Goal: Transaction & Acquisition: Purchase product/service

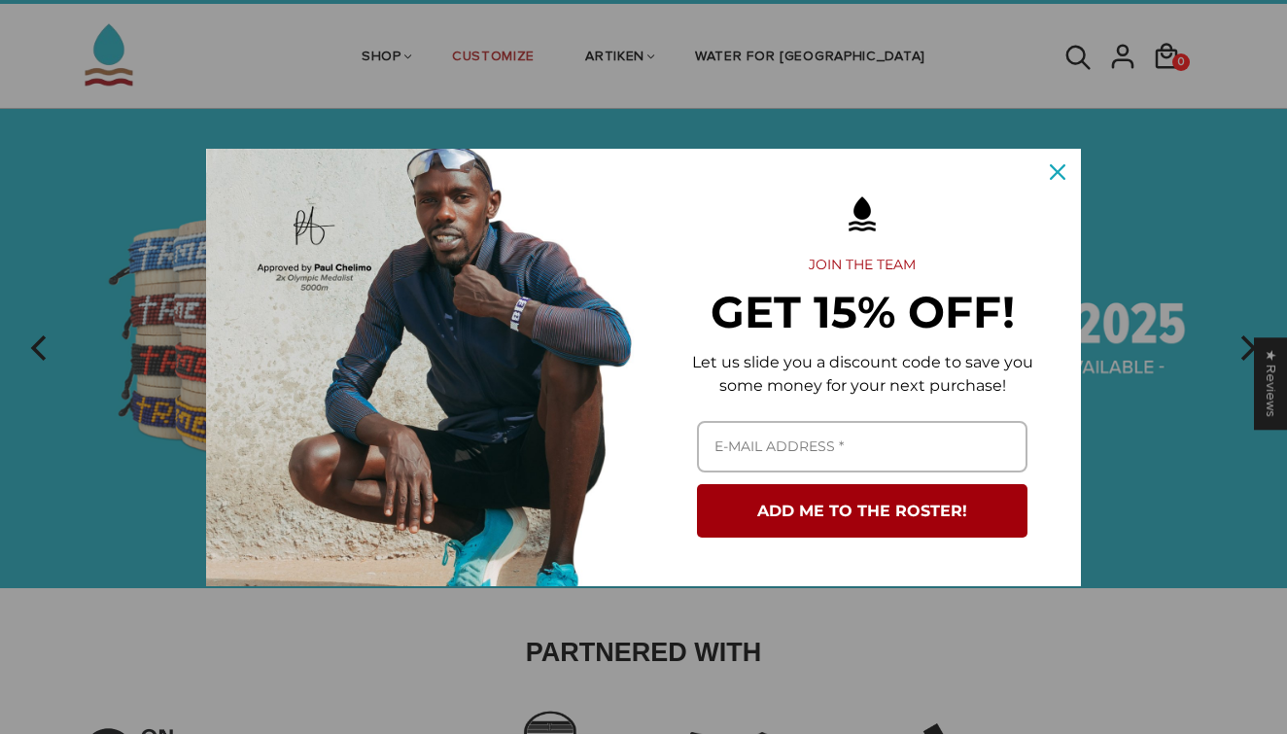
scroll to position [55, 0]
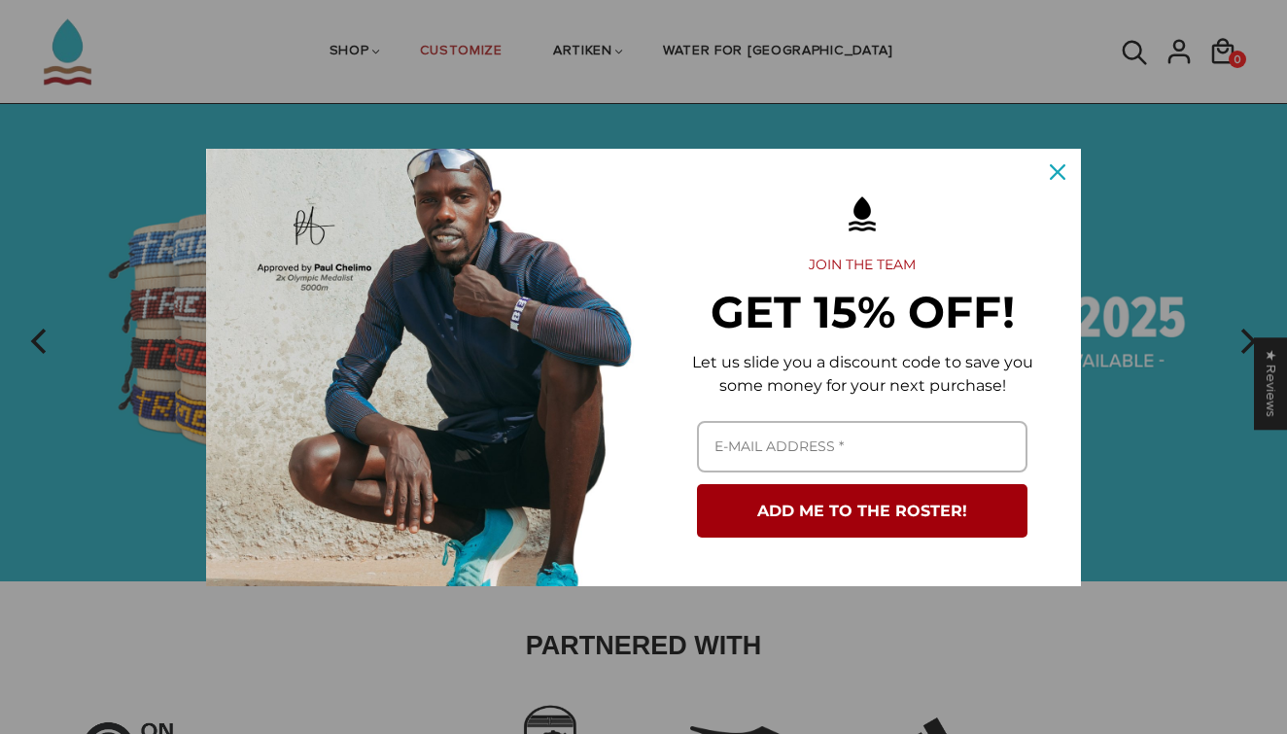
click at [1055, 170] on icon "close icon" at bounding box center [1058, 172] width 16 height 16
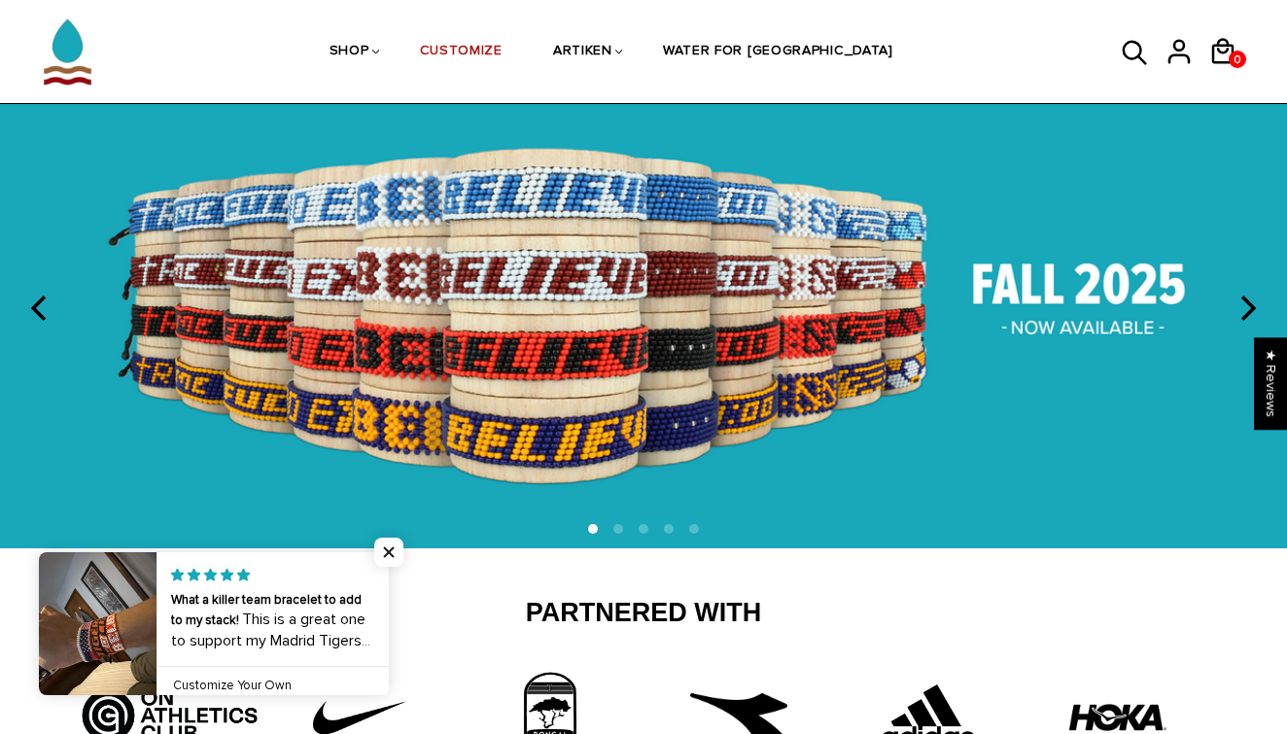
scroll to position [71, 0]
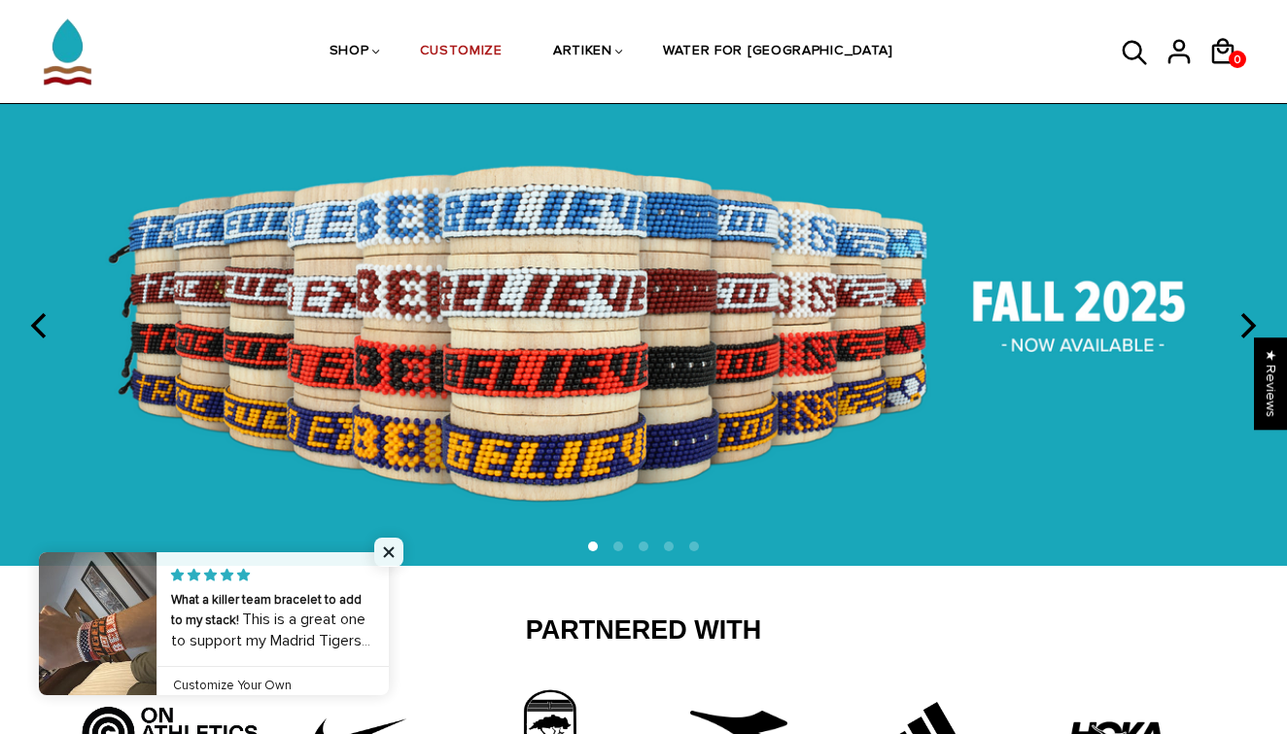
click at [1242, 325] on icon "next" at bounding box center [1245, 325] width 25 height 25
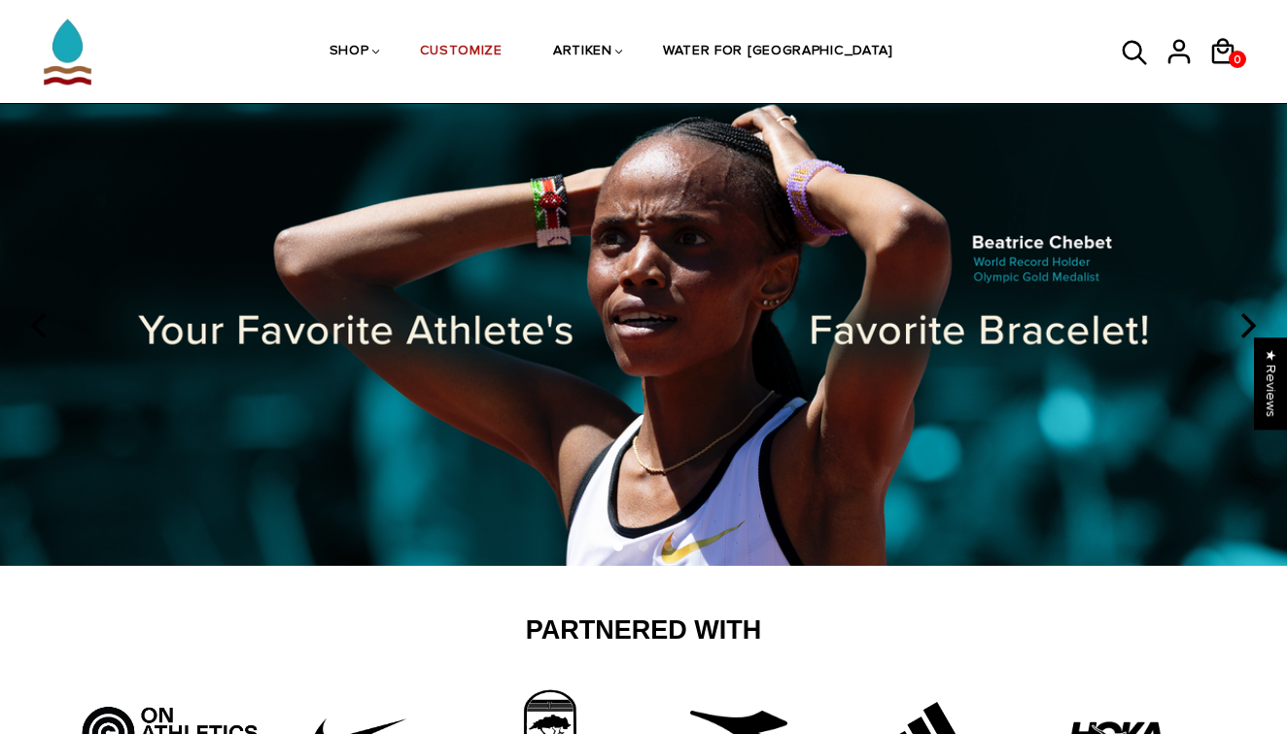
click at [1243, 324] on icon "next" at bounding box center [1245, 325] width 25 height 25
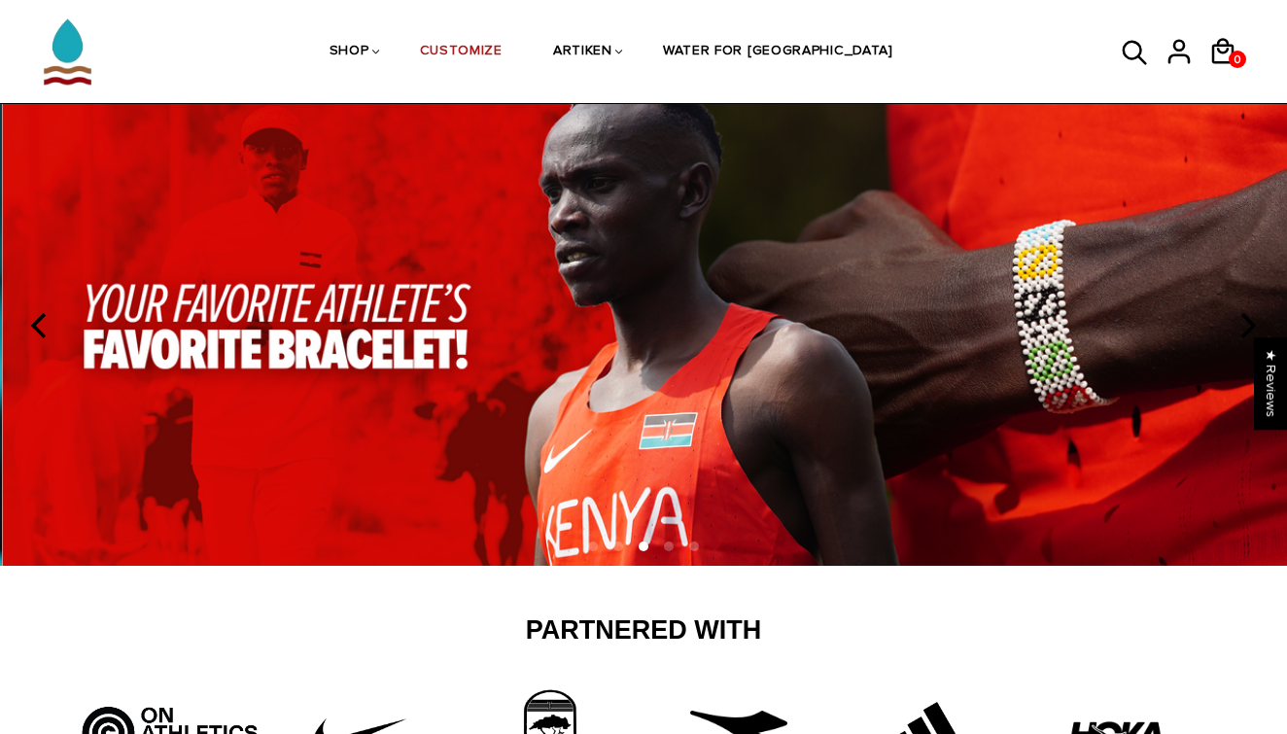
click at [1243, 324] on icon "next" at bounding box center [1245, 325] width 25 height 25
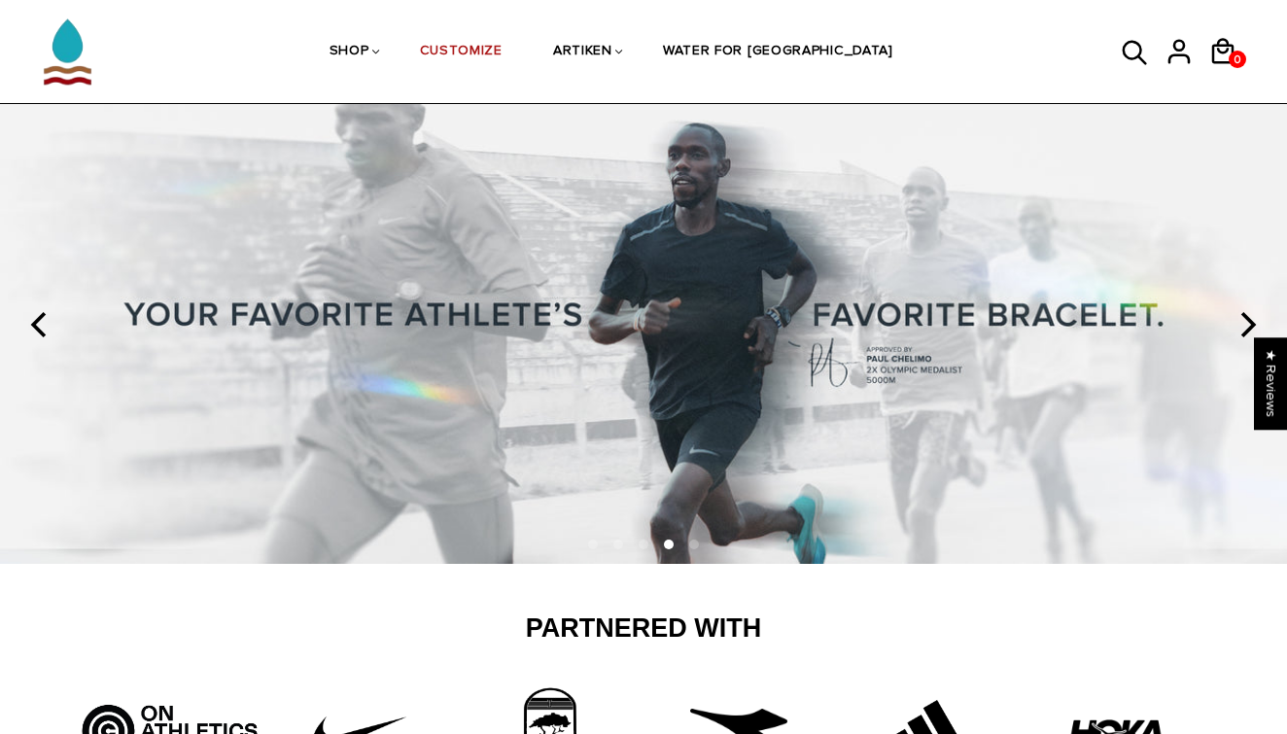
click at [1244, 324] on icon "next" at bounding box center [1245, 324] width 25 height 25
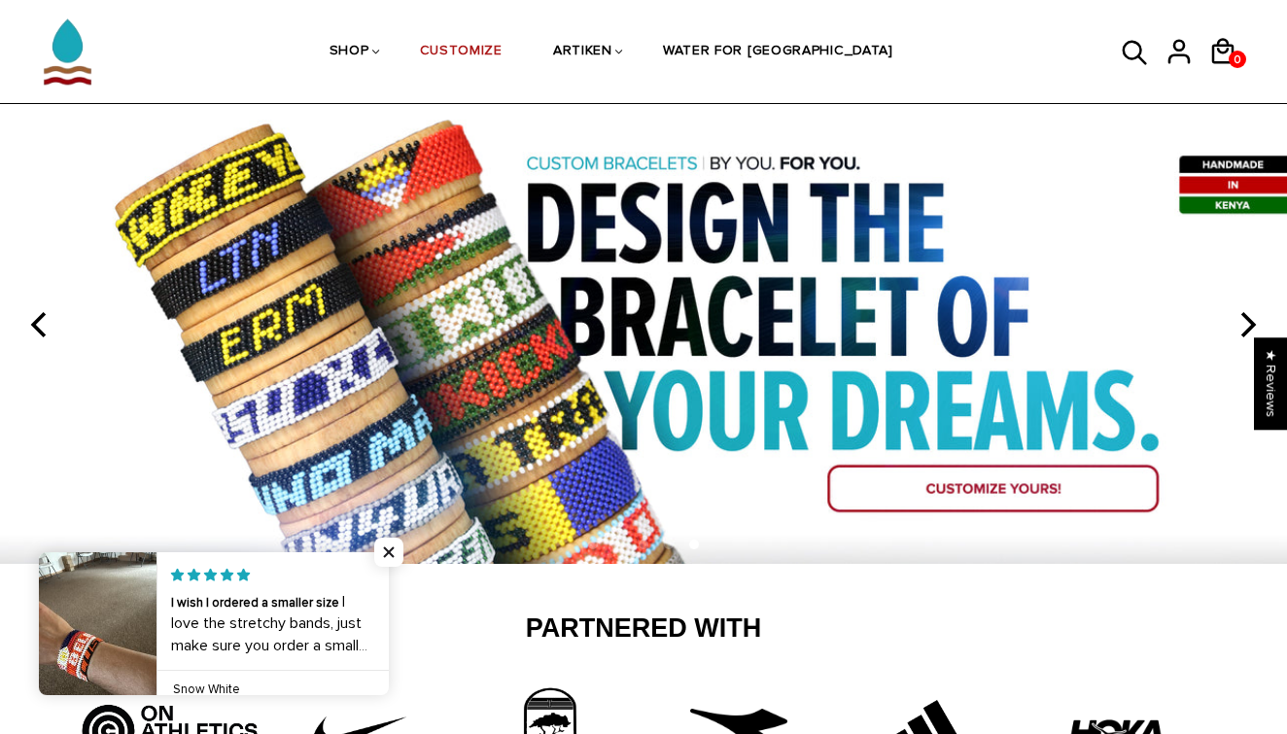
click at [1244, 324] on icon "next" at bounding box center [1245, 324] width 25 height 25
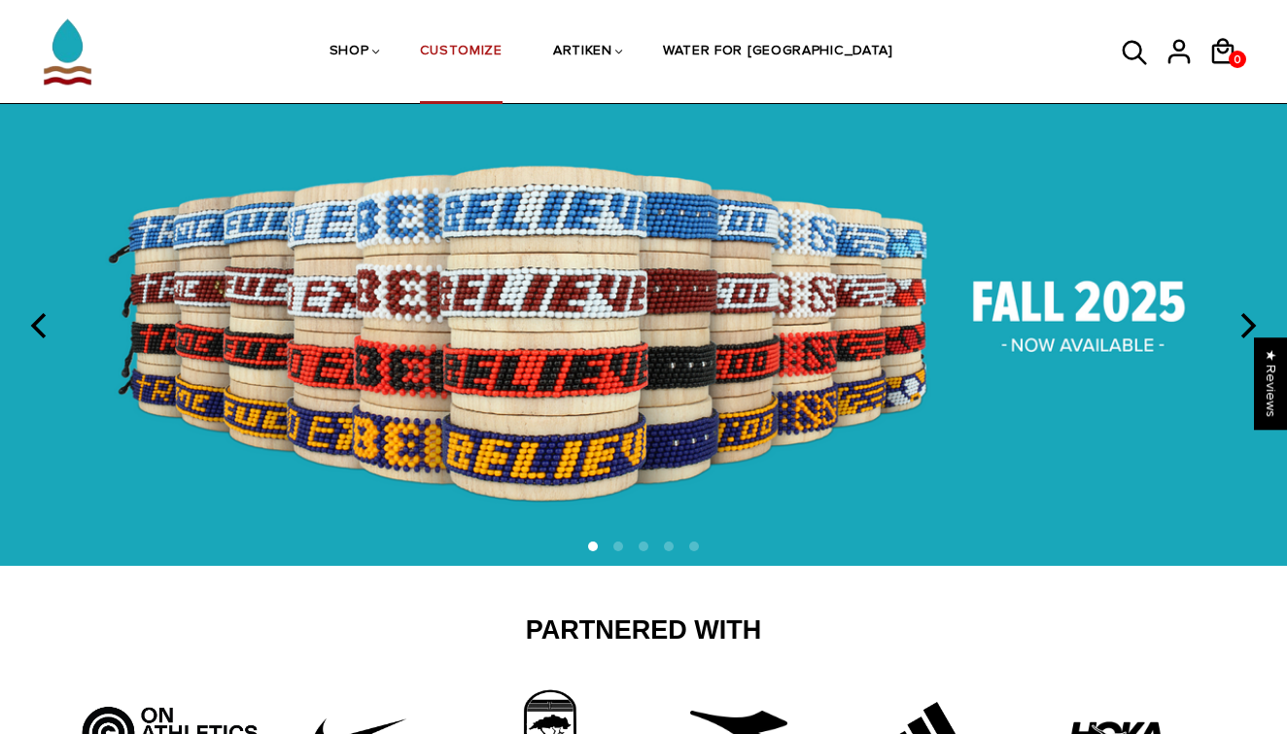
click at [503, 45] on link "CUSTOMIZE" at bounding box center [461, 52] width 83 height 103
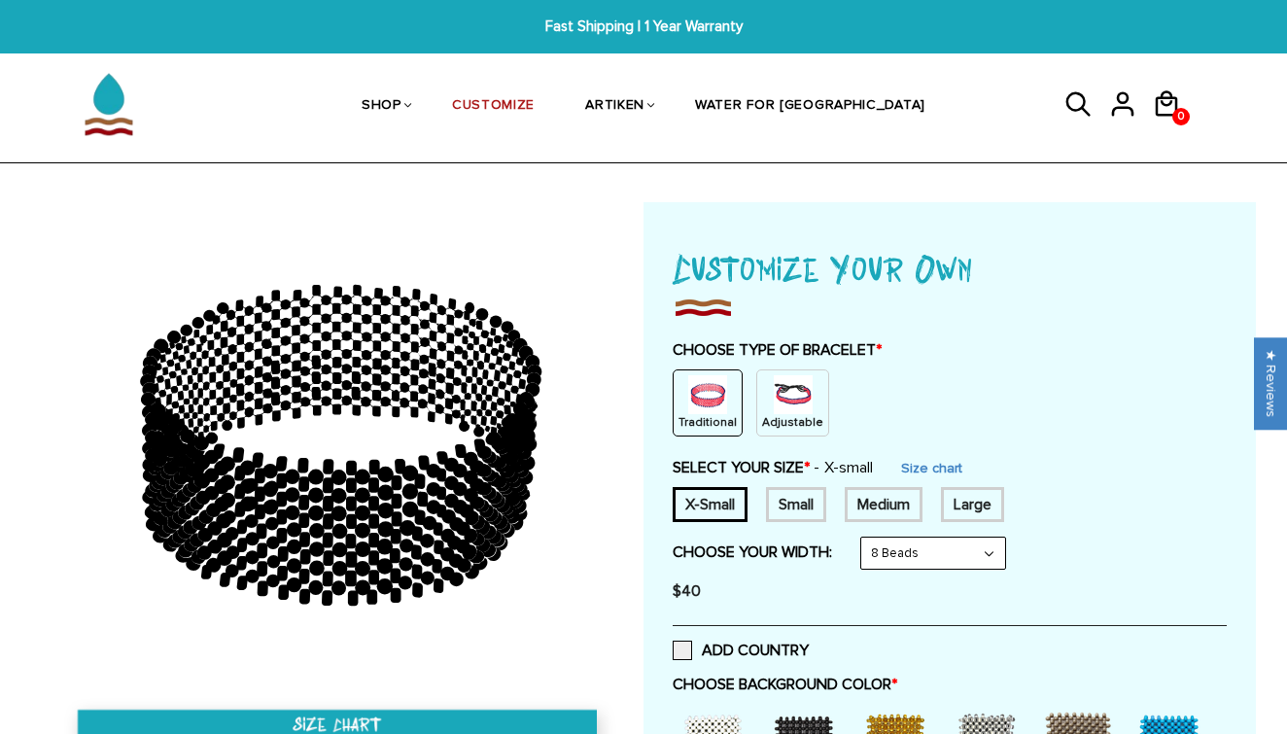
click at [786, 401] on img at bounding box center [793, 394] width 39 height 39
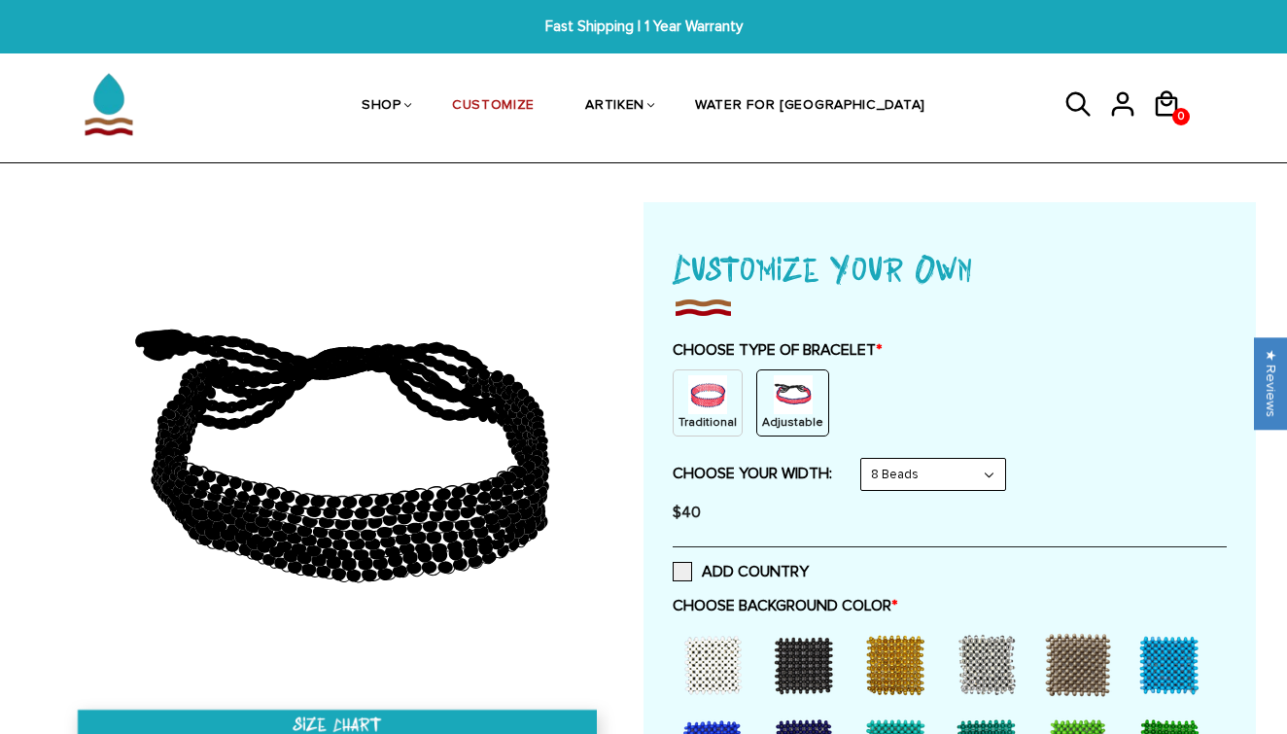
click at [719, 399] on img at bounding box center [707, 394] width 39 height 39
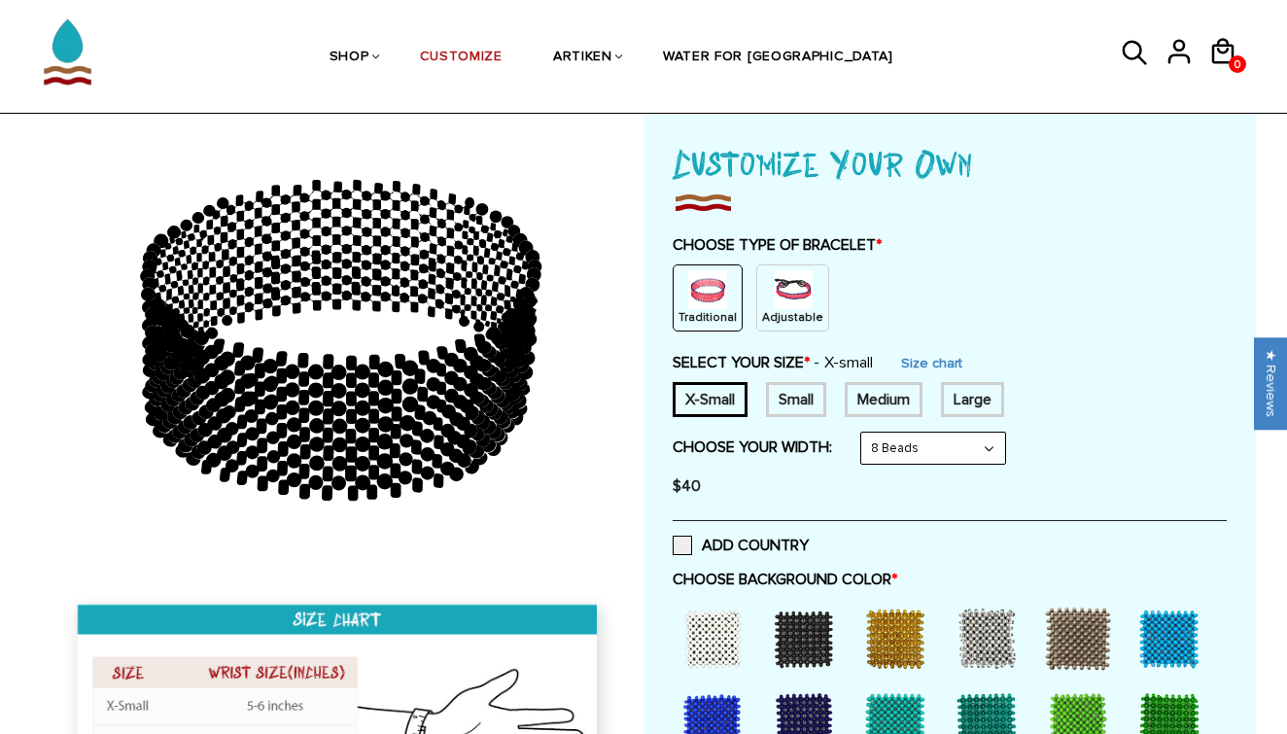
scroll to position [106, 0]
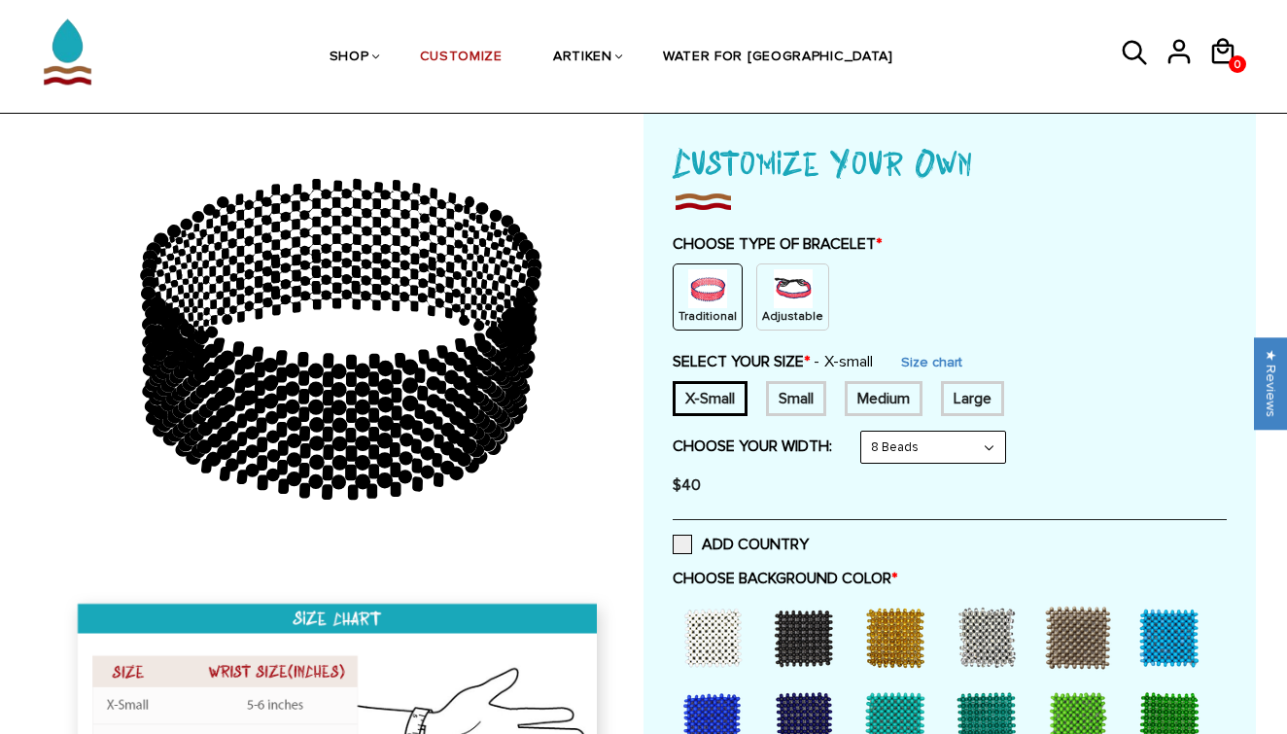
click at [895, 397] on div "Medium" at bounding box center [884, 398] width 78 height 35
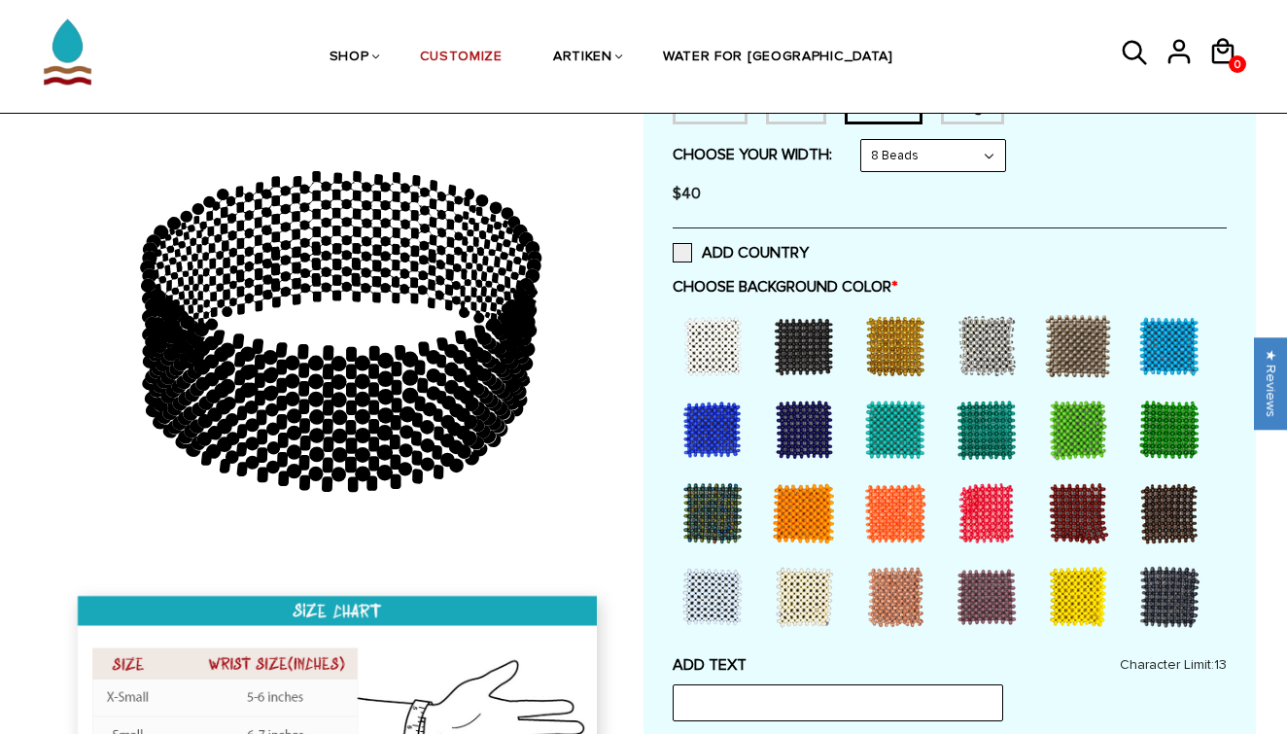
scroll to position [399, 0]
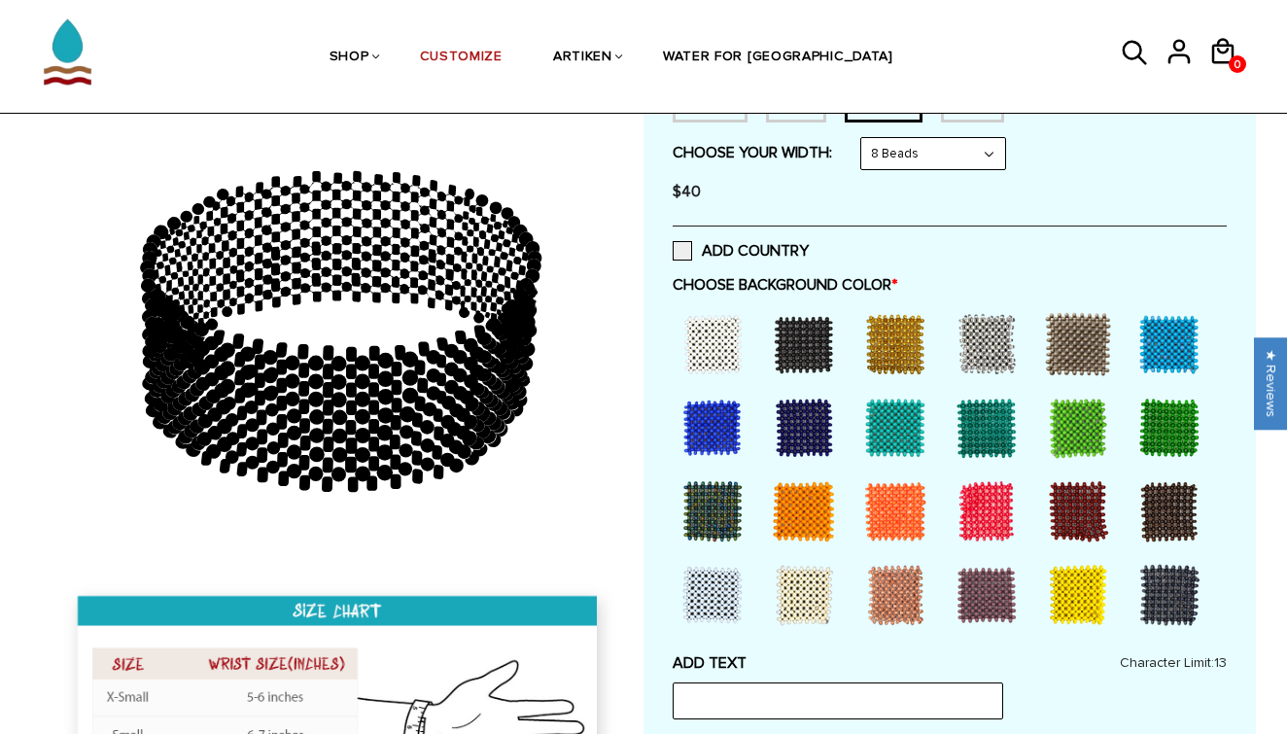
click at [716, 417] on div at bounding box center [713, 428] width 78 height 78
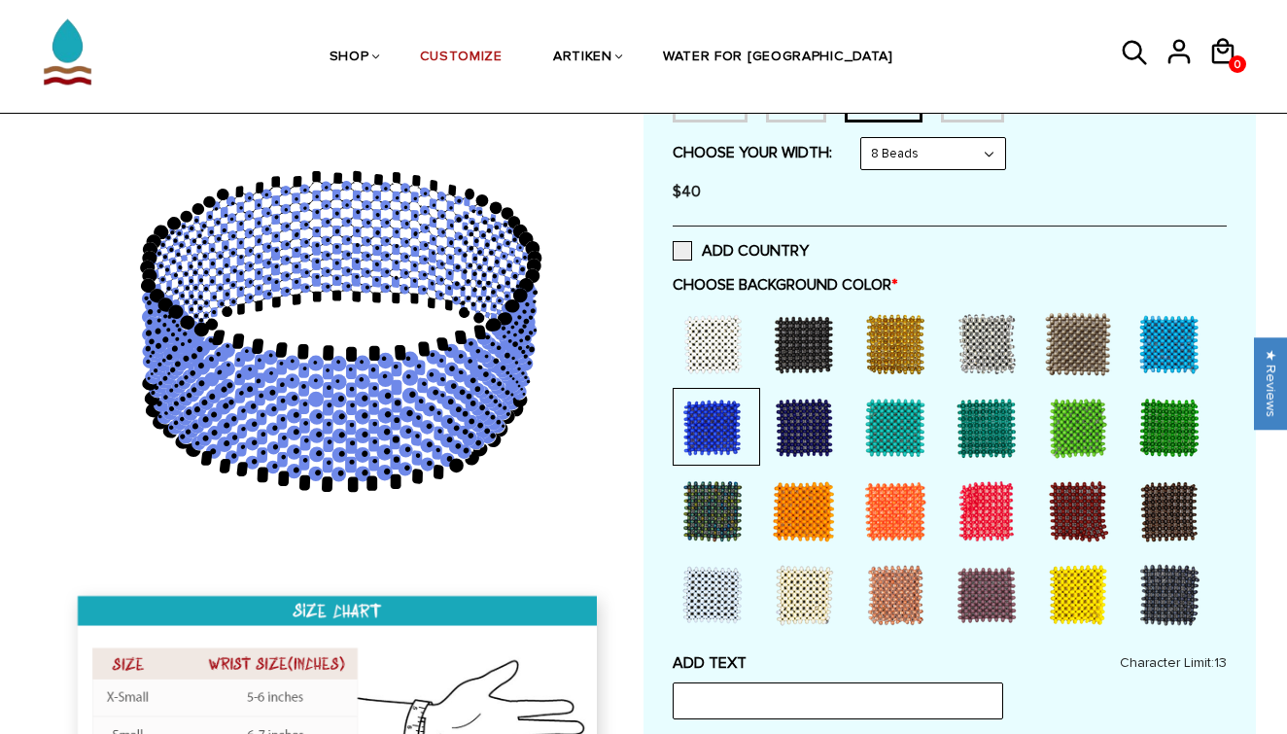
click at [716, 417] on div at bounding box center [713, 428] width 78 height 78
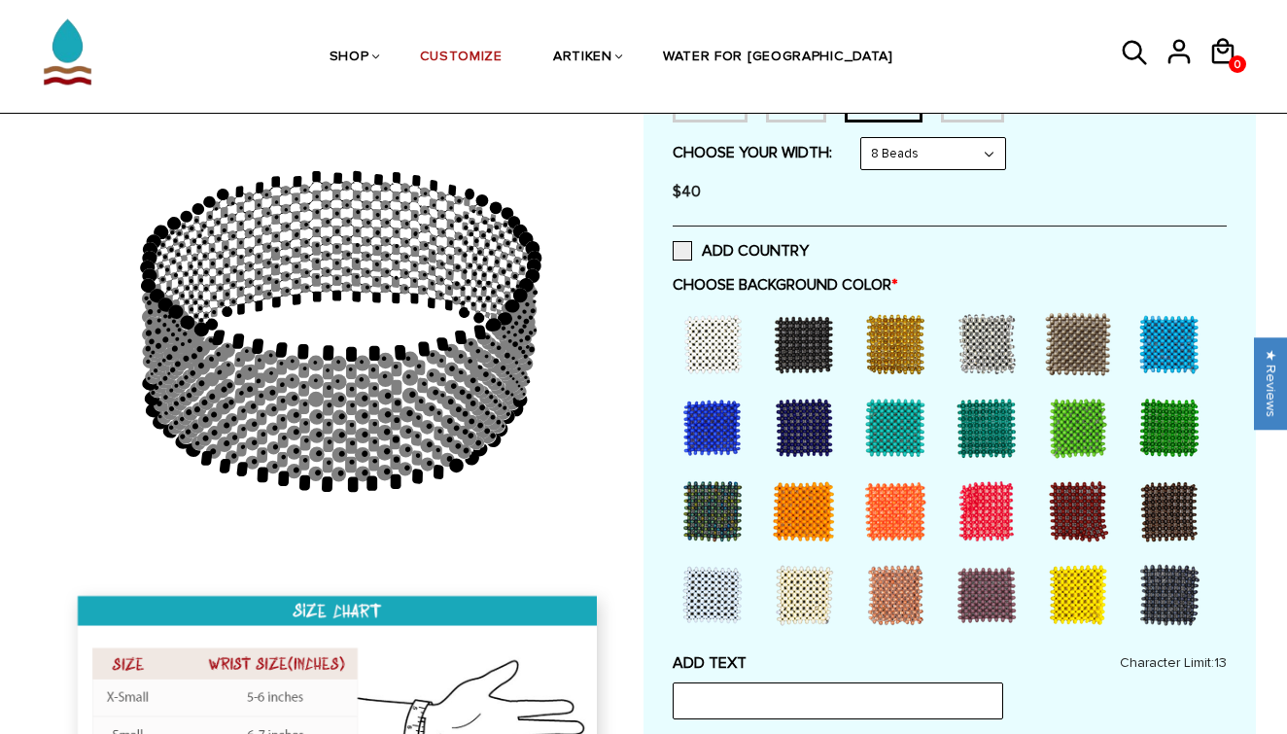
click at [811, 351] on div at bounding box center [804, 344] width 78 height 78
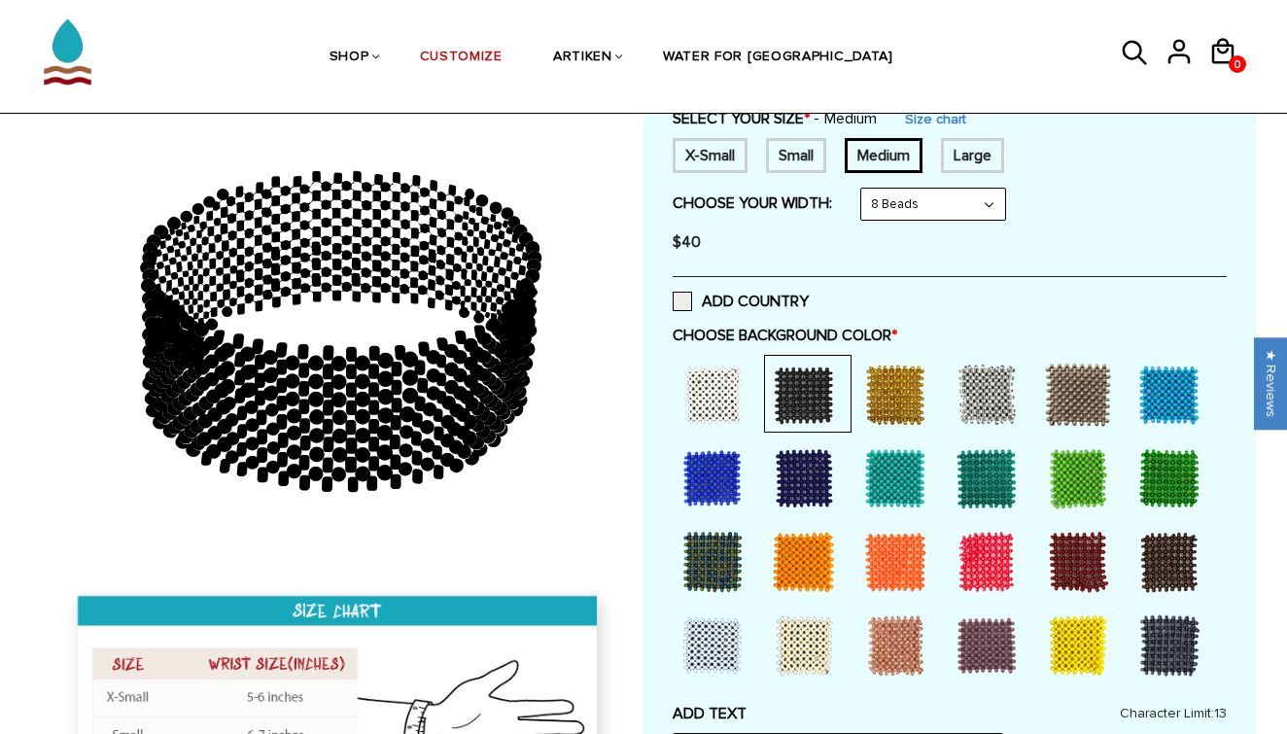
scroll to position [352, 0]
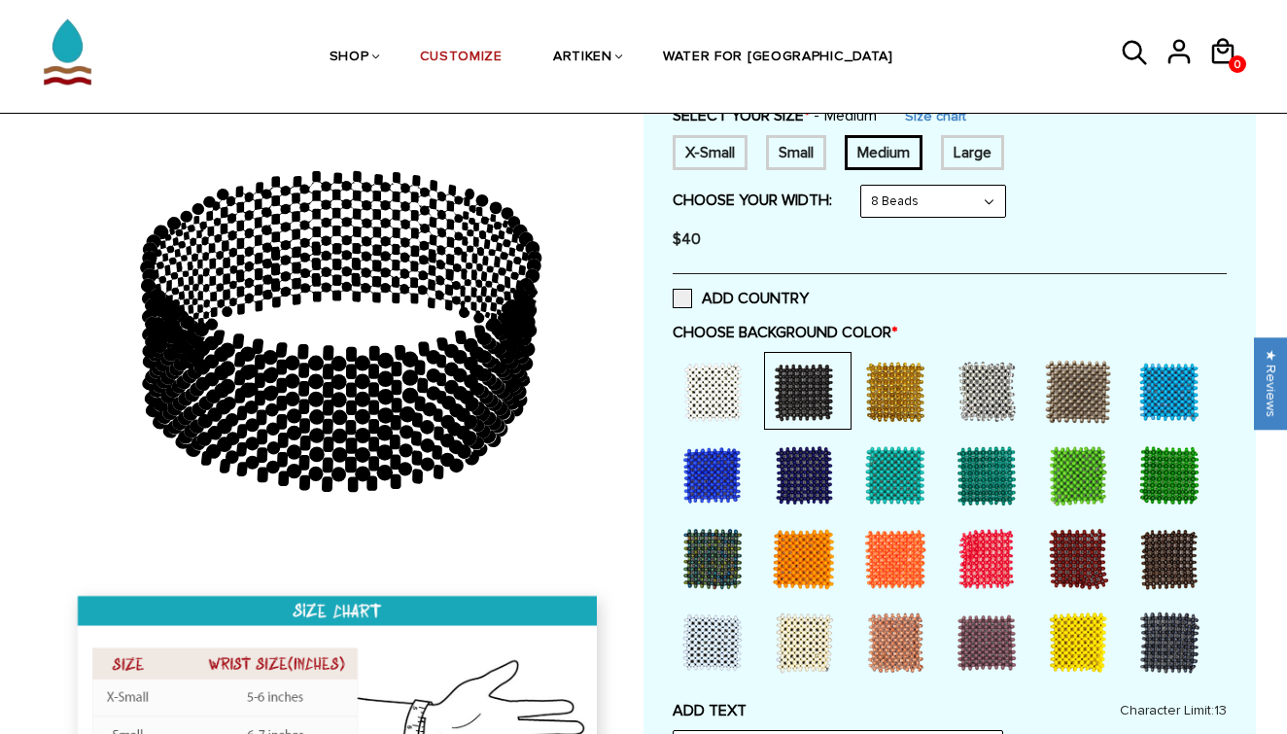
click at [1060, 549] on div at bounding box center [1078, 559] width 78 height 78
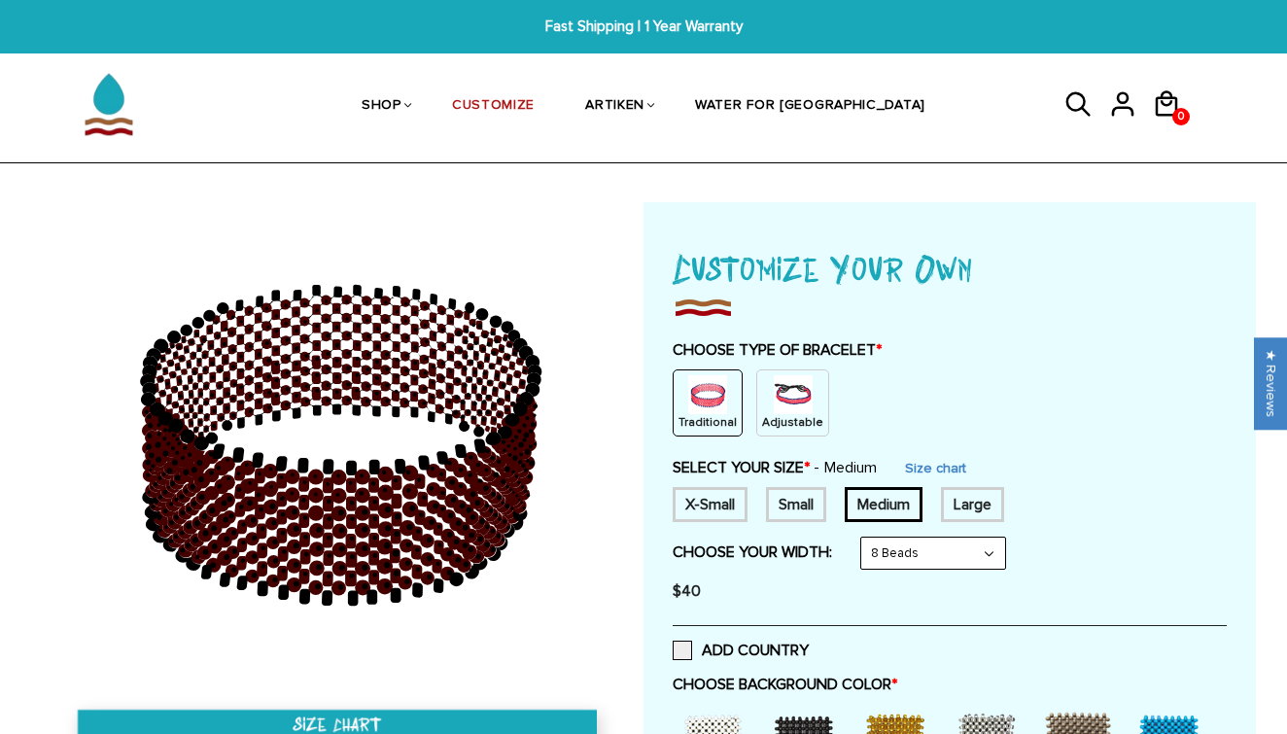
scroll to position [0, 0]
click at [789, 406] on img at bounding box center [793, 394] width 39 height 39
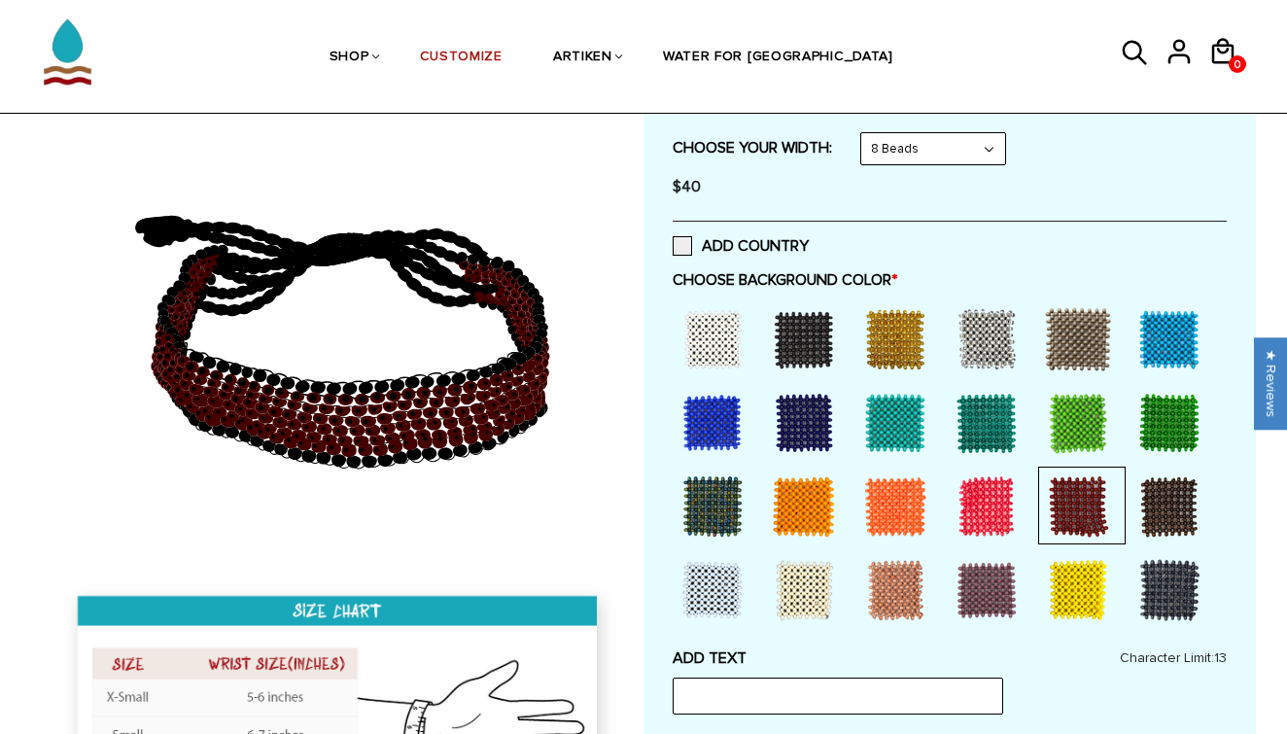
scroll to position [329, 0]
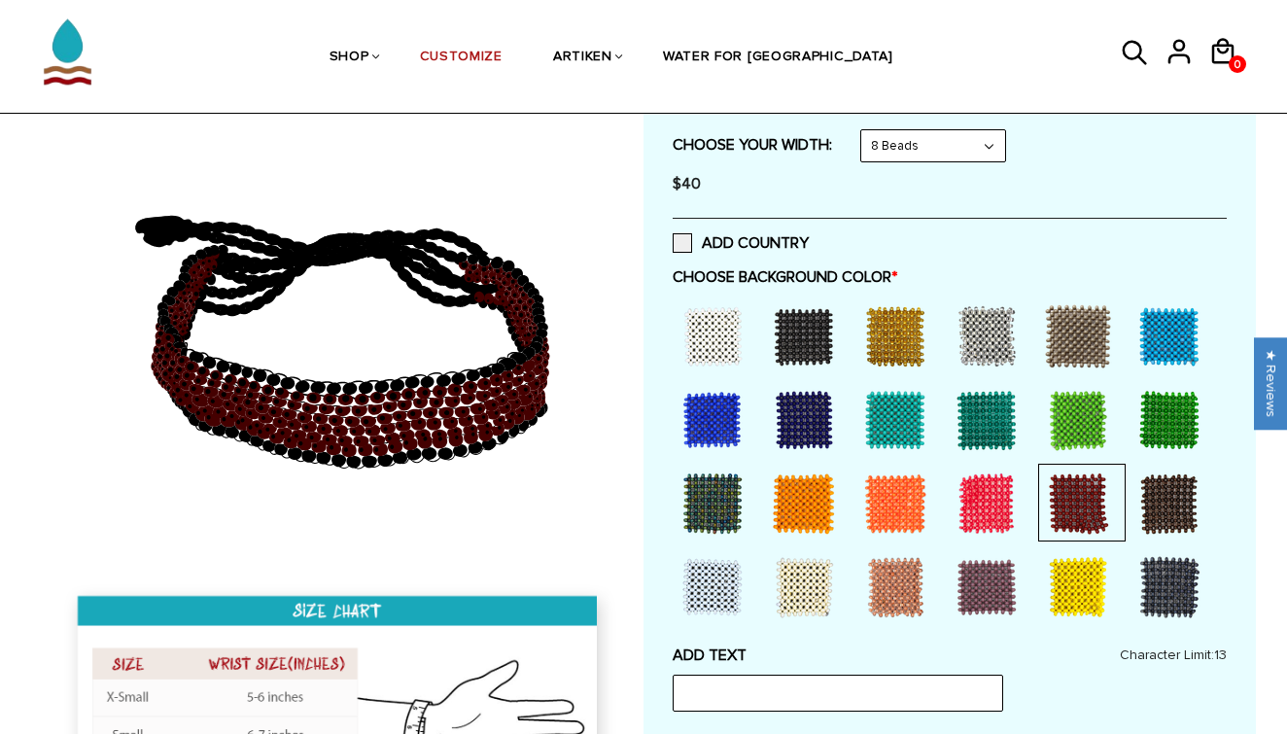
click at [709, 433] on div at bounding box center [713, 420] width 78 height 78
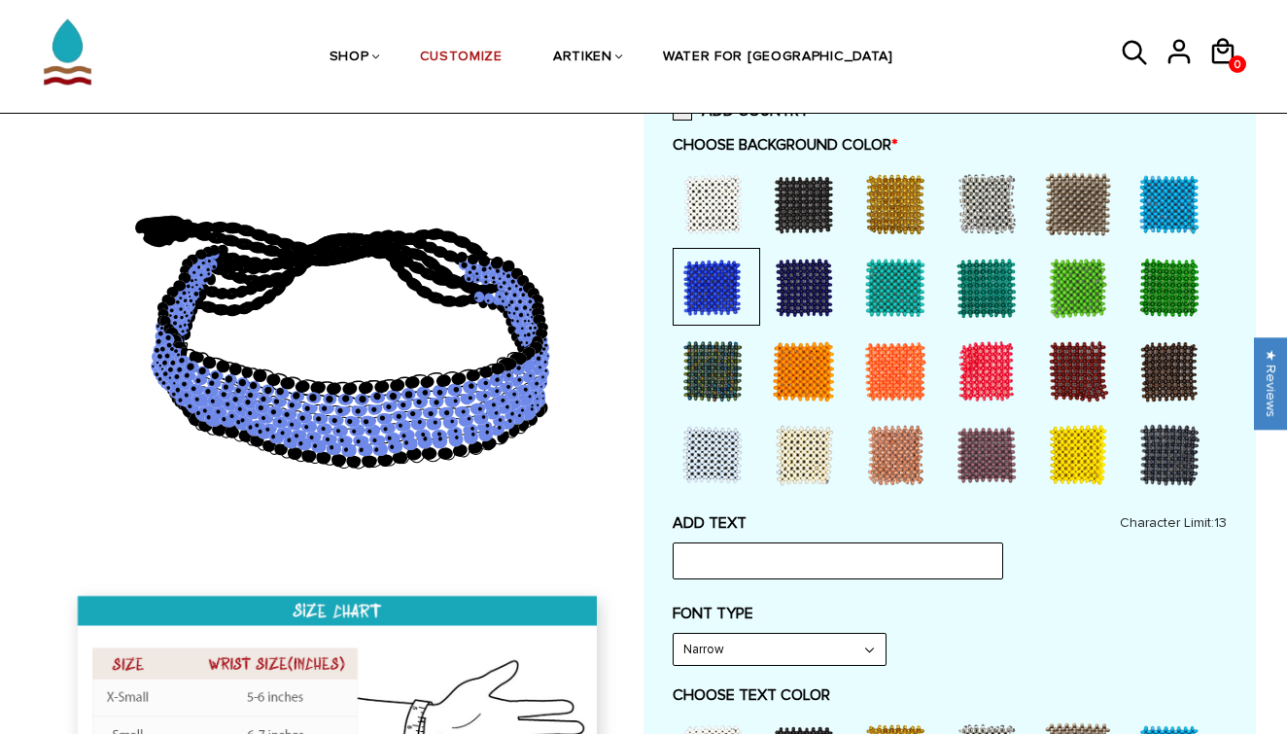
scroll to position [466, 0]
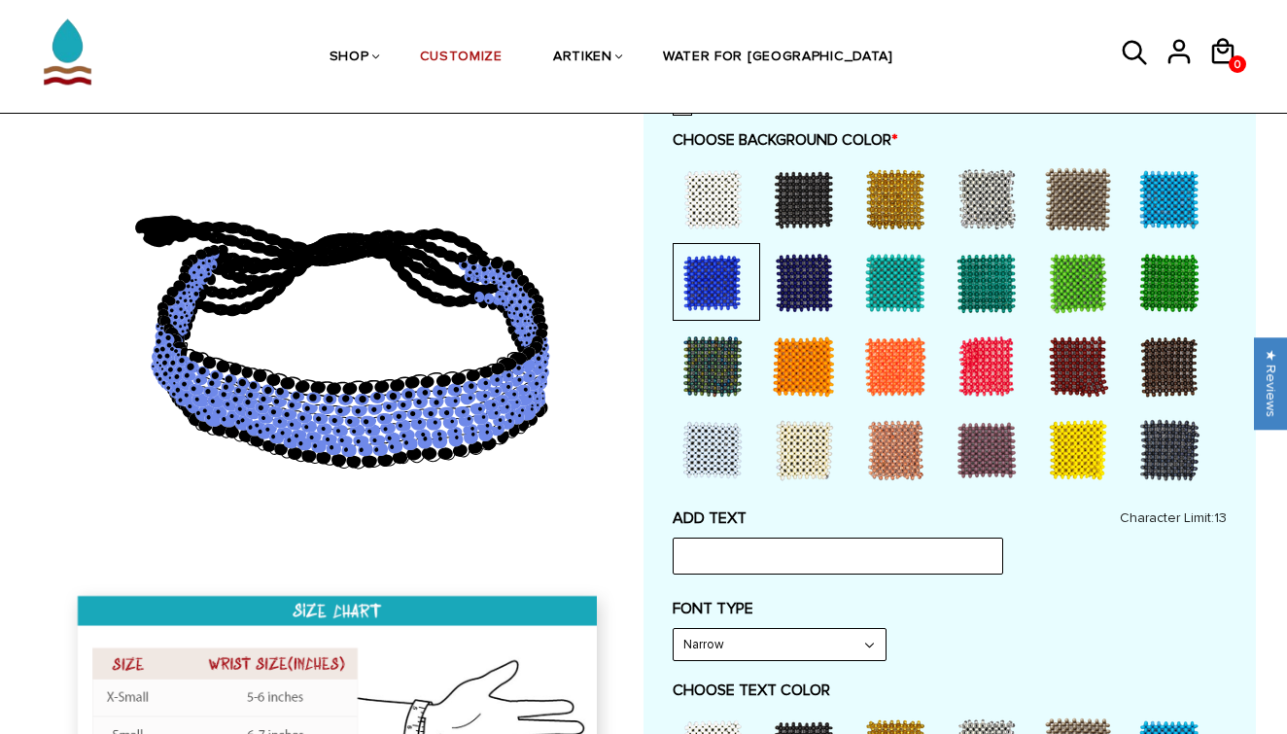
click at [709, 433] on div at bounding box center [713, 450] width 78 height 78
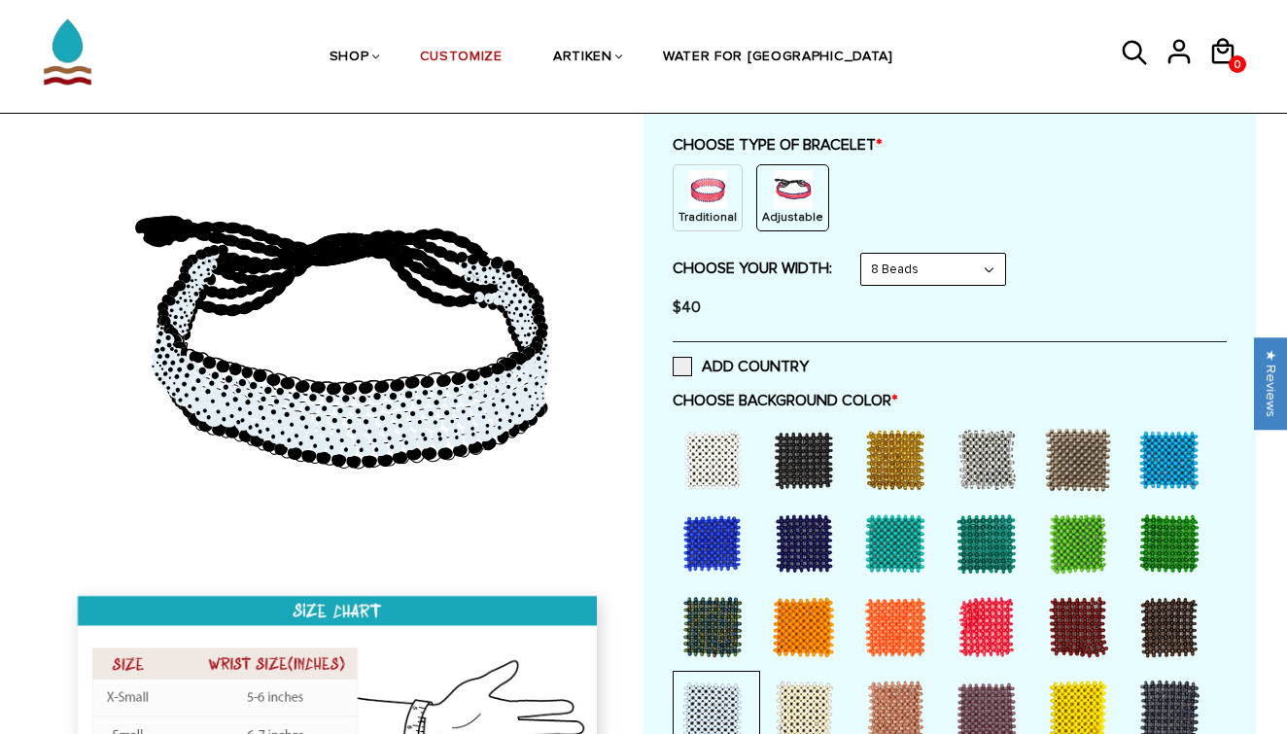
scroll to position [198, 0]
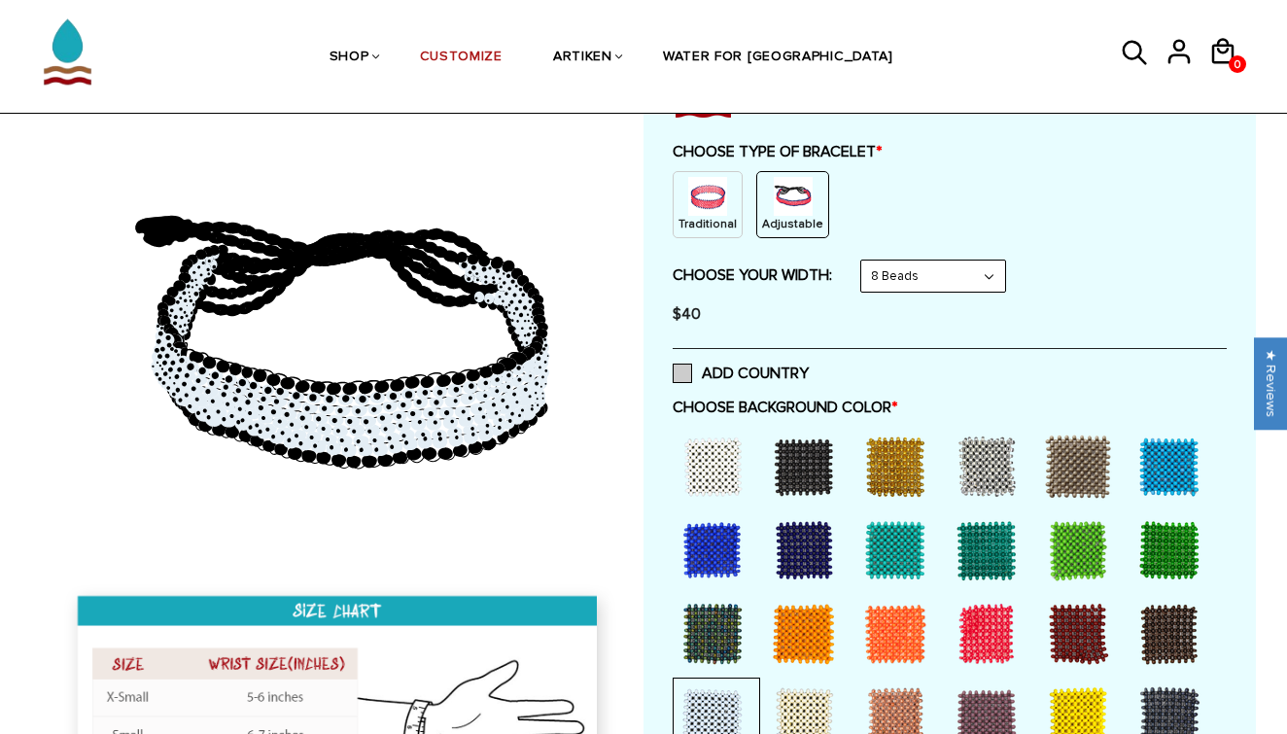
click at [683, 372] on span at bounding box center [682, 373] width 19 height 19
click at [809, 367] on input "ADD COUNTRY" at bounding box center [809, 367] width 0 height 0
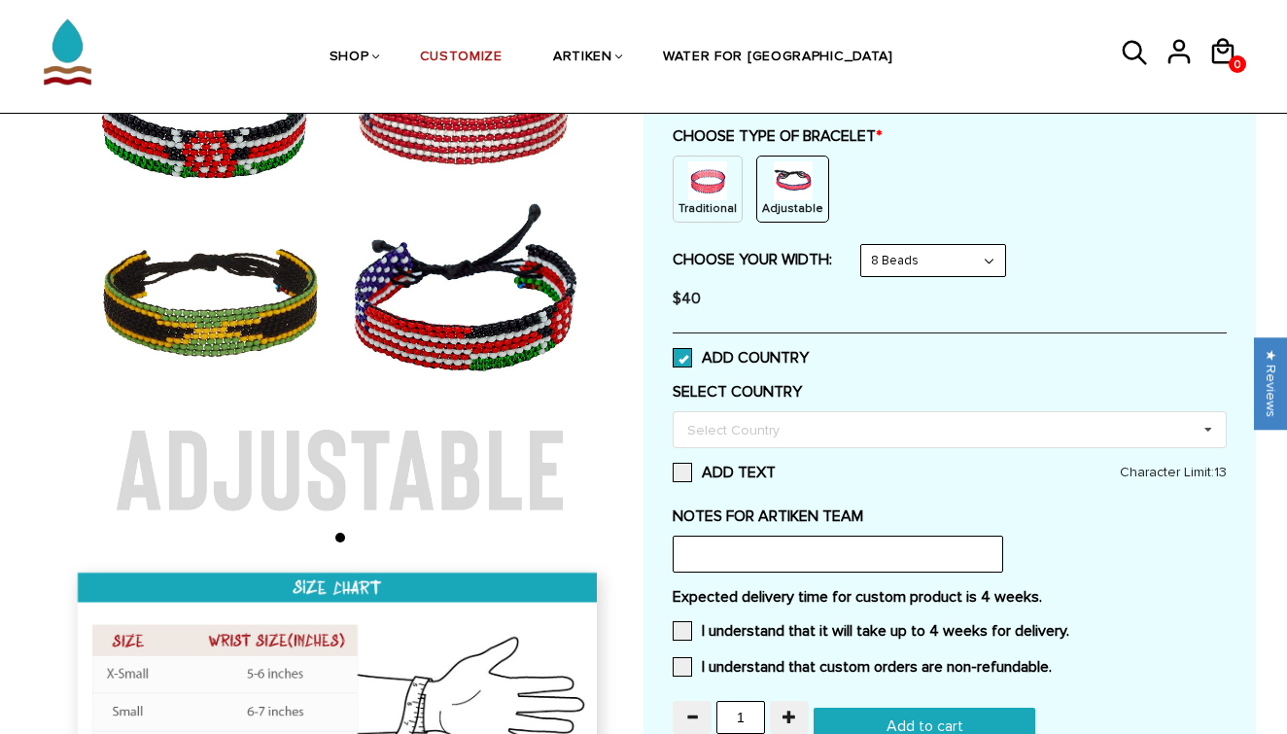
scroll to position [213, 0]
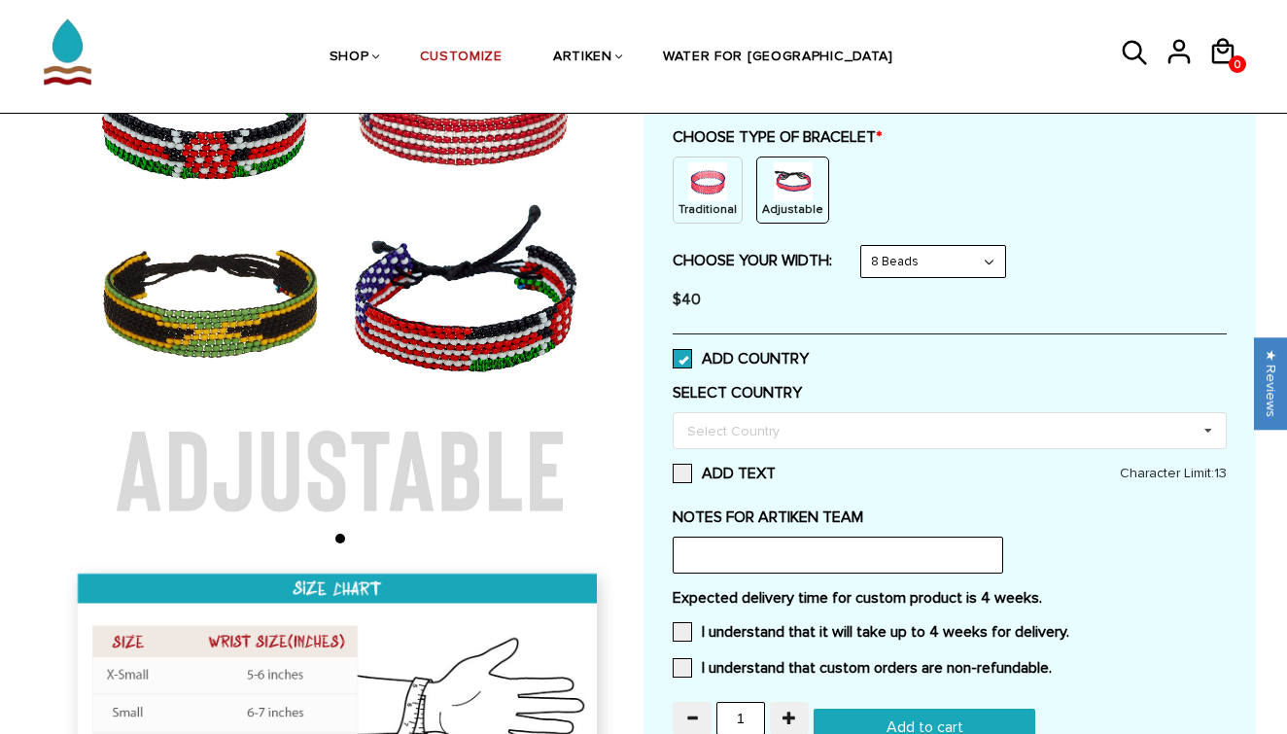
click at [686, 358] on span at bounding box center [682, 358] width 19 height 19
click at [809, 353] on input "ADD COUNTRY" at bounding box center [809, 353] width 0 height 0
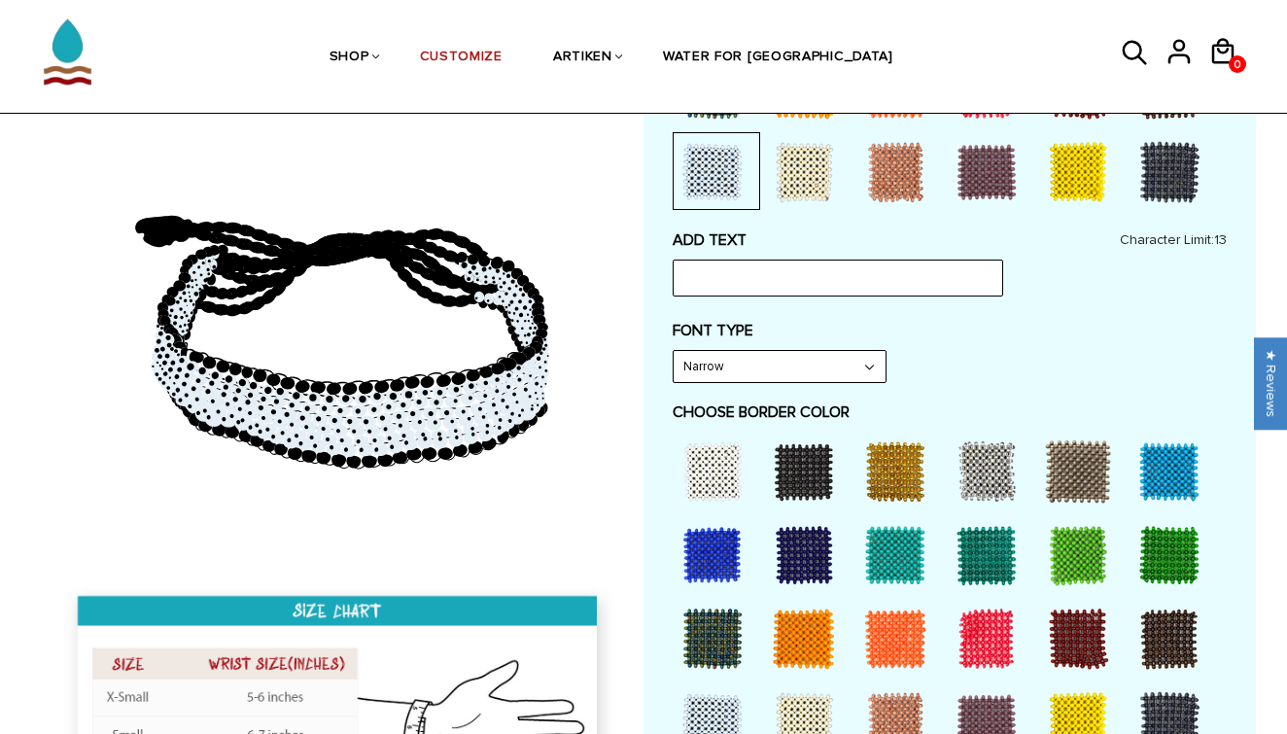
scroll to position [744, 0]
click at [805, 276] on input "text" at bounding box center [838, 278] width 330 height 37
type input "ACHIEVE"
select select "Narrow"
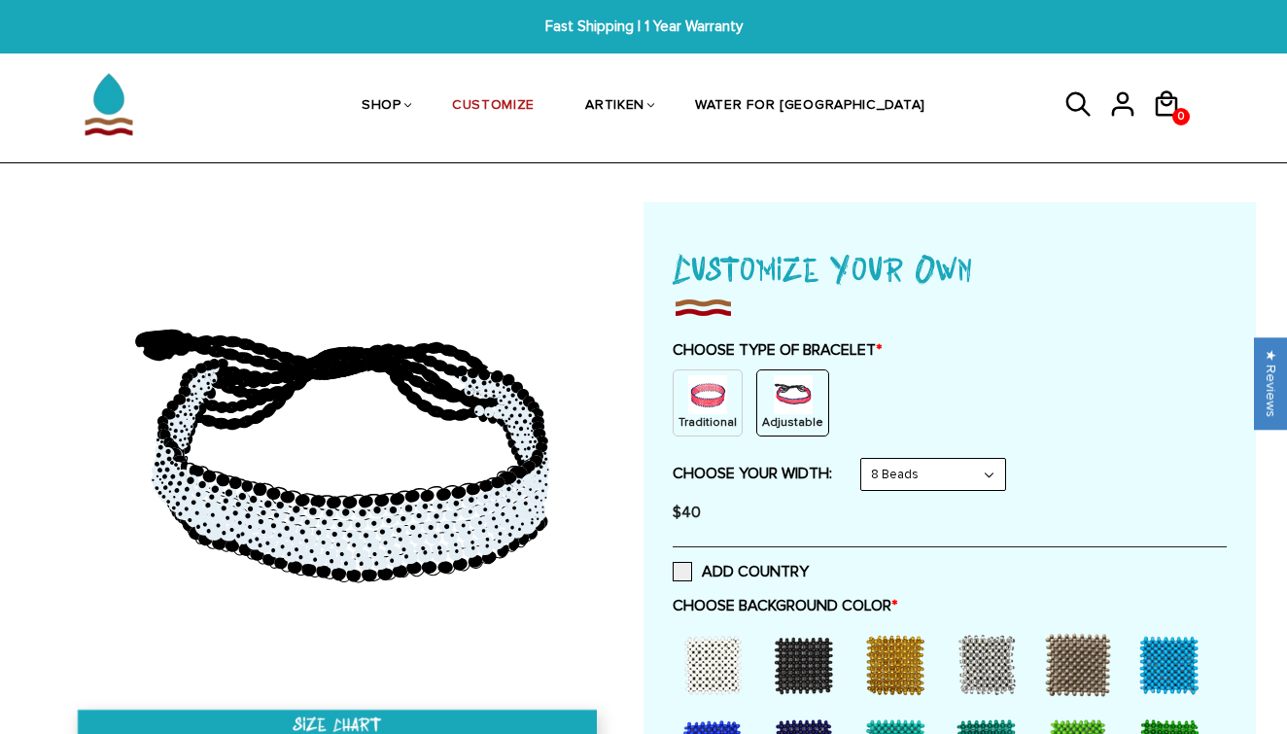
scroll to position [0, 0]
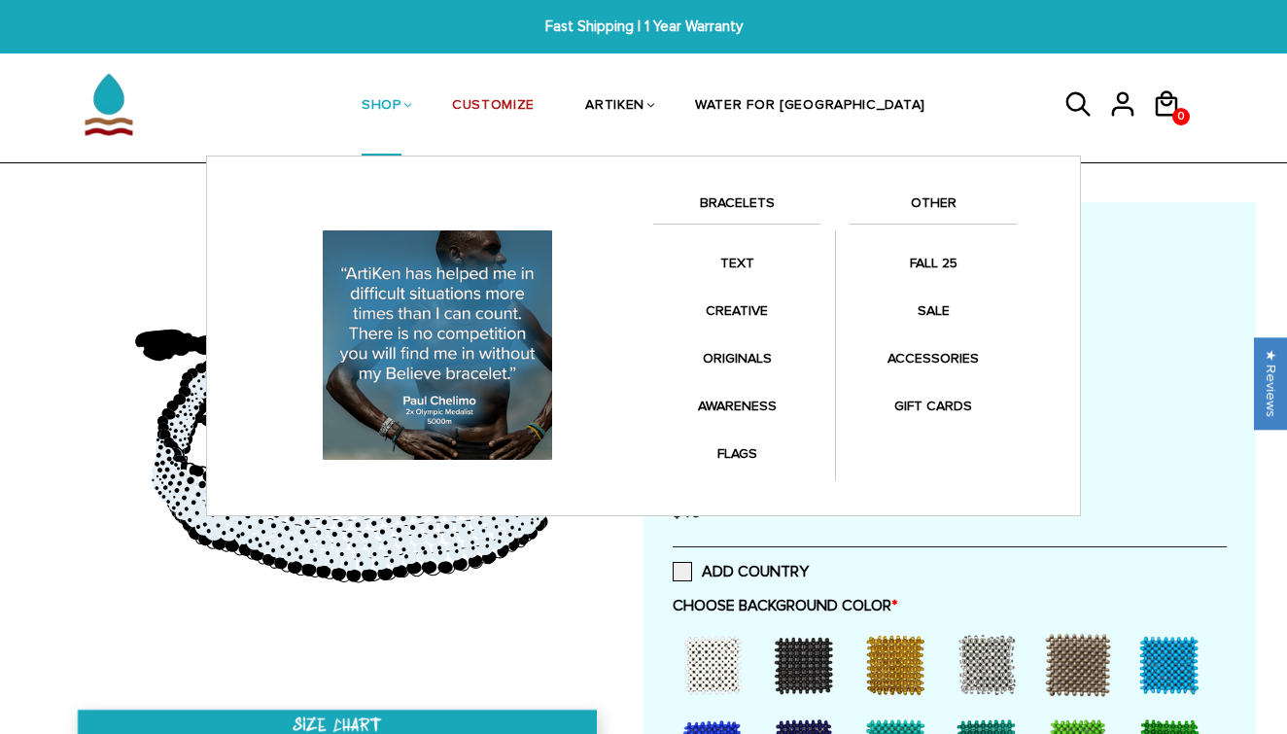
click at [401, 103] on link "SHOP" at bounding box center [382, 106] width 40 height 100
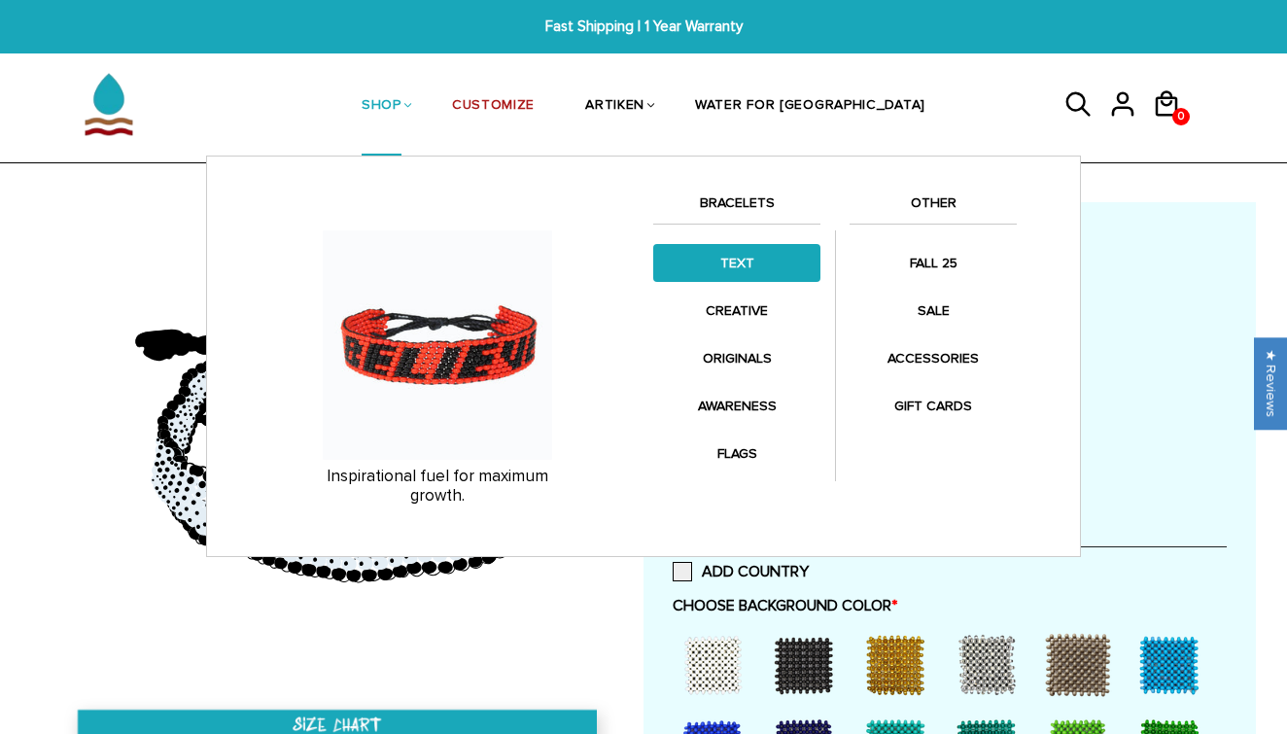
click at [752, 257] on link "TEXT" at bounding box center [736, 263] width 167 height 38
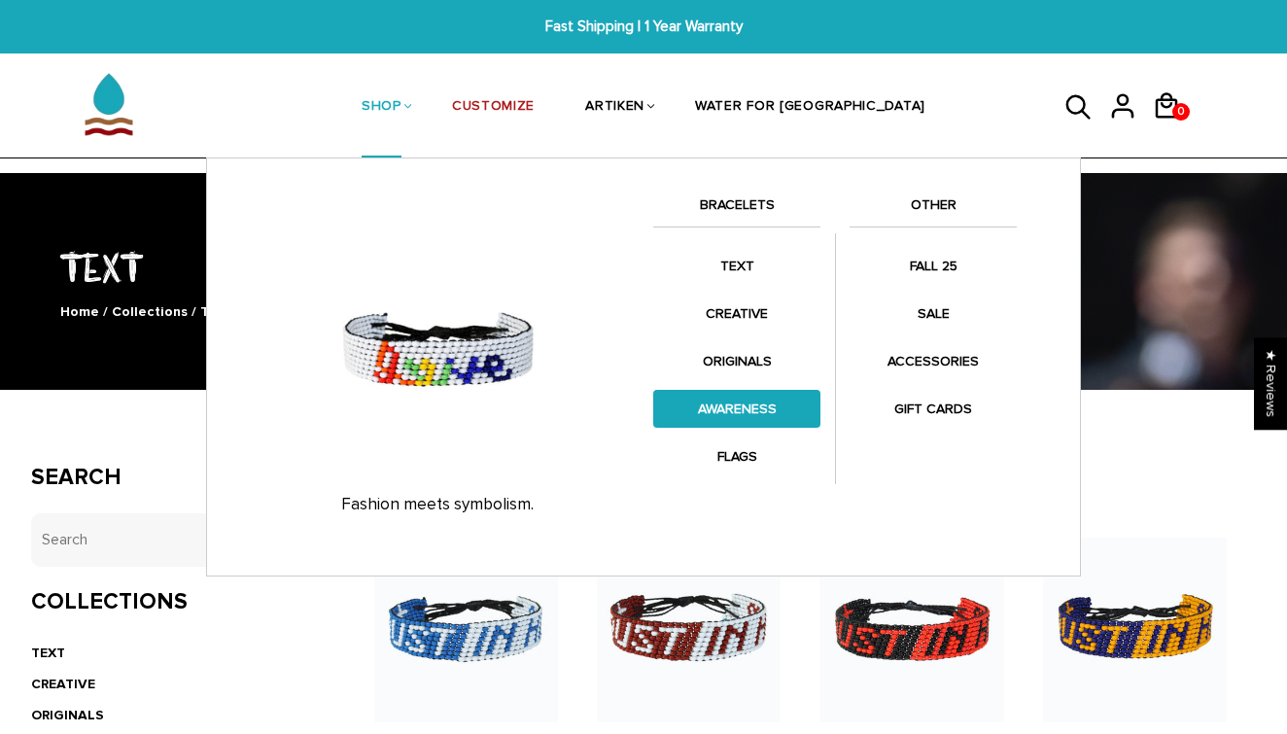
click at [744, 408] on link "AWARENESS" at bounding box center [736, 409] width 167 height 38
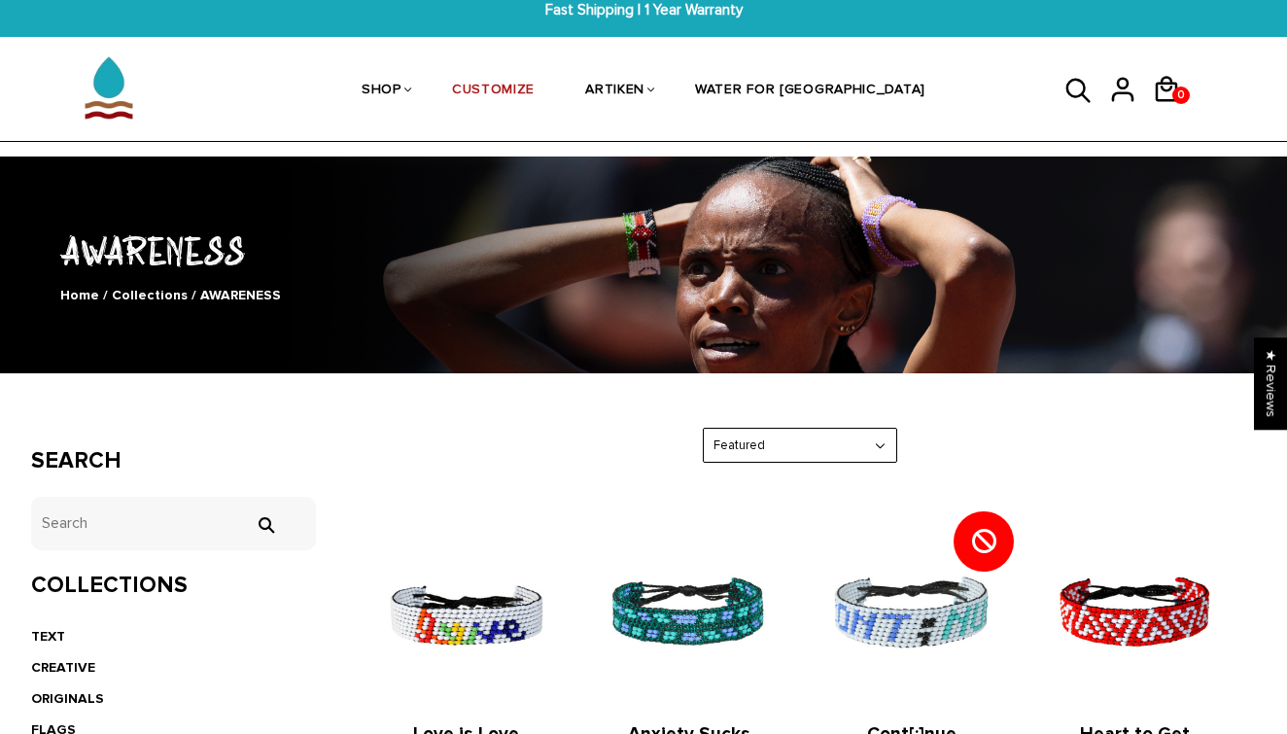
scroll to position [16, 0]
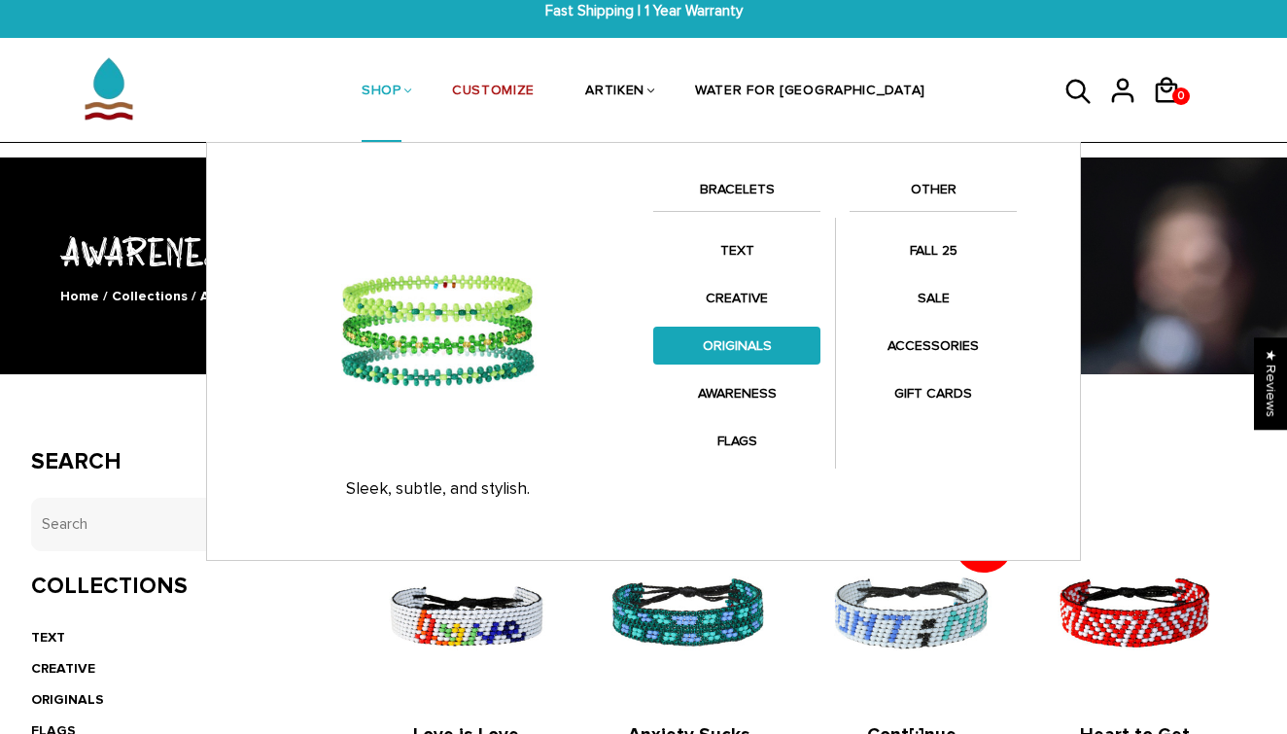
click at [745, 336] on link "ORIGINALS" at bounding box center [736, 346] width 167 height 38
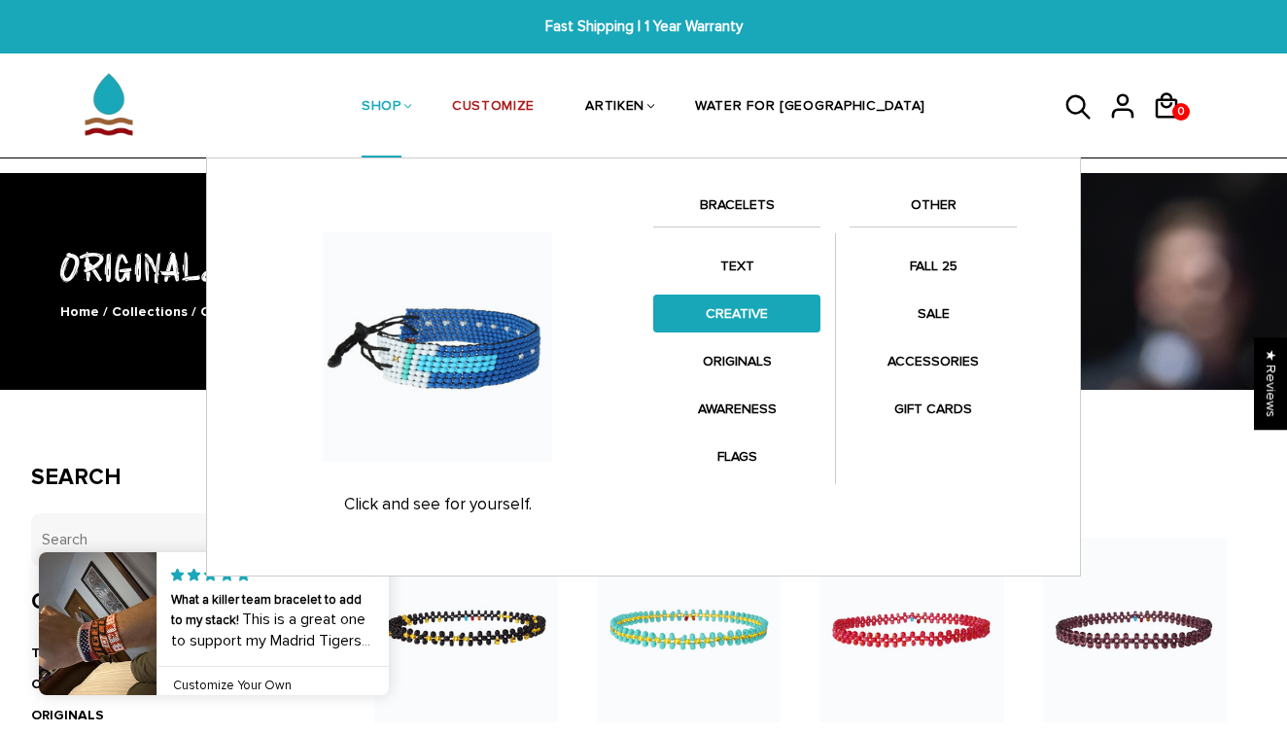
click at [759, 307] on link "CREATIVE" at bounding box center [736, 314] width 167 height 38
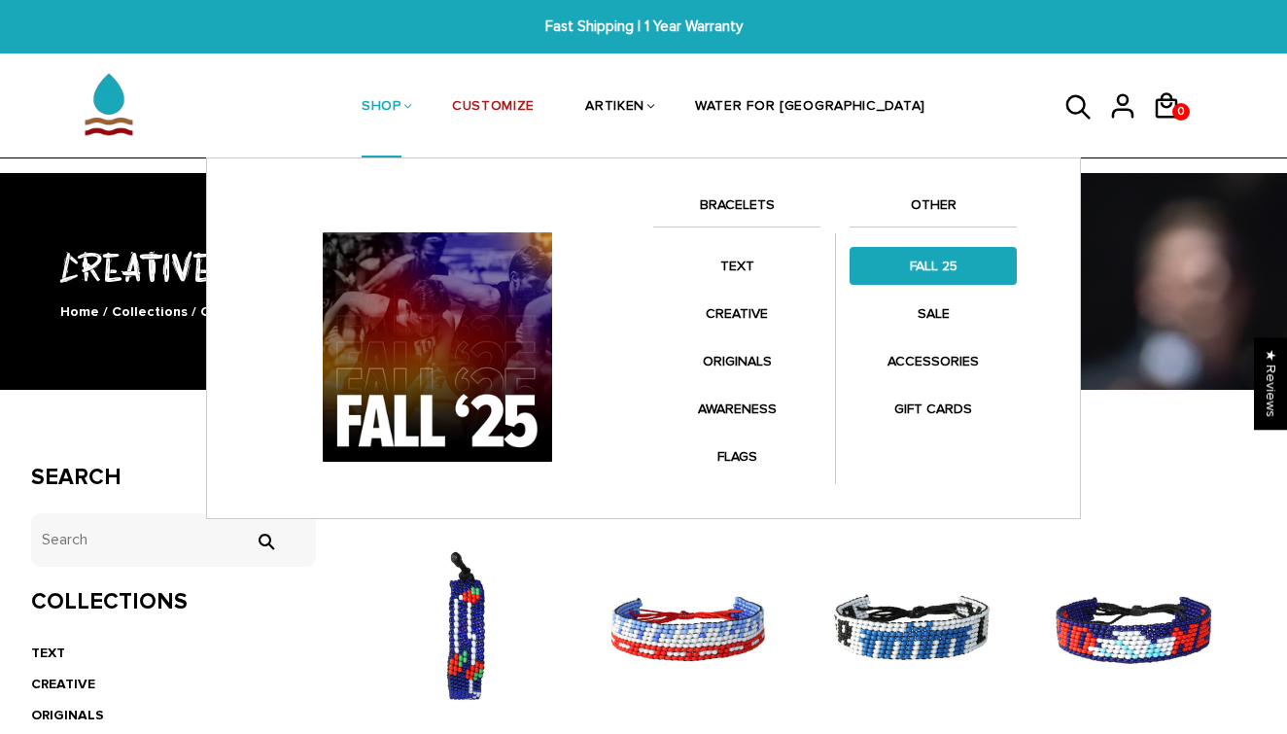
click at [912, 264] on link "FALL 25" at bounding box center [932, 266] width 167 height 38
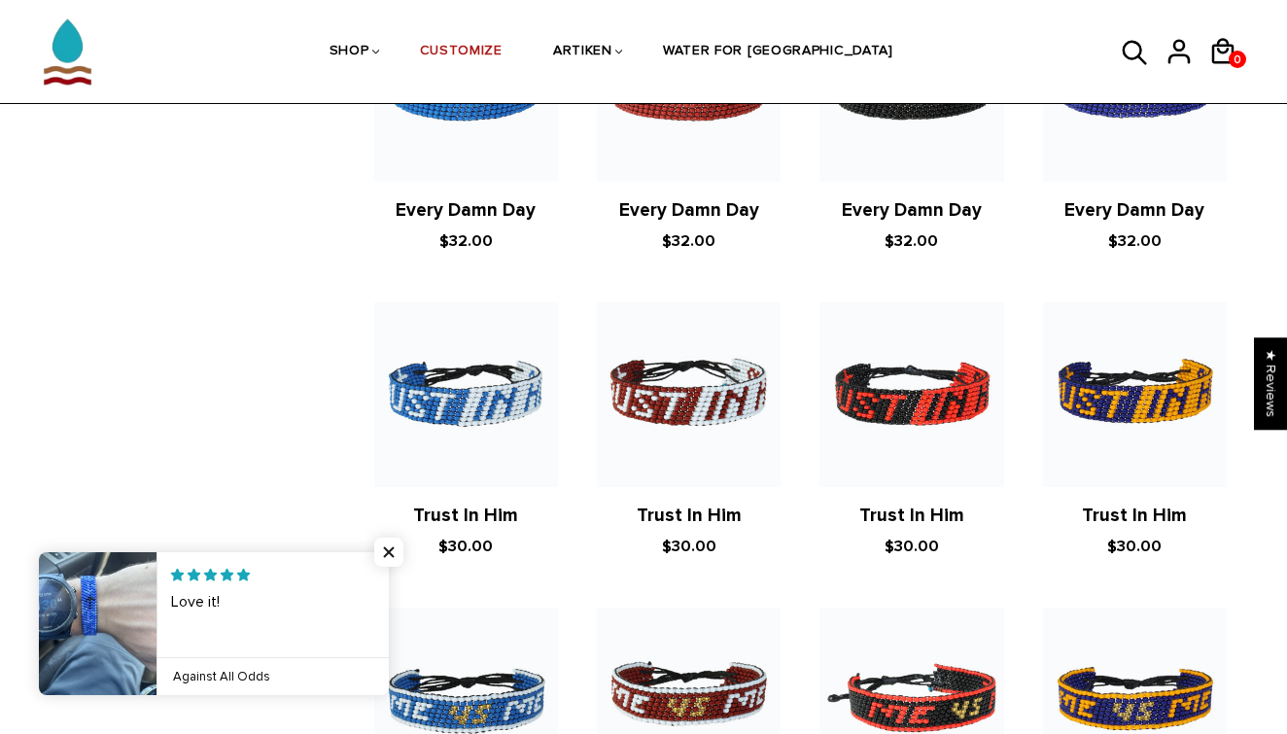
scroll to position [2058, 0]
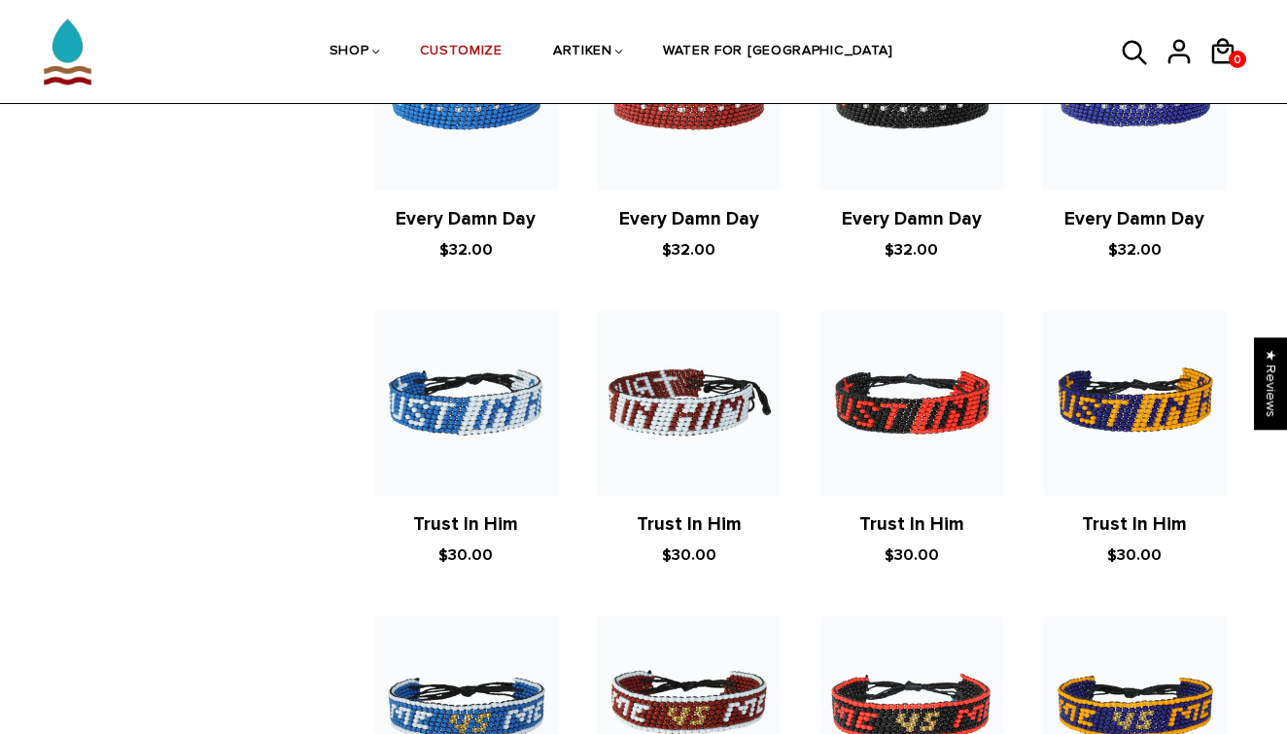
click at [701, 397] on img at bounding box center [689, 403] width 184 height 184
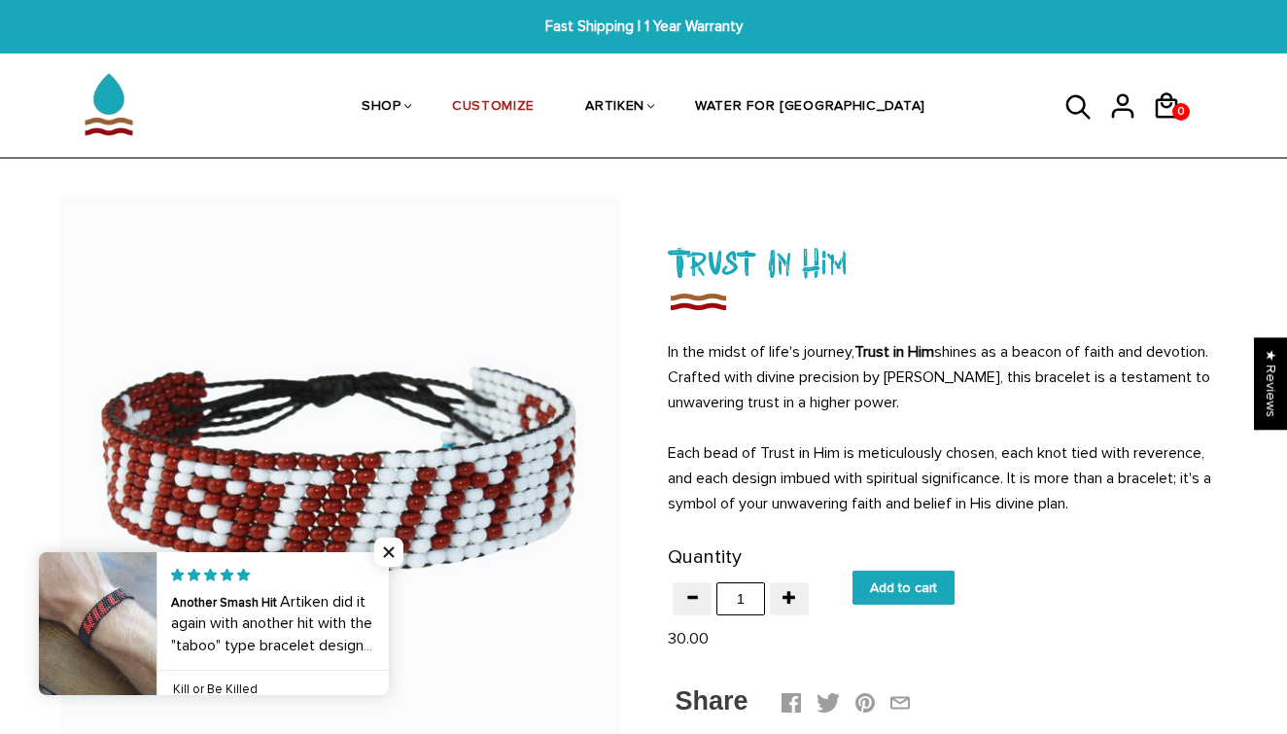
click at [602, 277] on img at bounding box center [339, 476] width 559 height 559
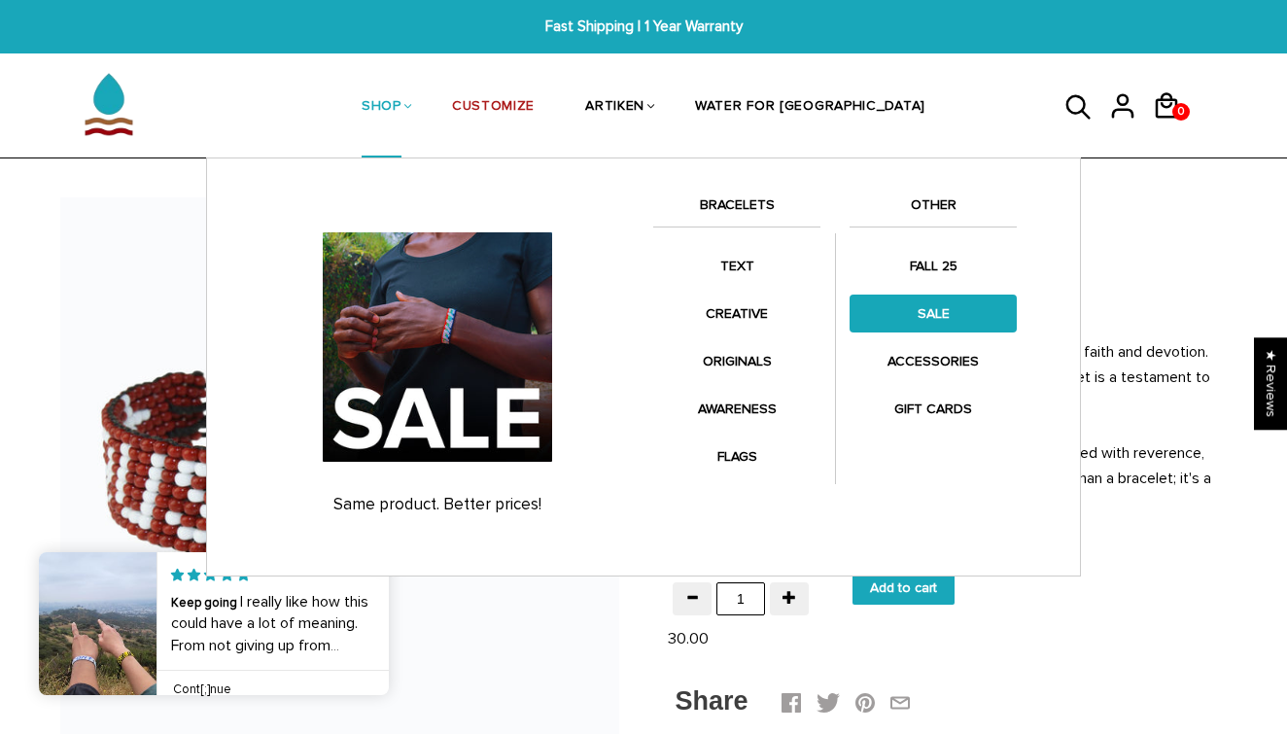
click at [947, 323] on link "SALE" at bounding box center [932, 314] width 167 height 38
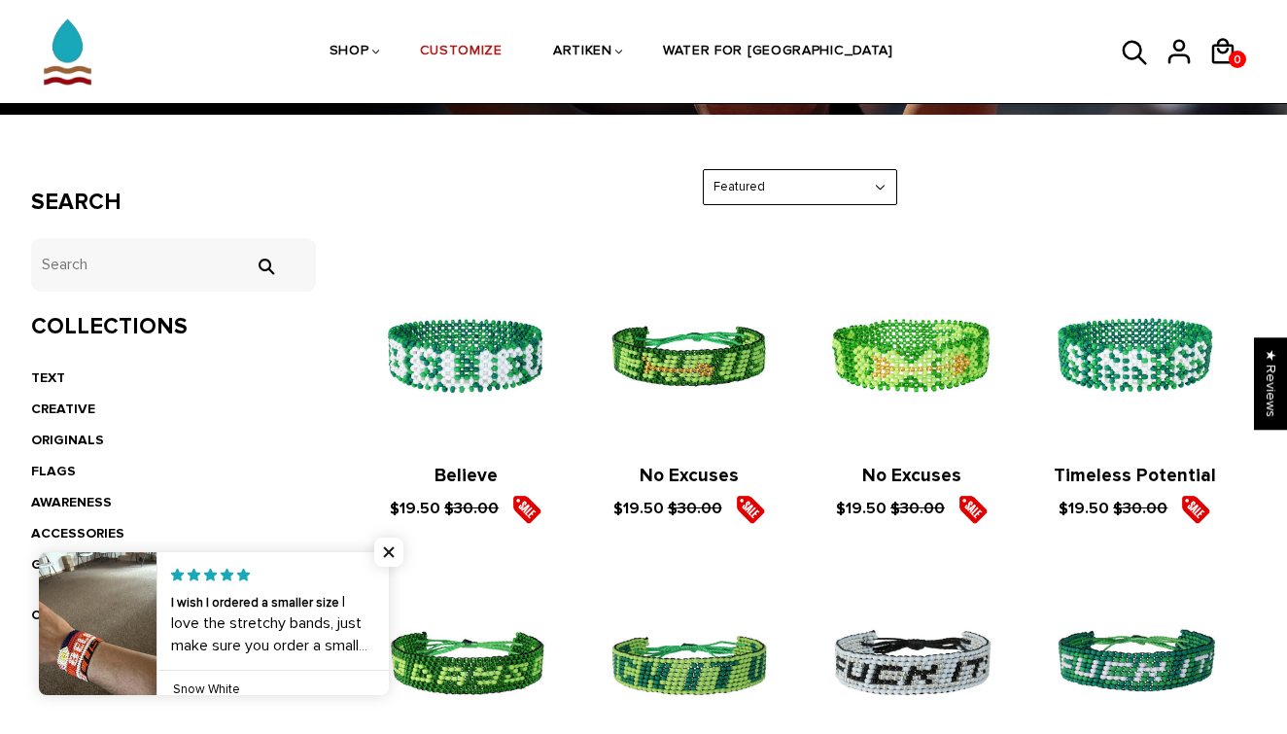
scroll to position [274, 0]
click at [504, 363] on img at bounding box center [466, 355] width 184 height 184
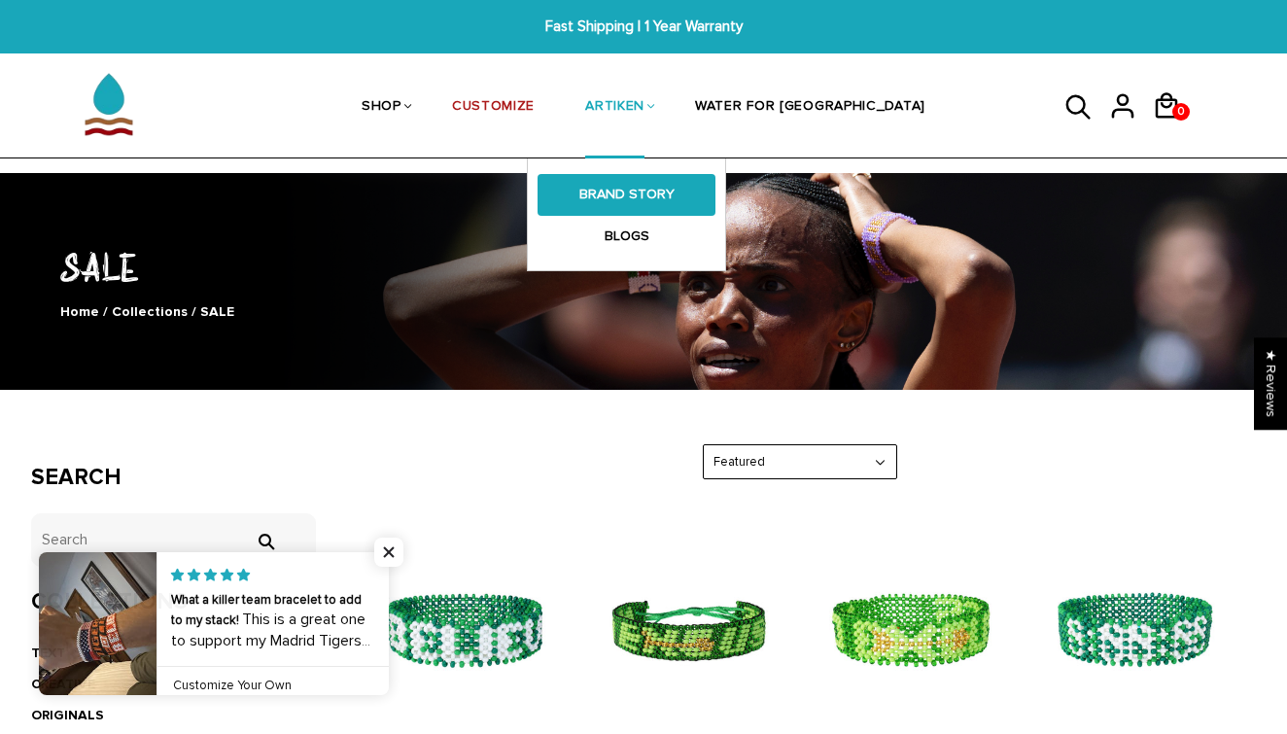
click at [679, 204] on link "BRAND STORY" at bounding box center [626, 194] width 178 height 41
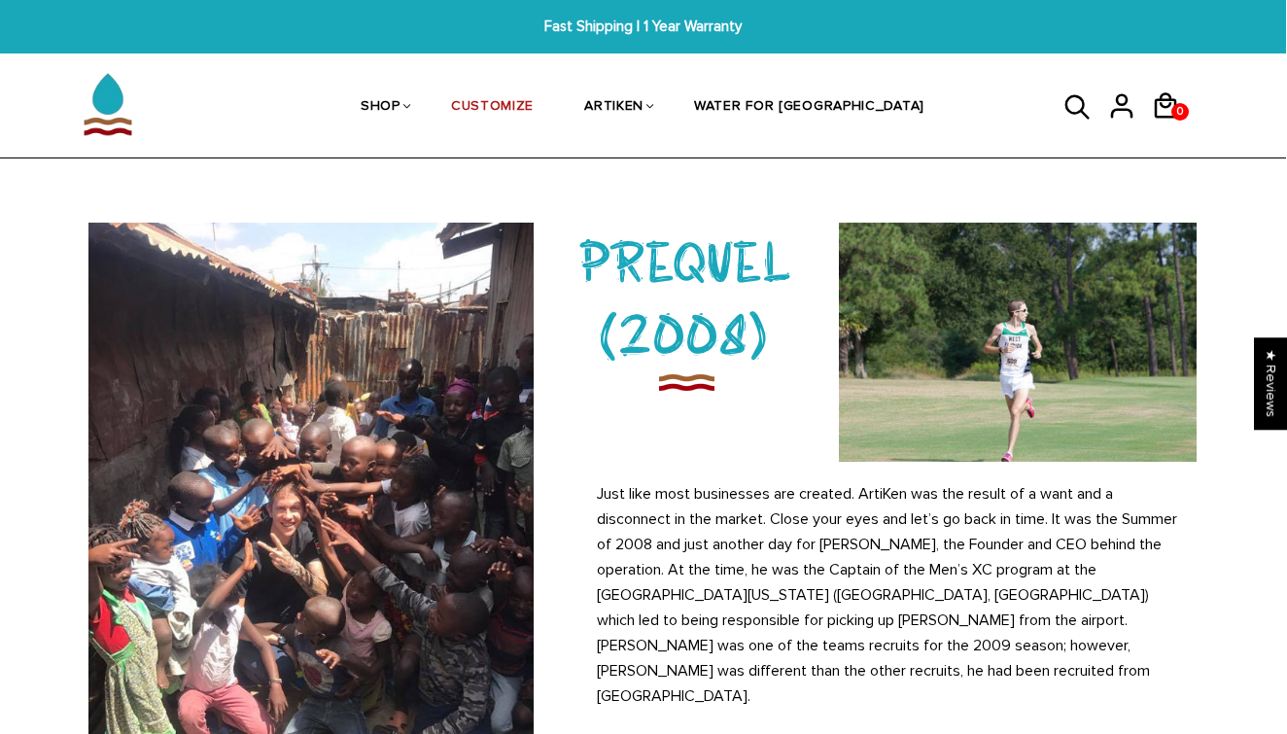
scroll to position [0, 1]
click at [534, 97] on link "CUSTOMIZE" at bounding box center [492, 107] width 83 height 103
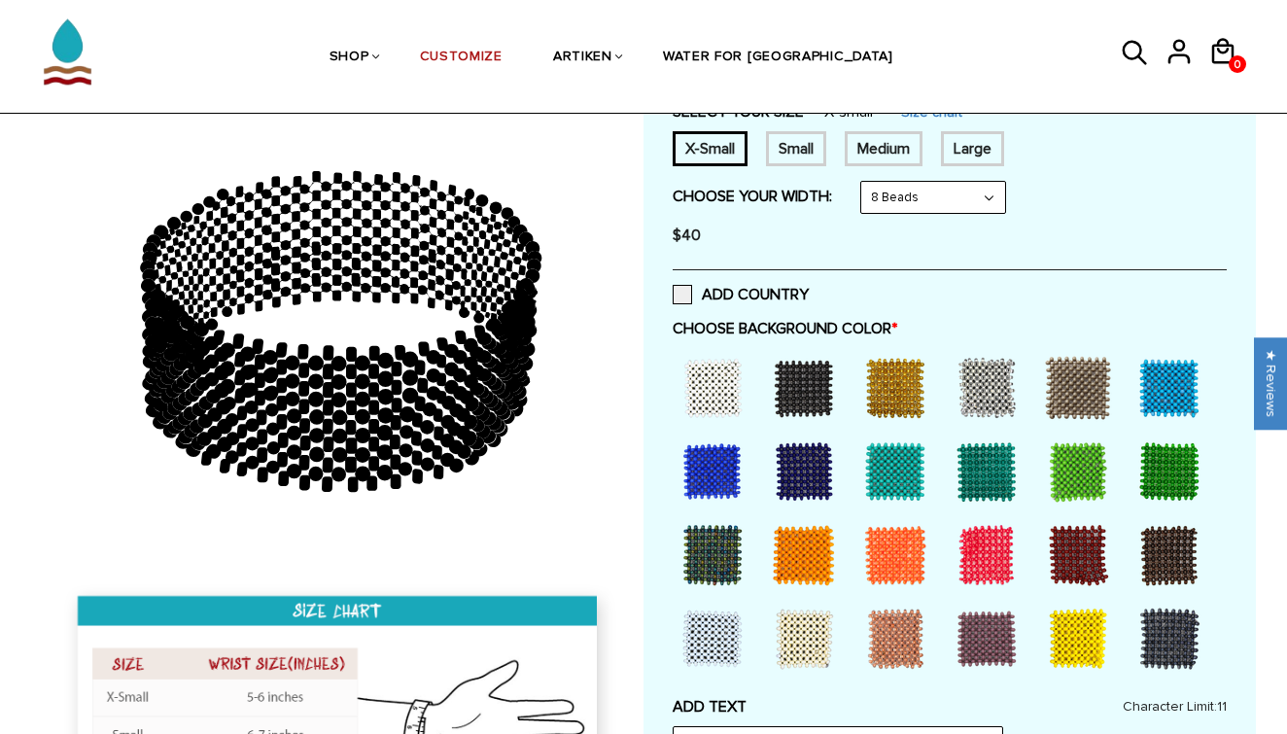
scroll to position [359, 0]
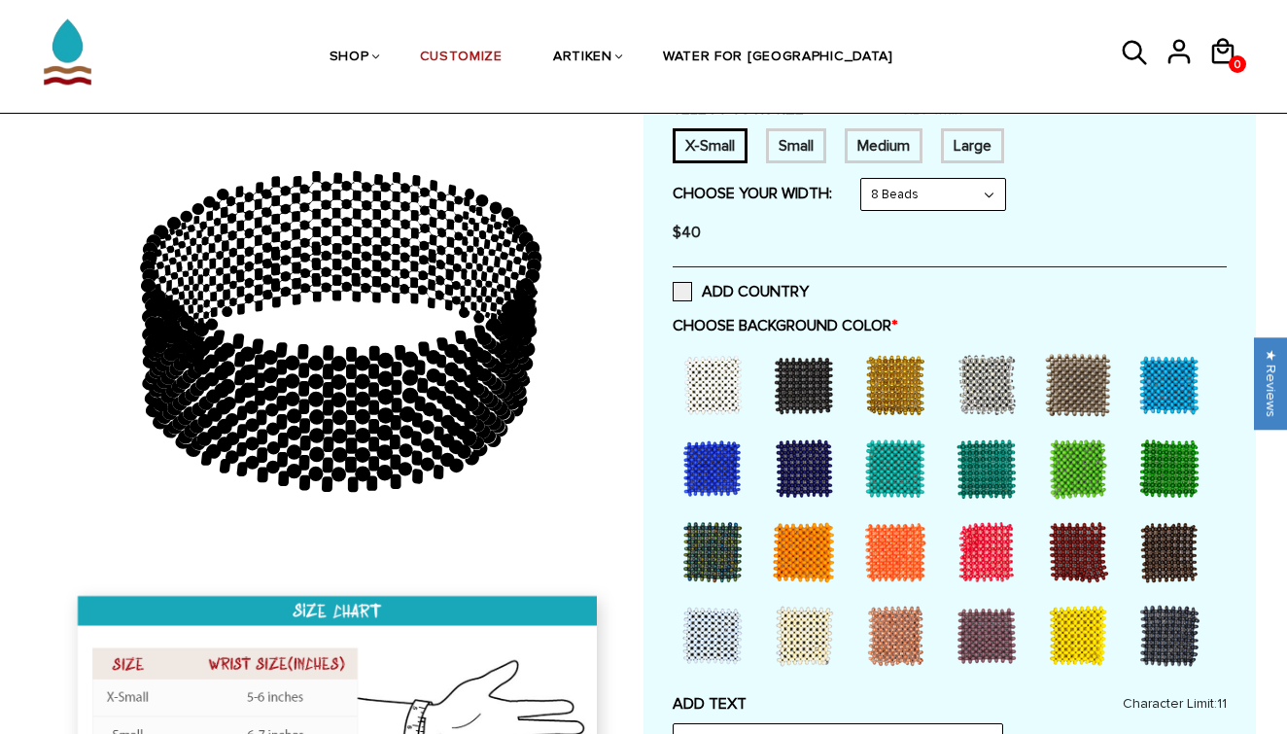
click at [889, 380] on div at bounding box center [895, 385] width 78 height 78
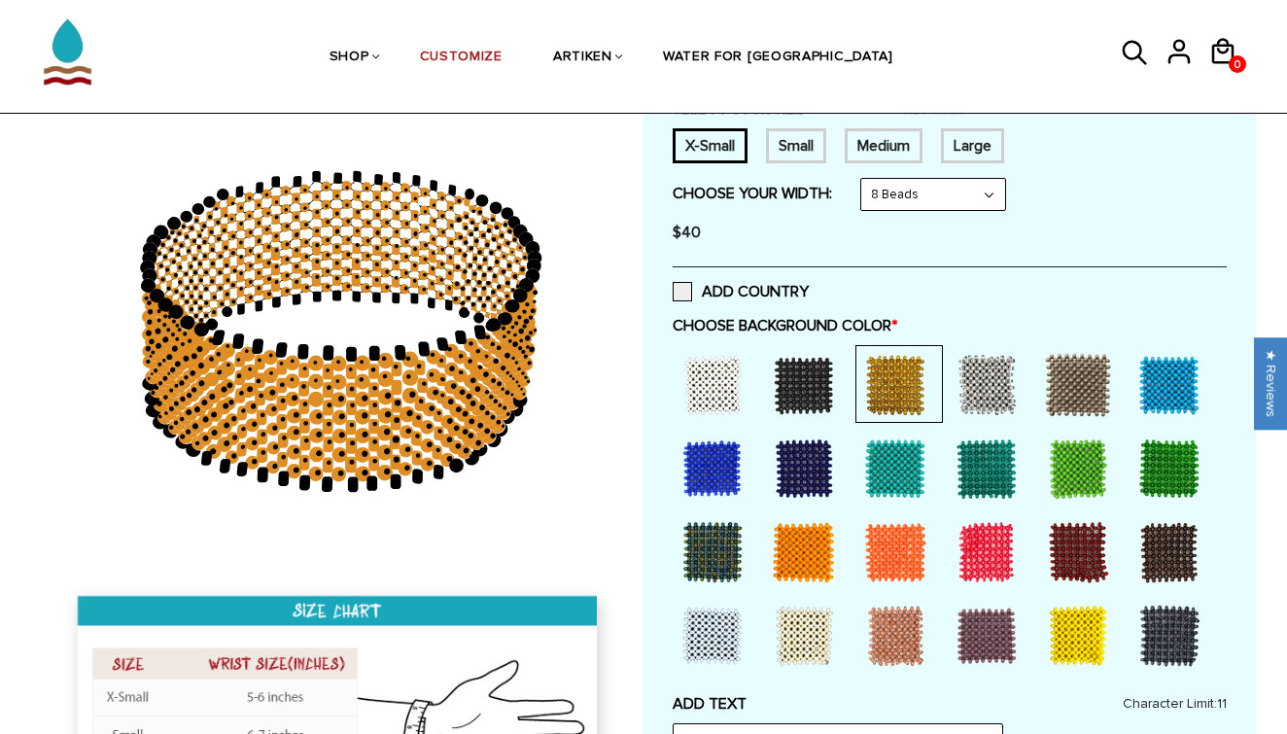
click at [795, 397] on div at bounding box center [804, 385] width 78 height 78
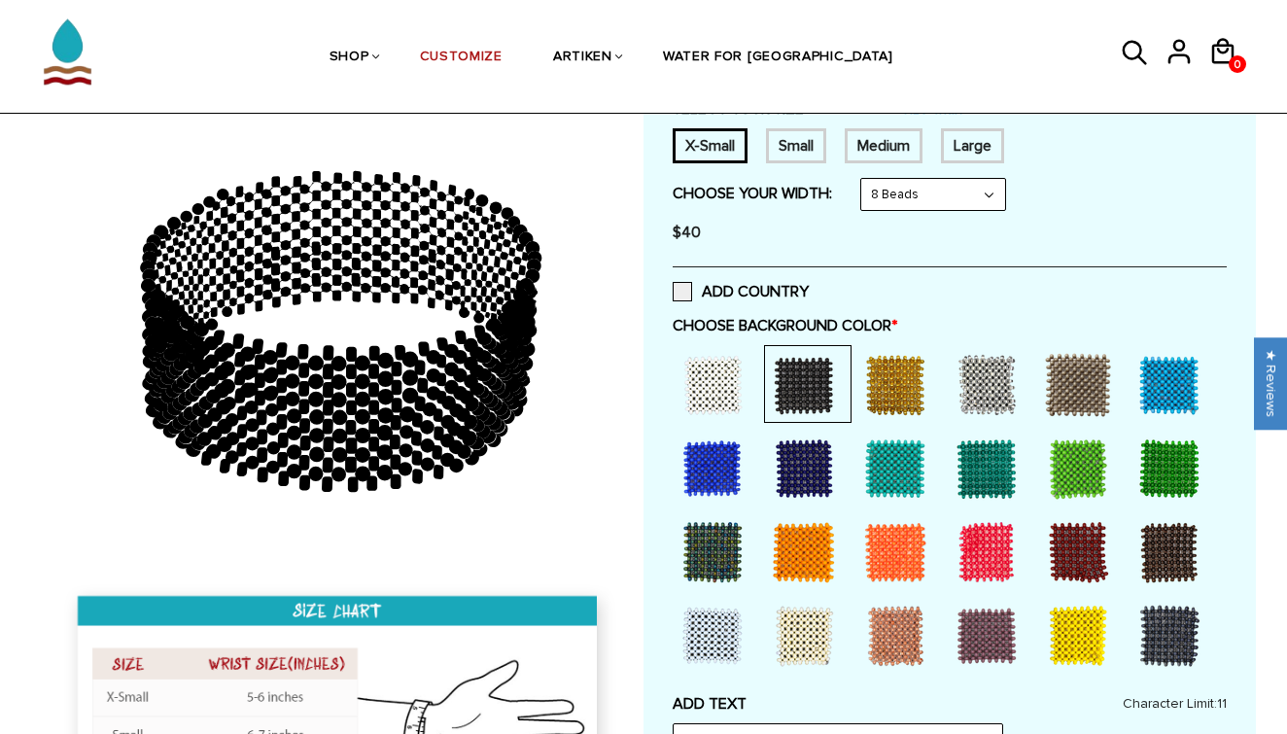
click at [802, 386] on div at bounding box center [804, 385] width 78 height 78
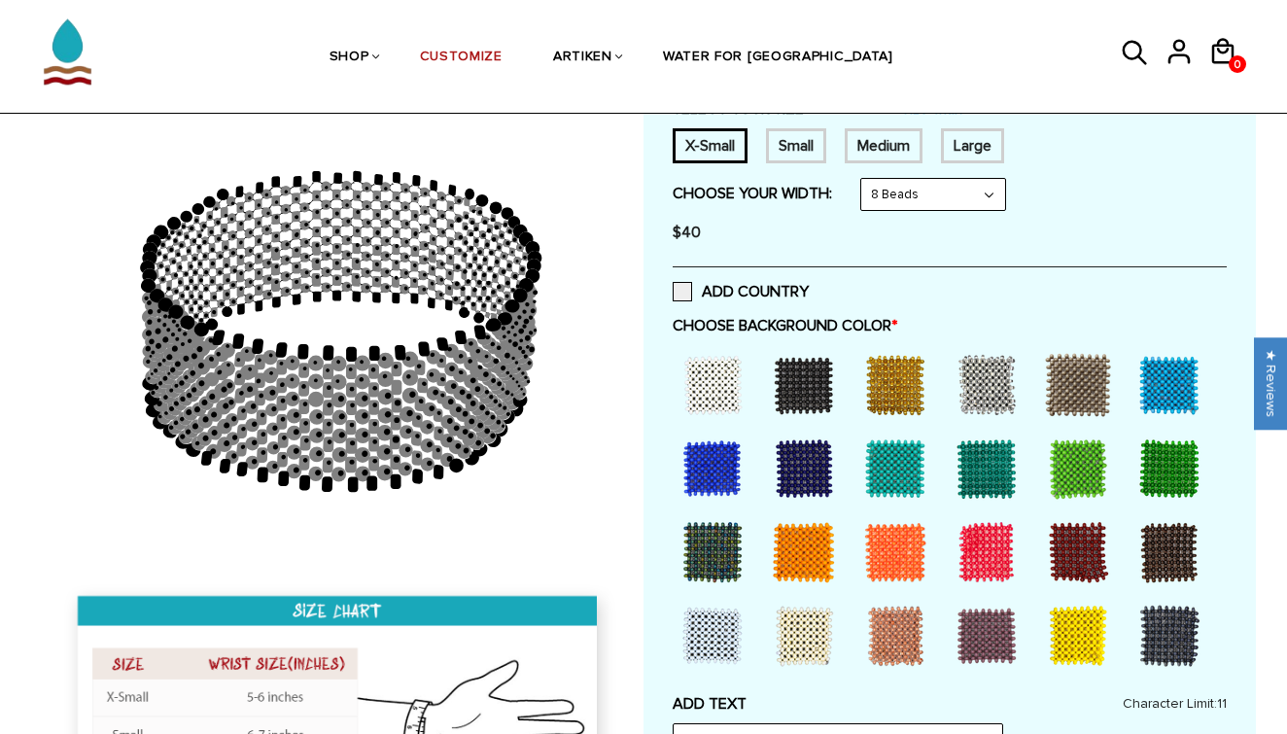
click at [802, 386] on div at bounding box center [804, 385] width 78 height 78
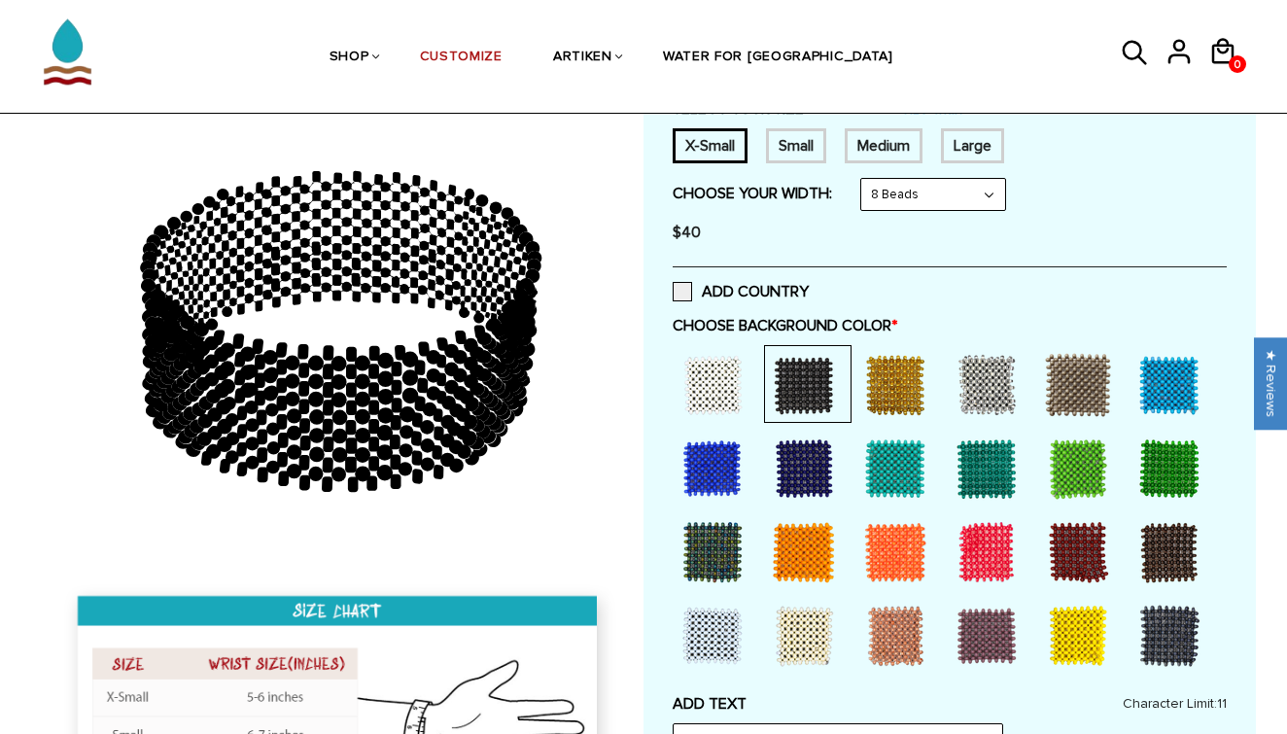
click at [802, 386] on div at bounding box center [804, 385] width 78 height 78
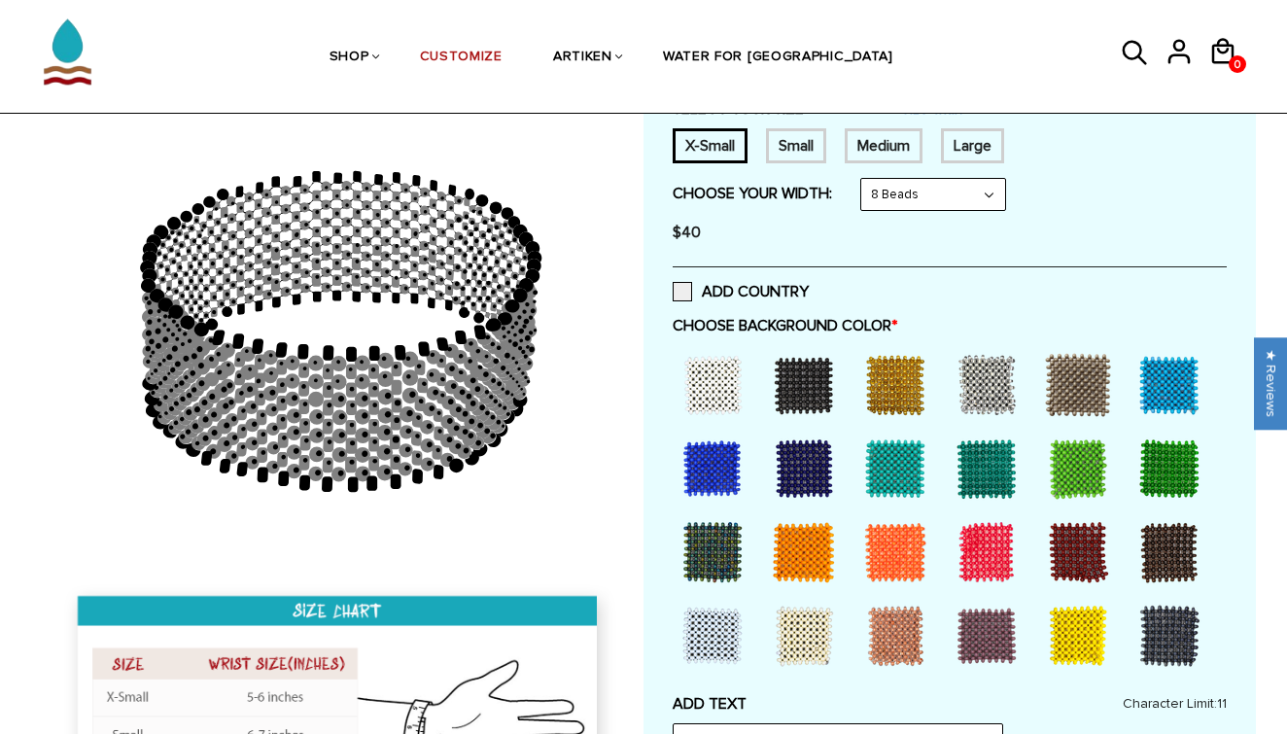
click at [802, 386] on div at bounding box center [804, 385] width 78 height 78
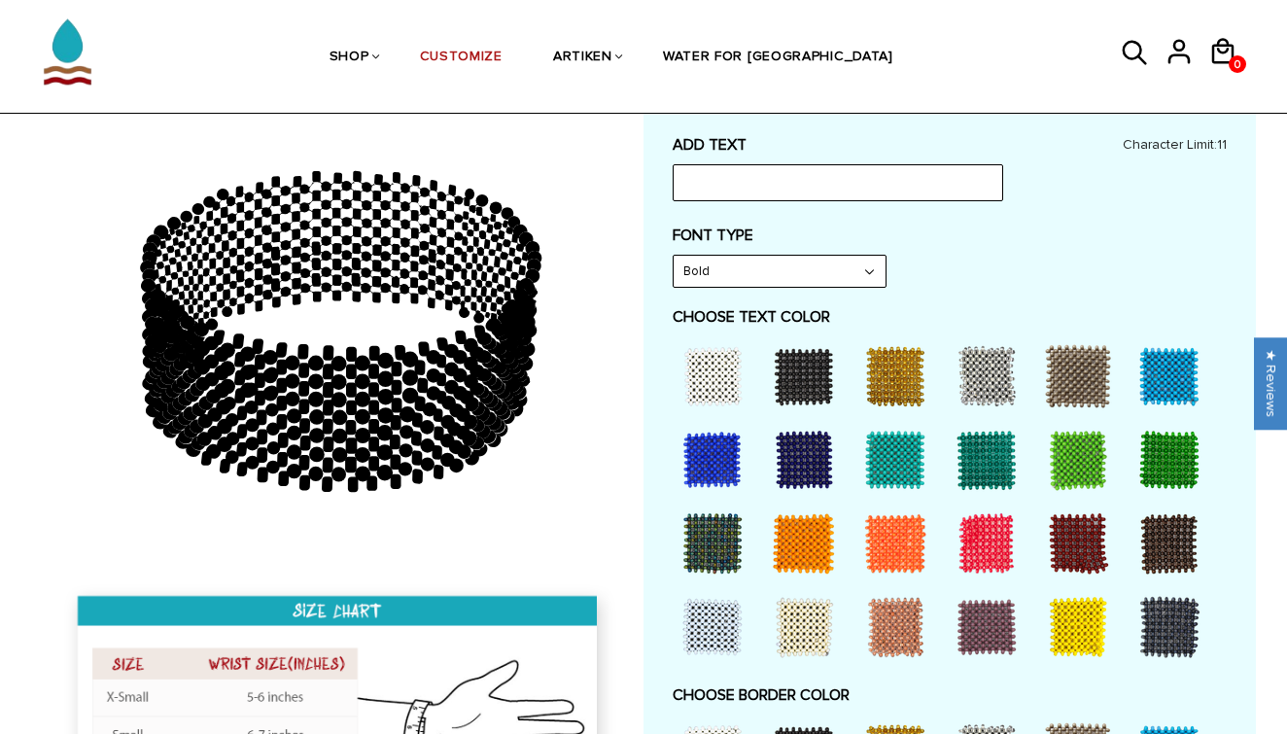
scroll to position [920, 0]
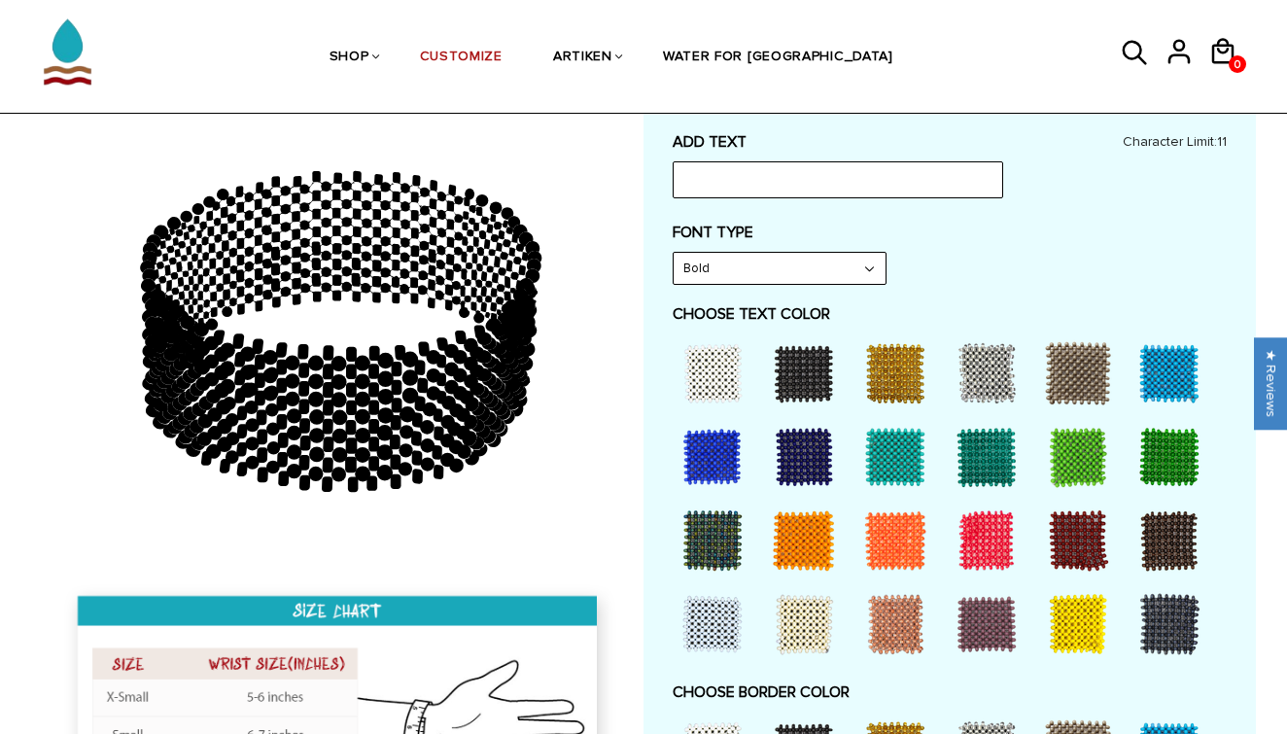
click at [723, 440] on div at bounding box center [713, 457] width 78 height 78
click at [835, 167] on input "text" at bounding box center [838, 179] width 330 height 37
type input "Achieve"
click at [702, 447] on div at bounding box center [713, 457] width 78 height 78
click at [1152, 356] on div at bounding box center [1169, 373] width 78 height 78
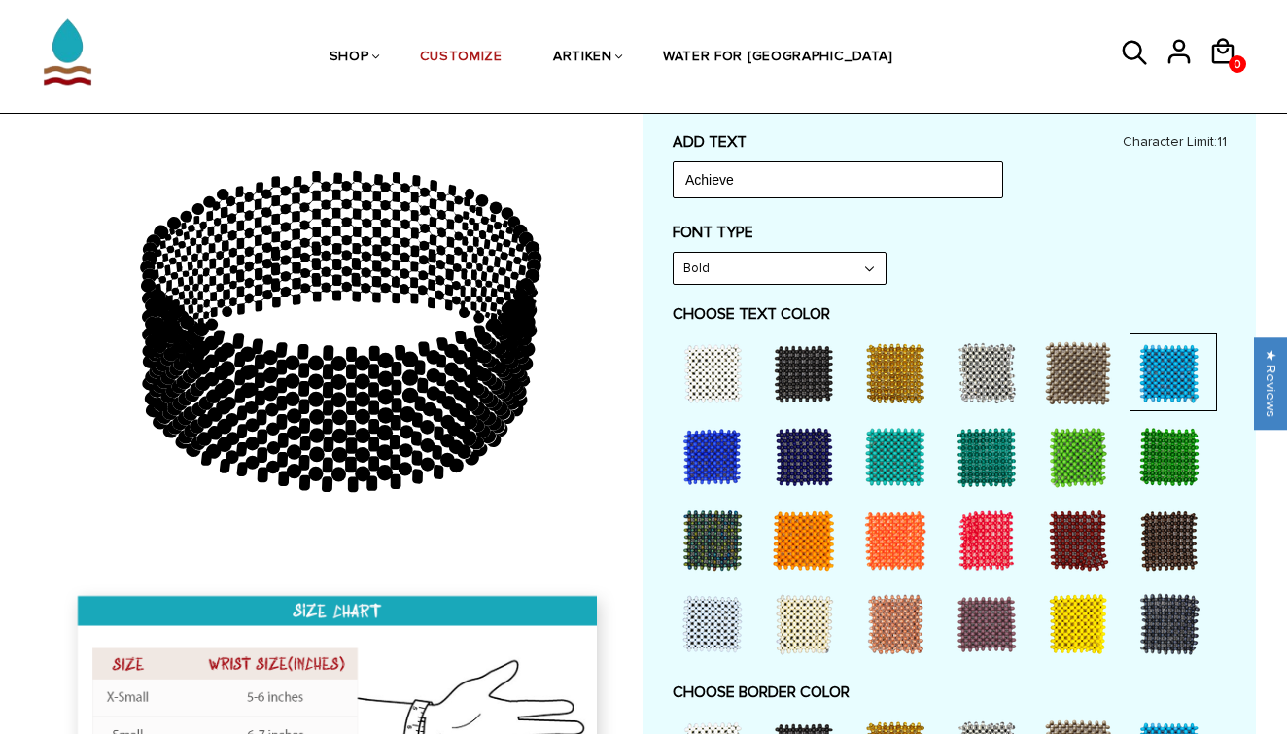
click at [1040, 358] on div at bounding box center [1078, 373] width 78 height 78
click at [1007, 352] on div at bounding box center [987, 373] width 78 height 78
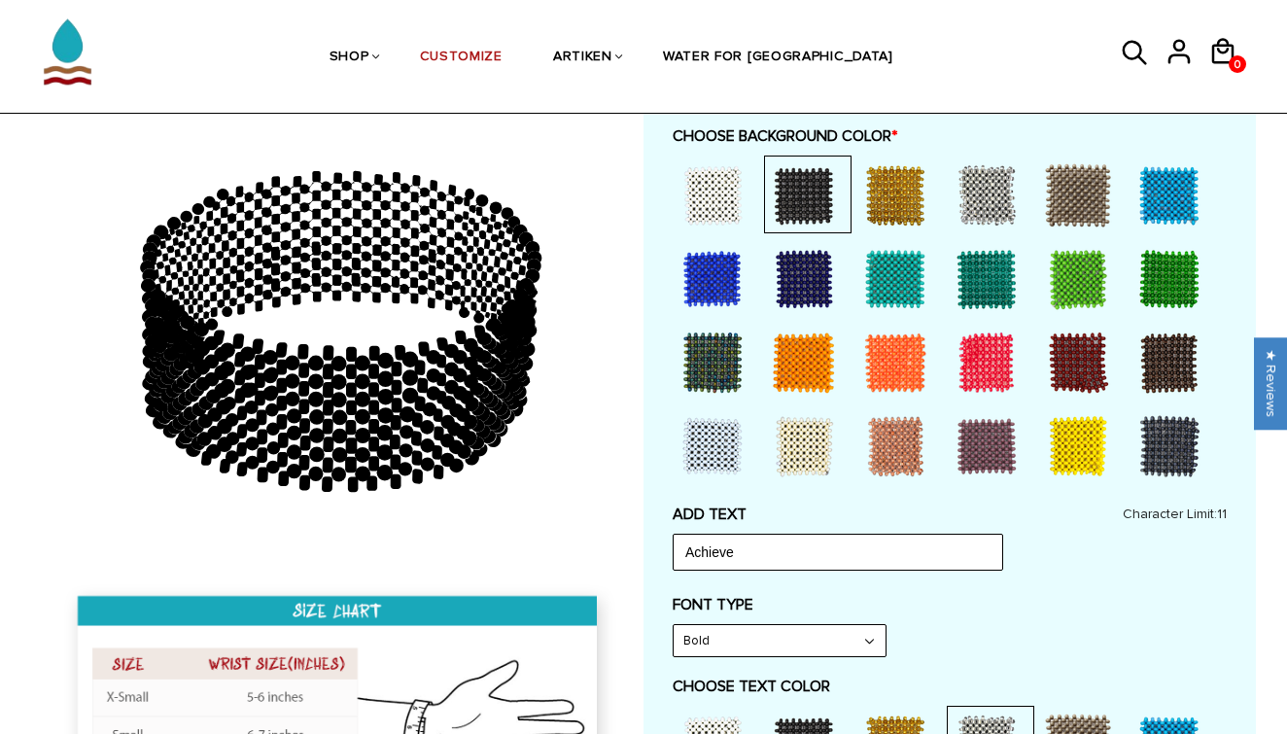
scroll to position [408, 0]
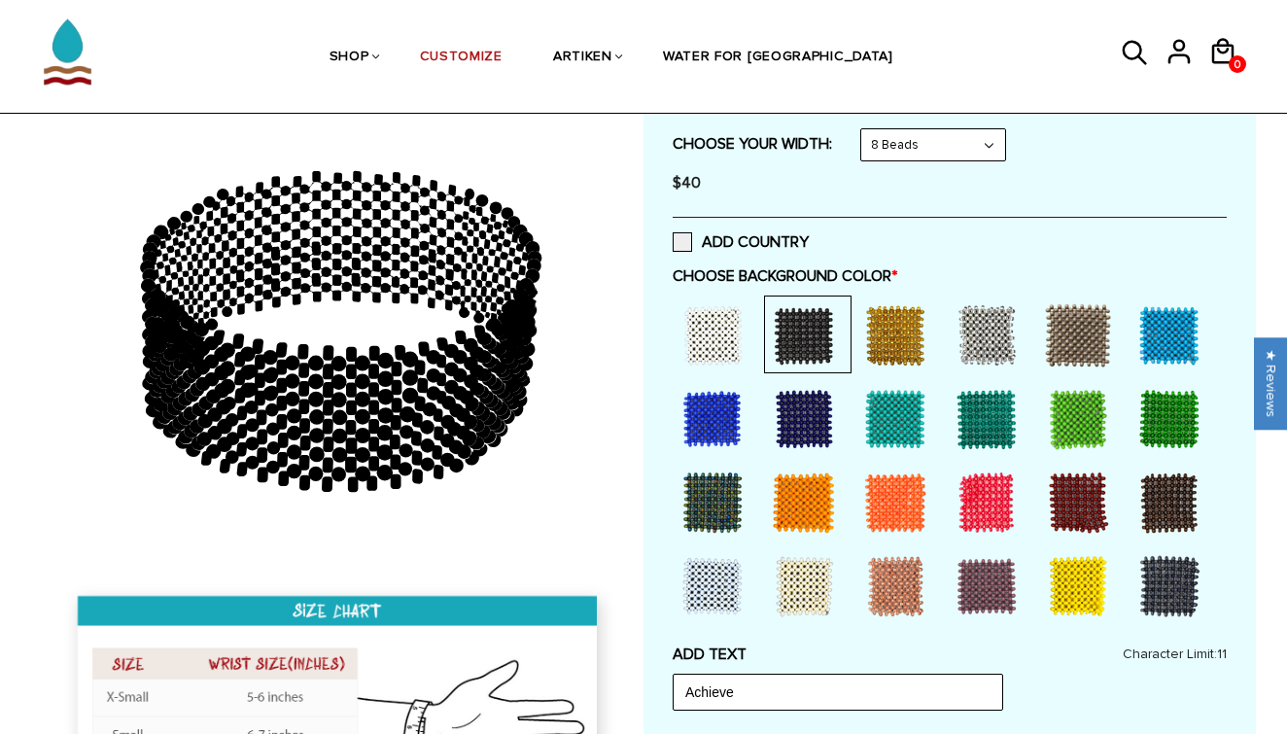
click at [927, 433] on div at bounding box center [895, 419] width 78 height 78
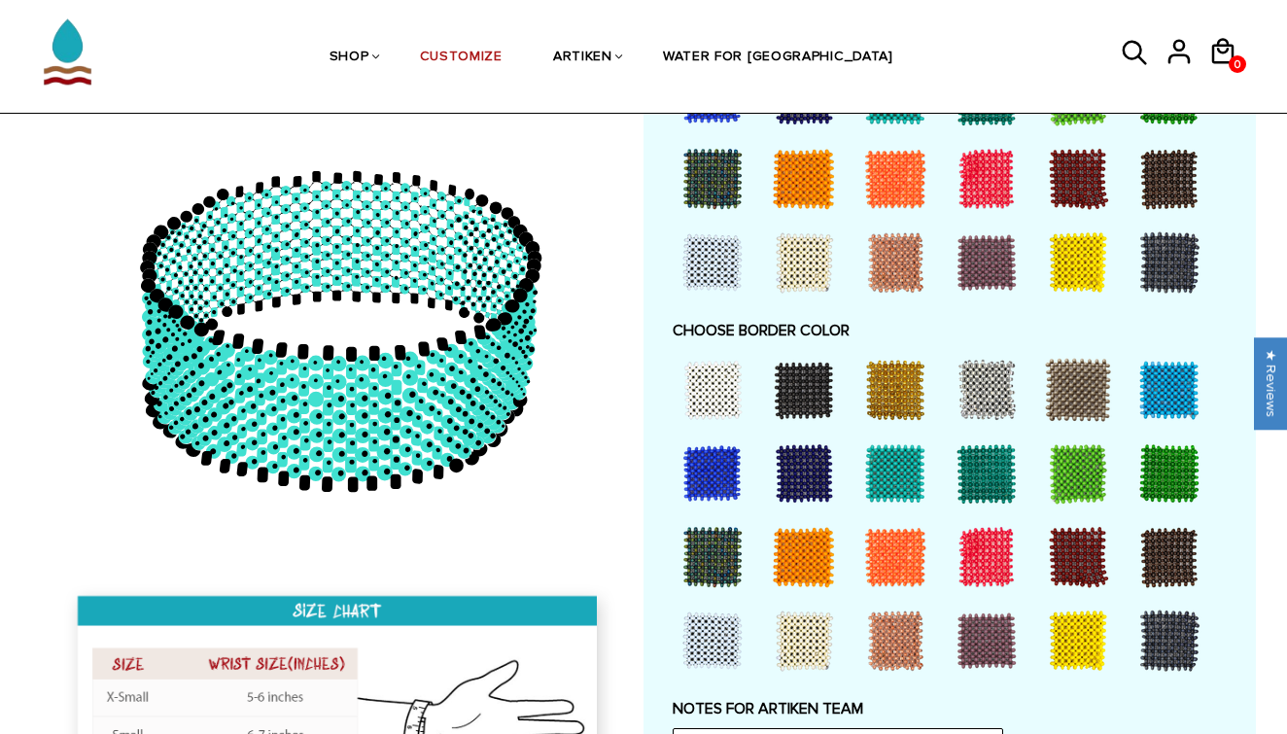
scroll to position [1284, 0]
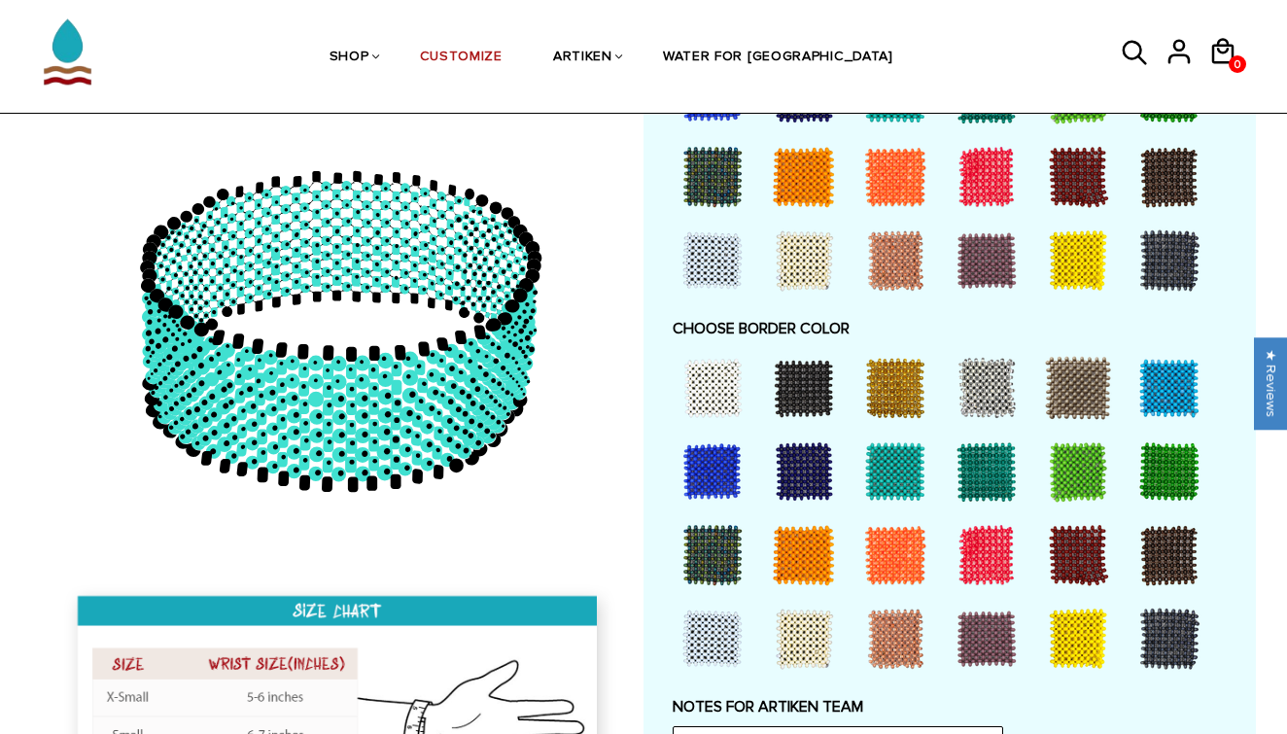
click at [704, 389] on div at bounding box center [713, 388] width 78 height 78
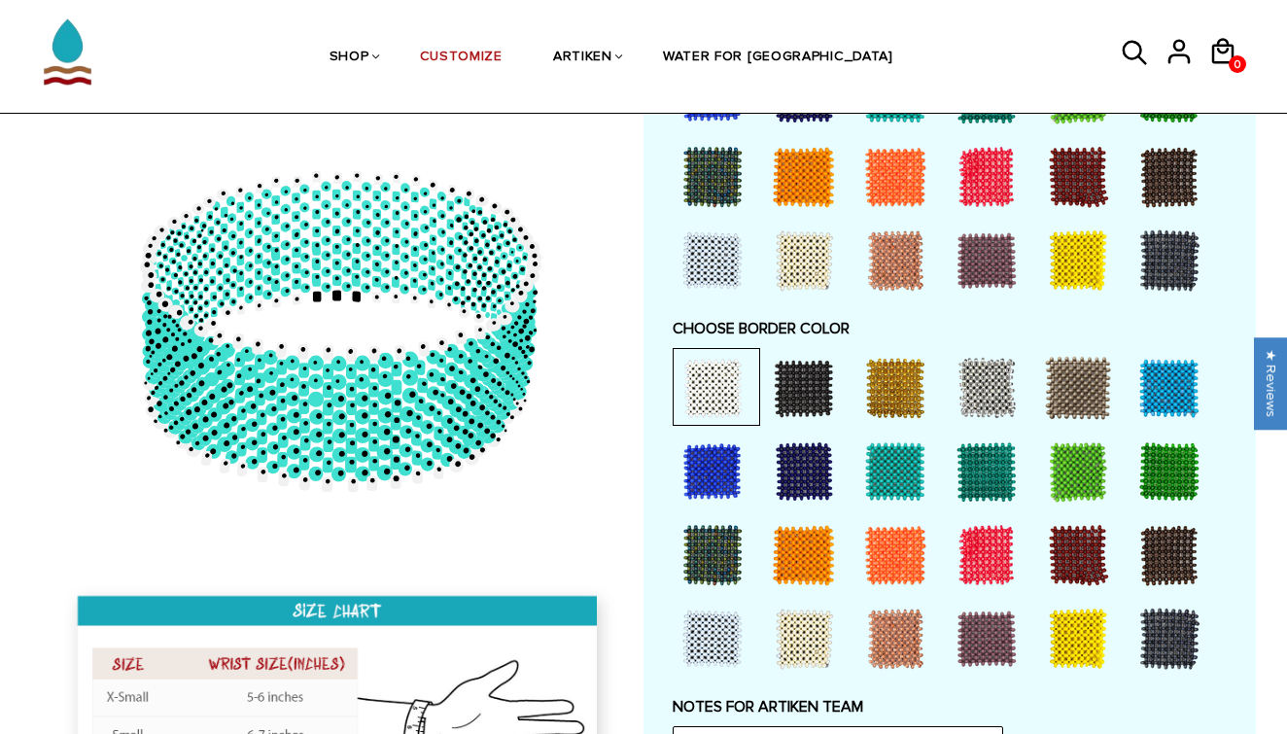
click at [1070, 384] on div at bounding box center [1078, 388] width 78 height 78
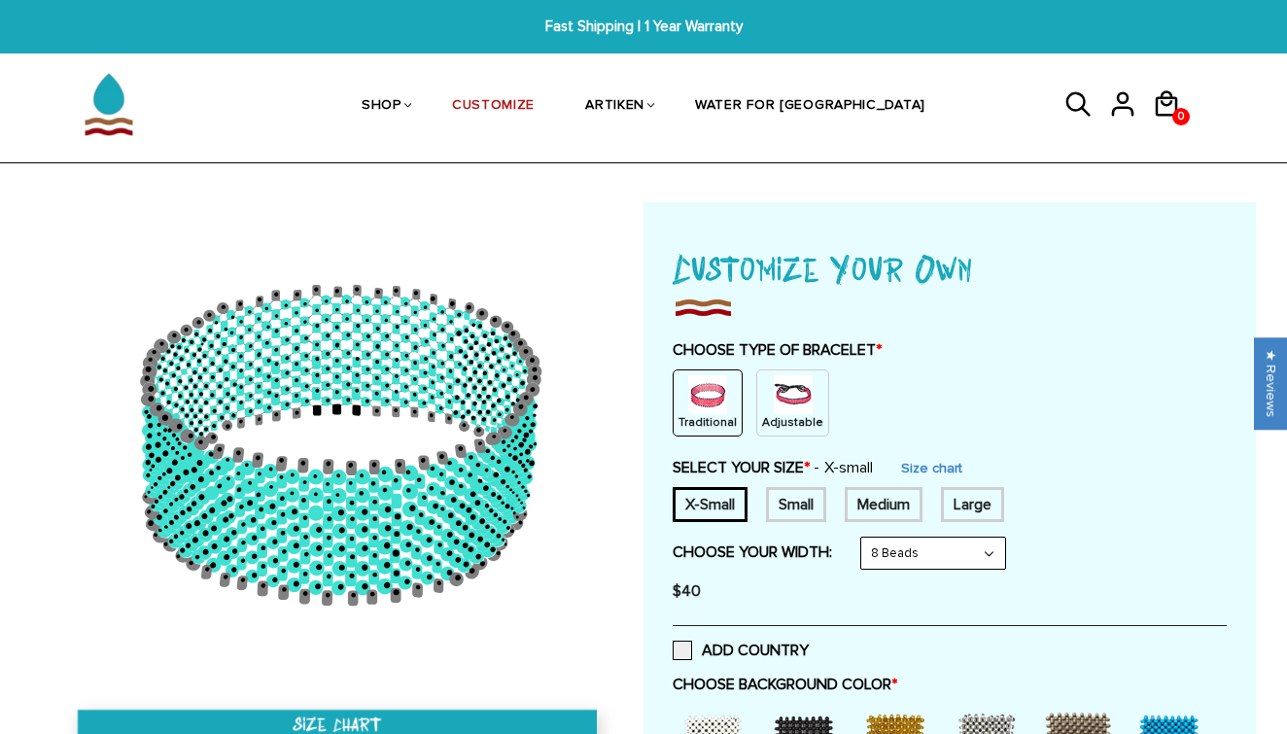
scroll to position [0, 0]
click at [813, 497] on div "Small" at bounding box center [796, 504] width 60 height 35
click at [944, 466] on link "Size chart" at bounding box center [917, 468] width 61 height 17
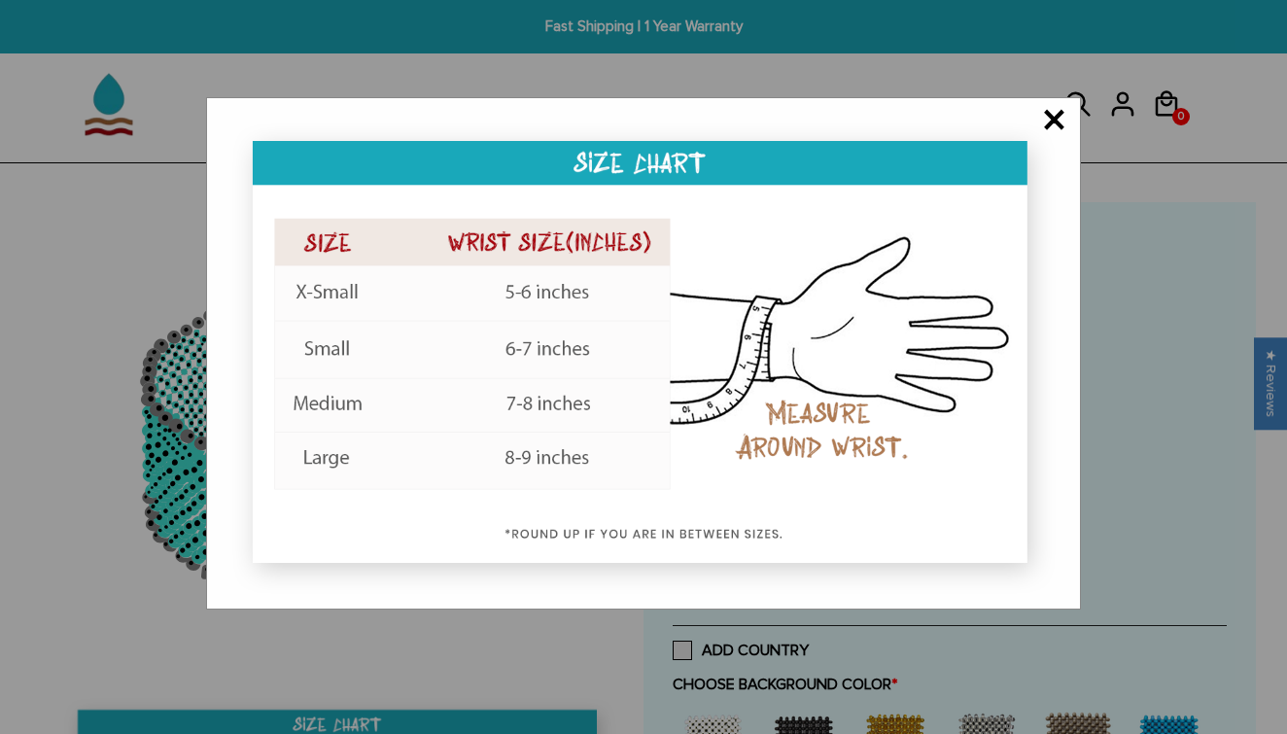
click at [1060, 114] on span "×" at bounding box center [1054, 121] width 24 height 19
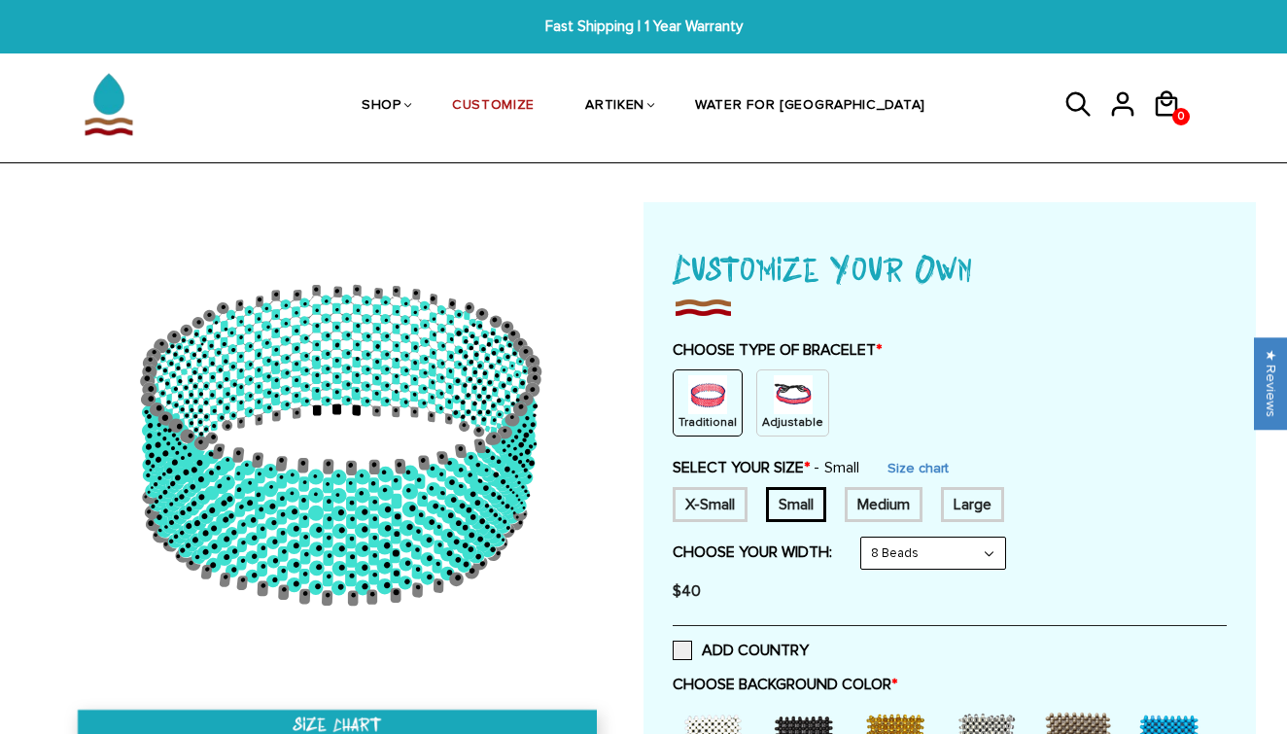
click at [715, 400] on img at bounding box center [707, 394] width 39 height 39
click at [815, 508] on div "Small" at bounding box center [796, 504] width 60 height 35
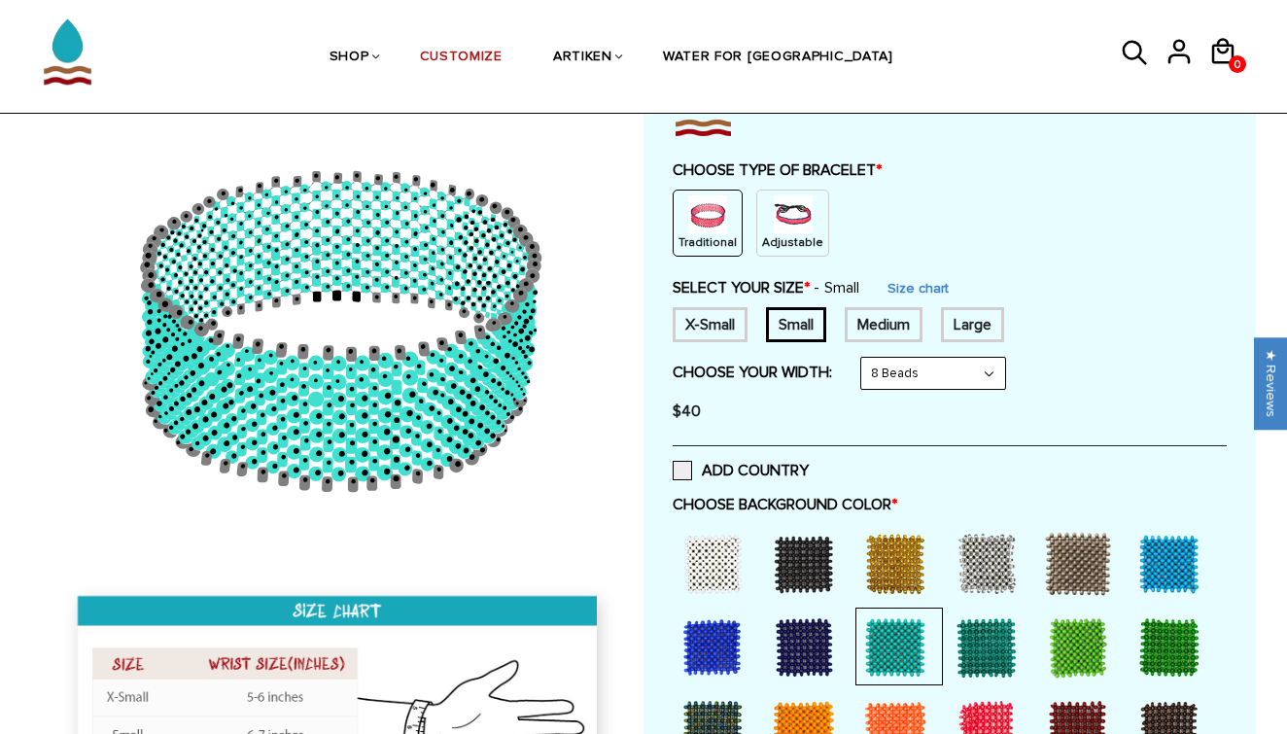
scroll to position [199, 0]
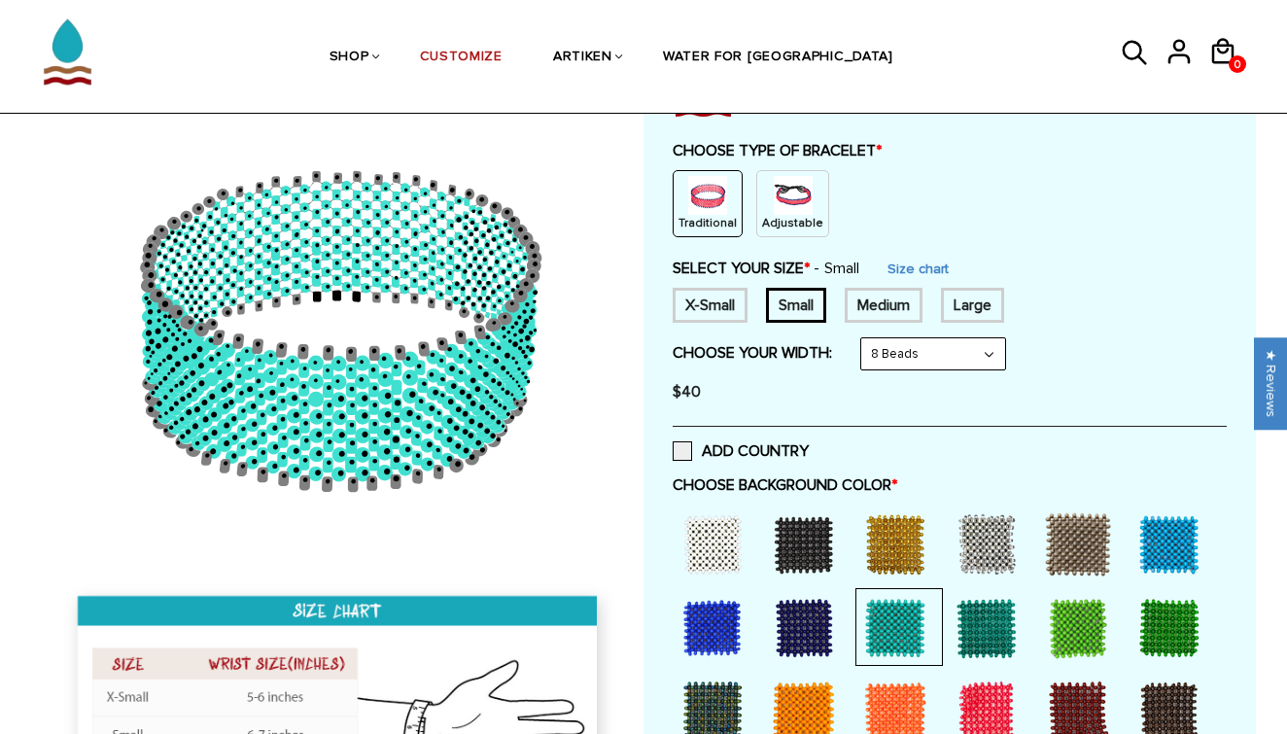
select select "6-beads"
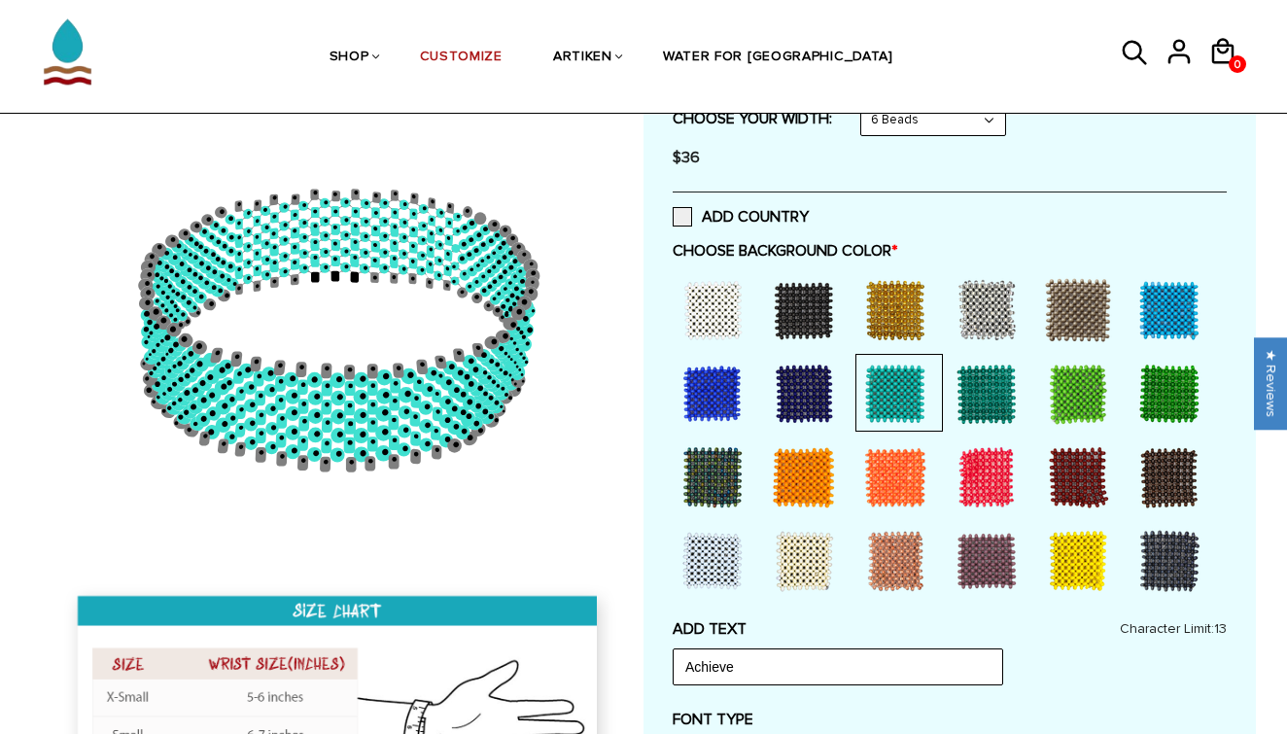
scroll to position [437, 0]
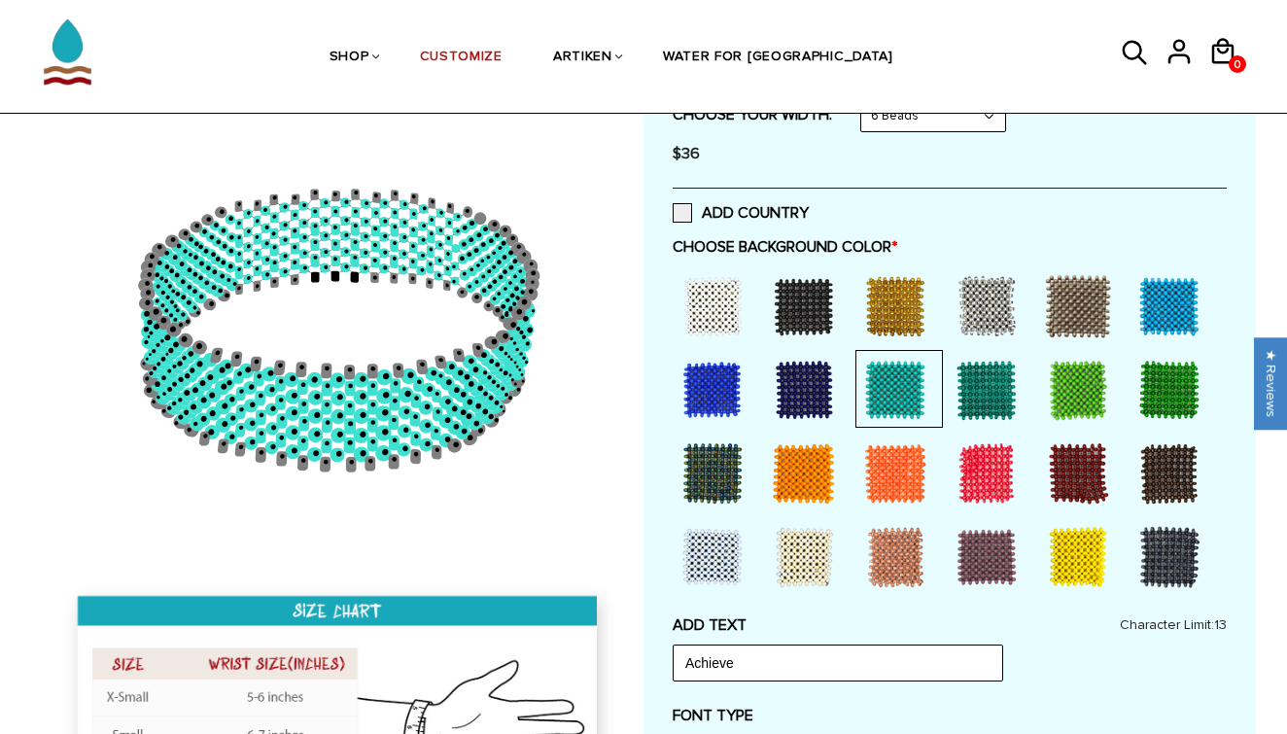
click at [1165, 467] on div at bounding box center [1169, 473] width 78 height 78
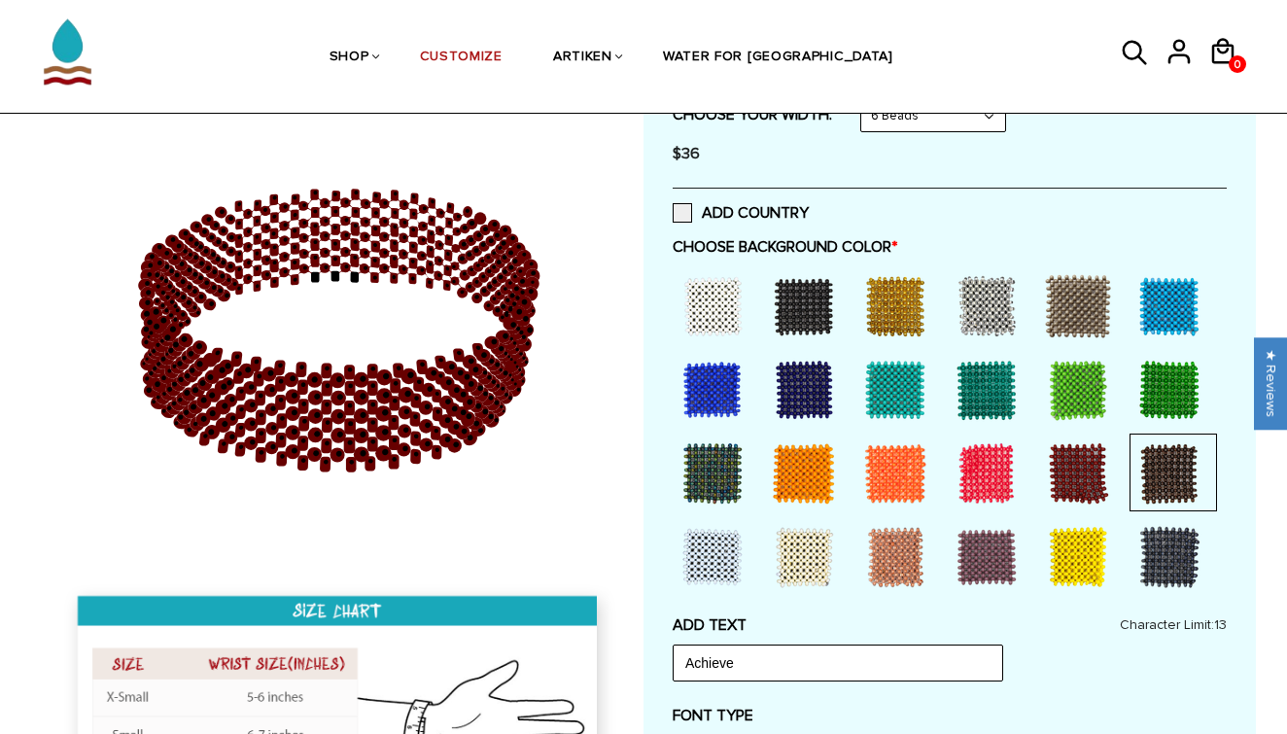
click at [1177, 560] on div at bounding box center [1169, 557] width 78 height 78
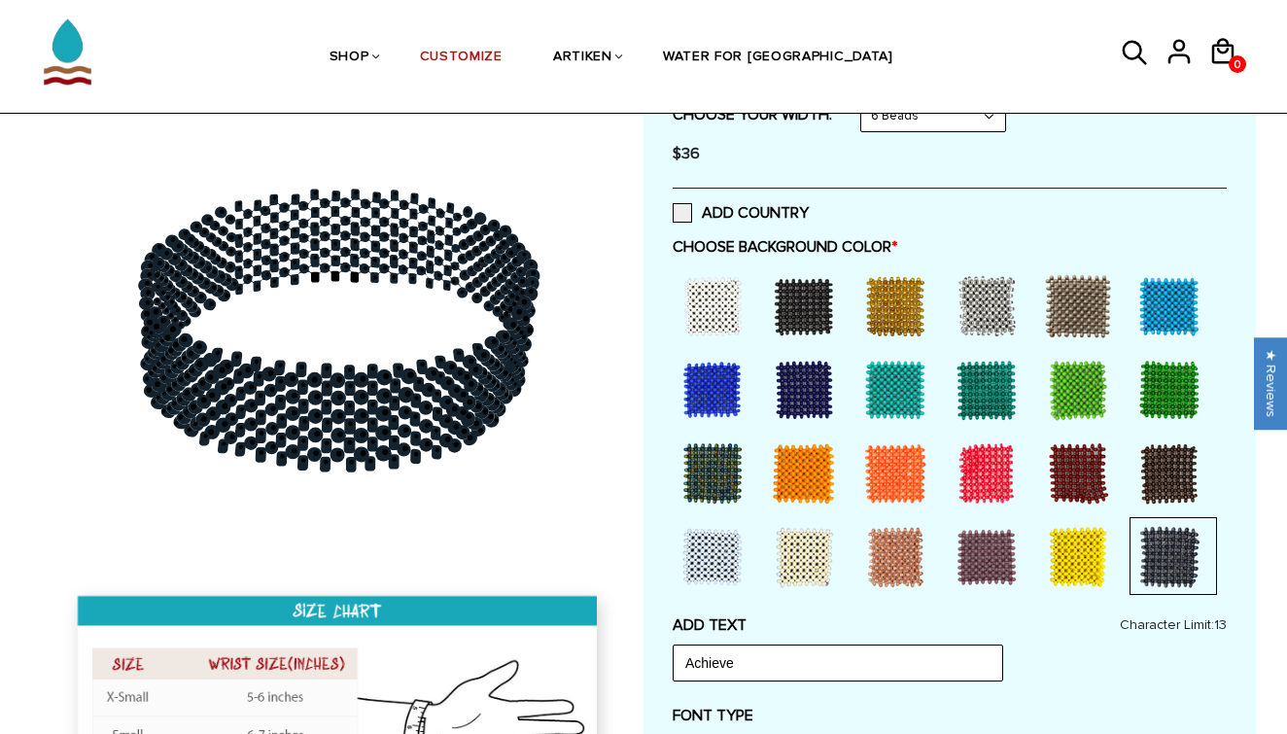
click at [1085, 552] on div at bounding box center [1078, 557] width 78 height 78
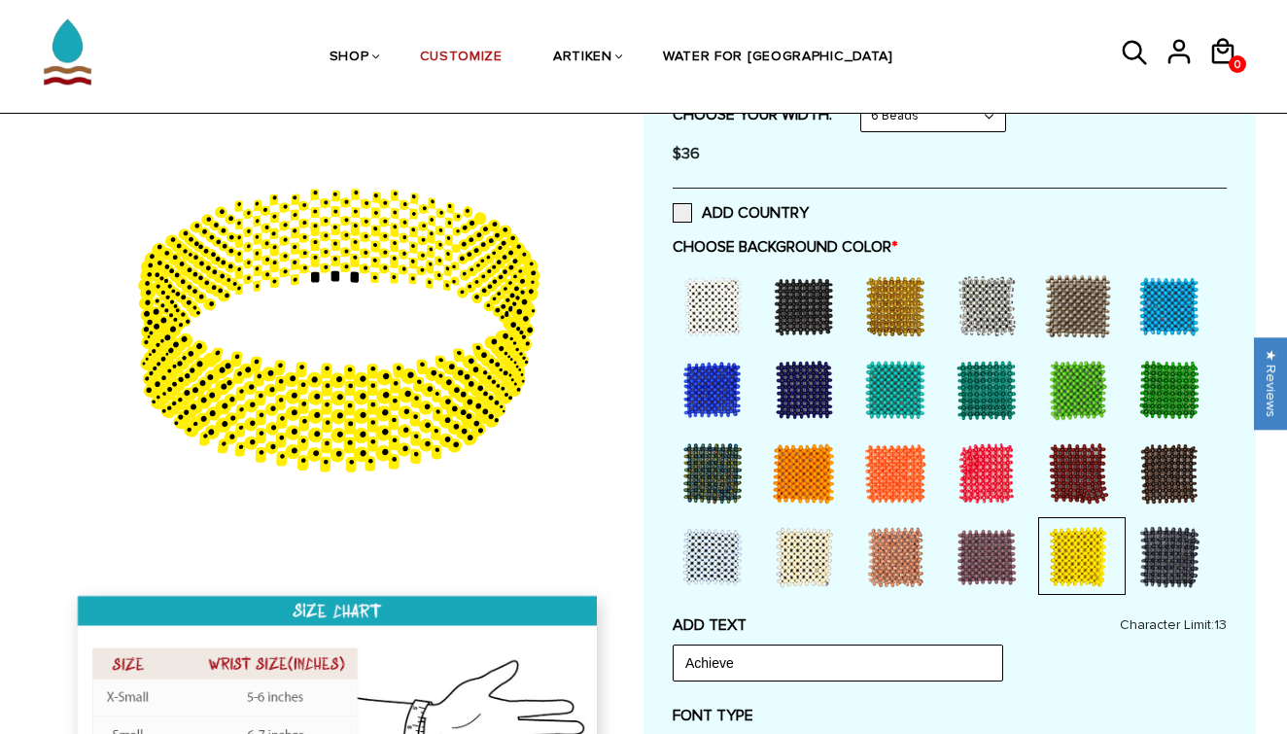
click at [968, 535] on div at bounding box center [987, 557] width 78 height 78
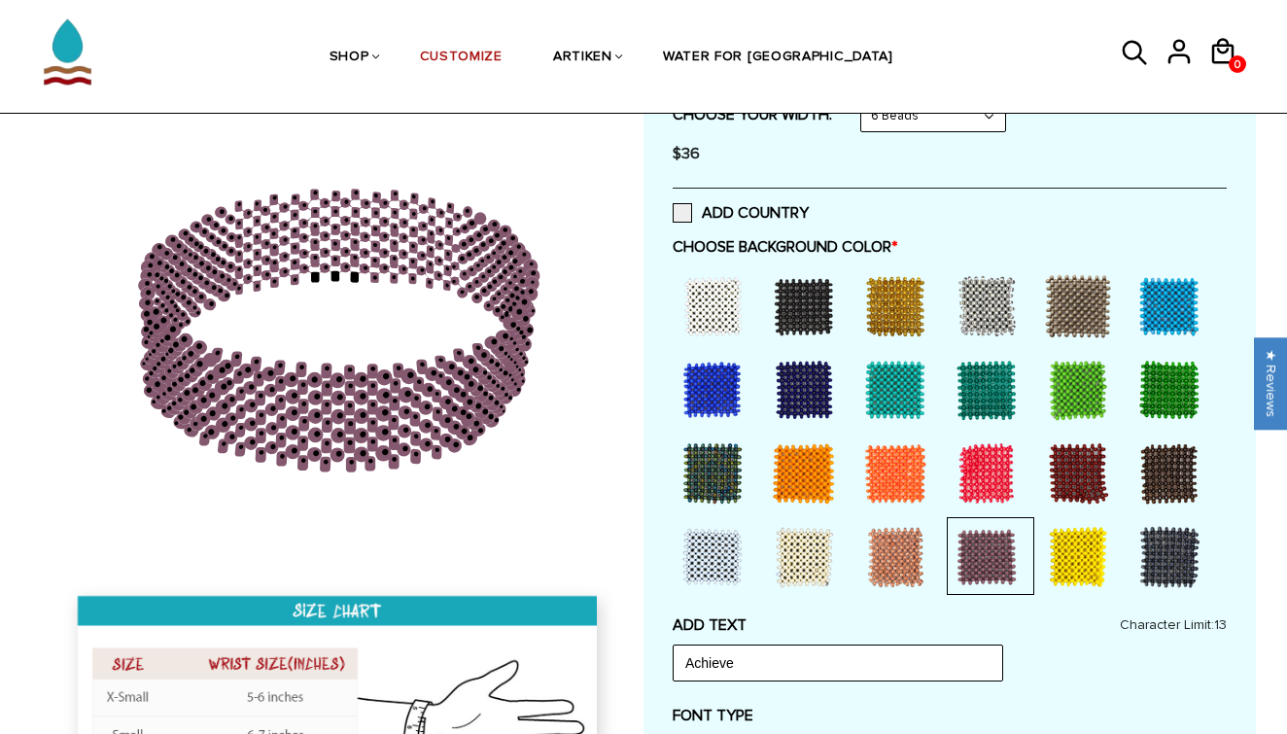
click at [894, 535] on div at bounding box center [895, 557] width 78 height 78
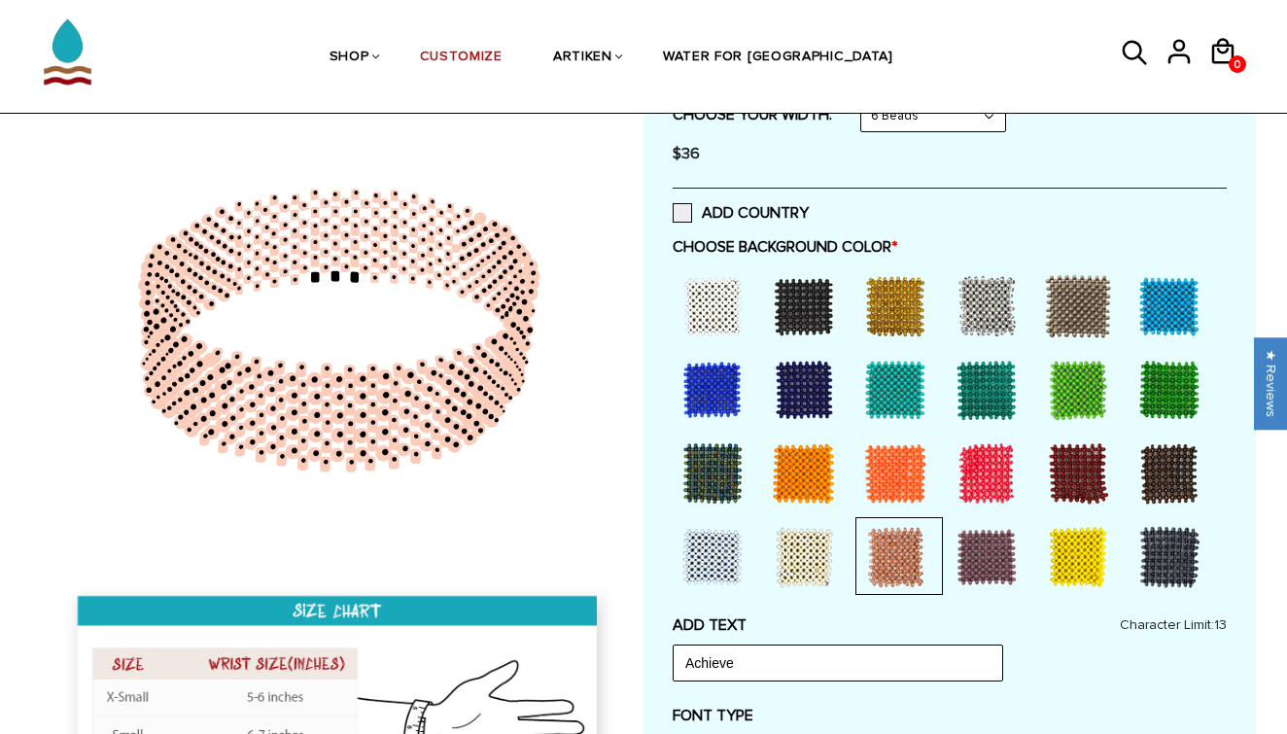
click at [811, 376] on div at bounding box center [804, 390] width 78 height 78
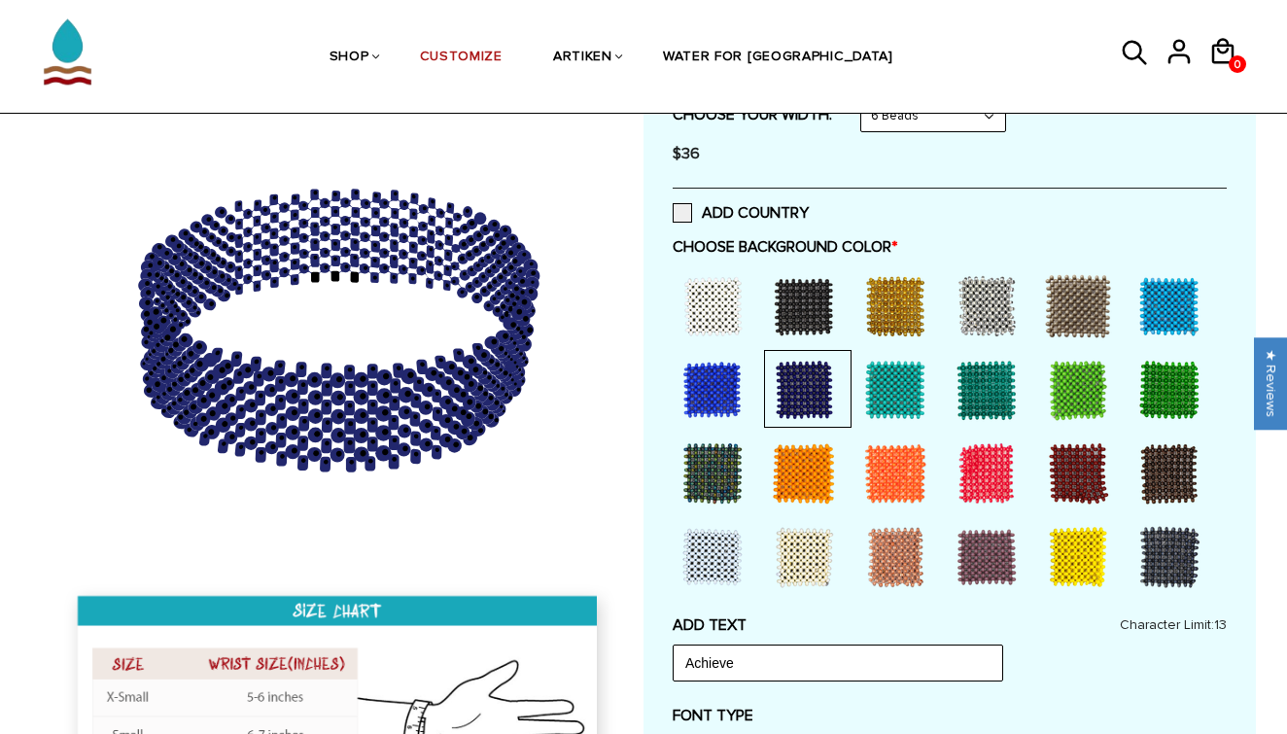
click at [820, 306] on div at bounding box center [804, 306] width 78 height 78
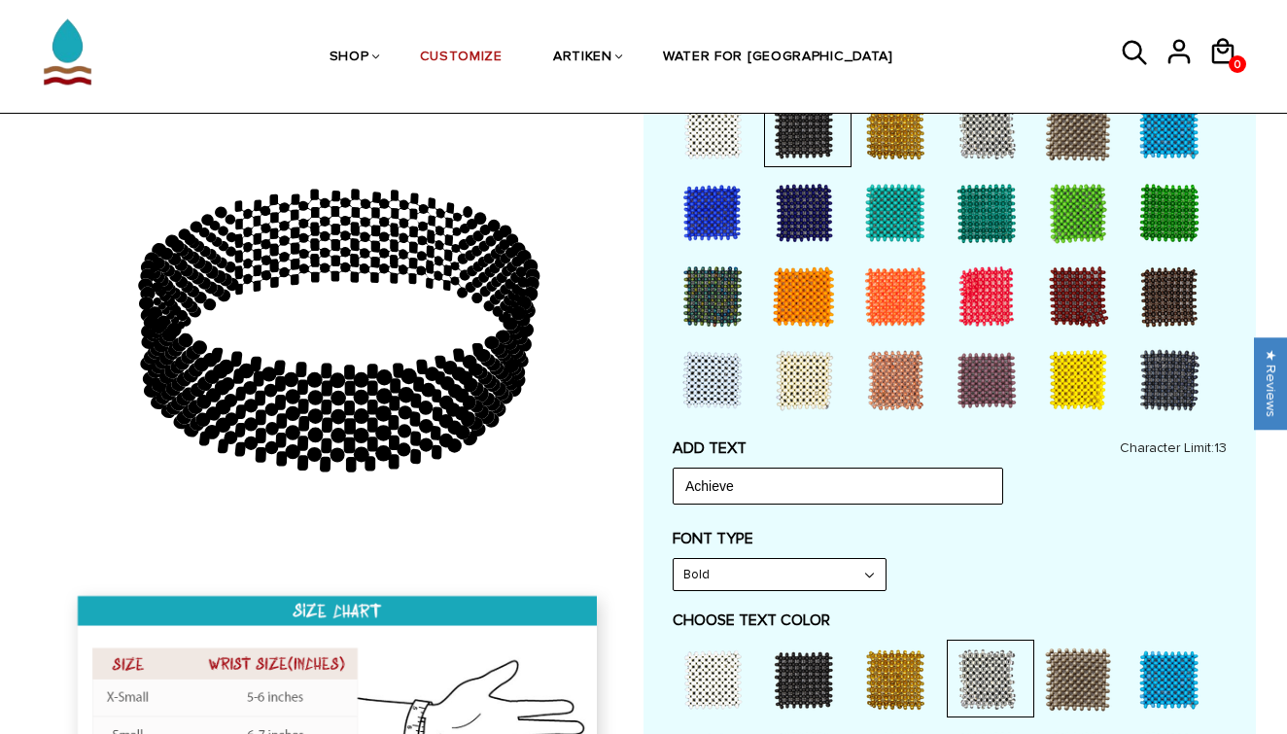
scroll to position [619, 0]
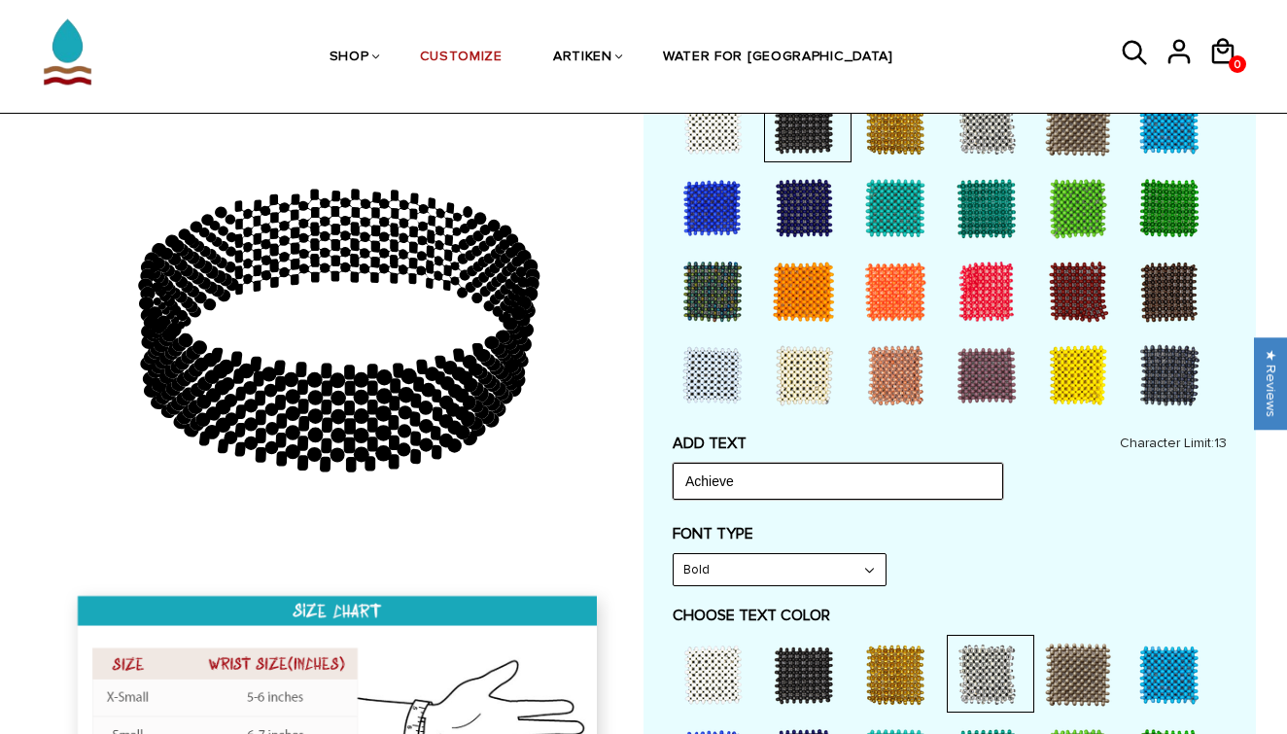
click at [856, 478] on input "Achieve" at bounding box center [838, 481] width 330 height 37
type input "A"
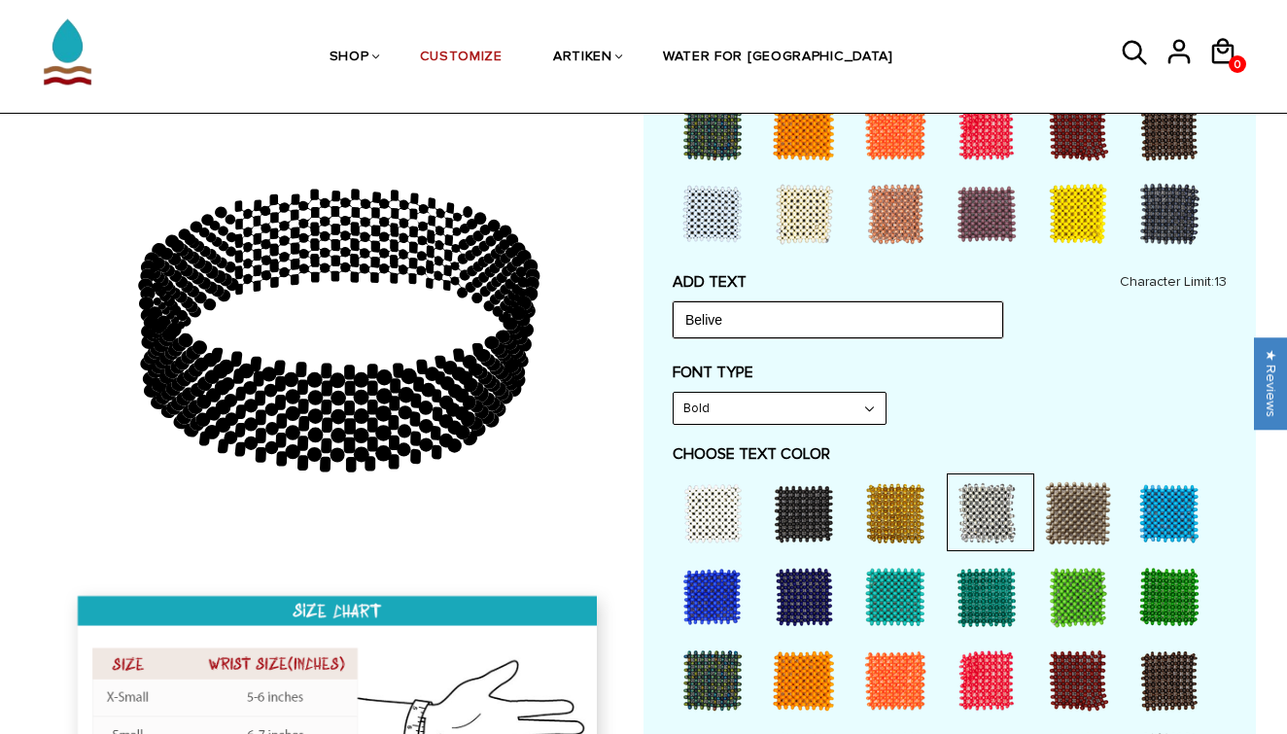
scroll to position [789, 0]
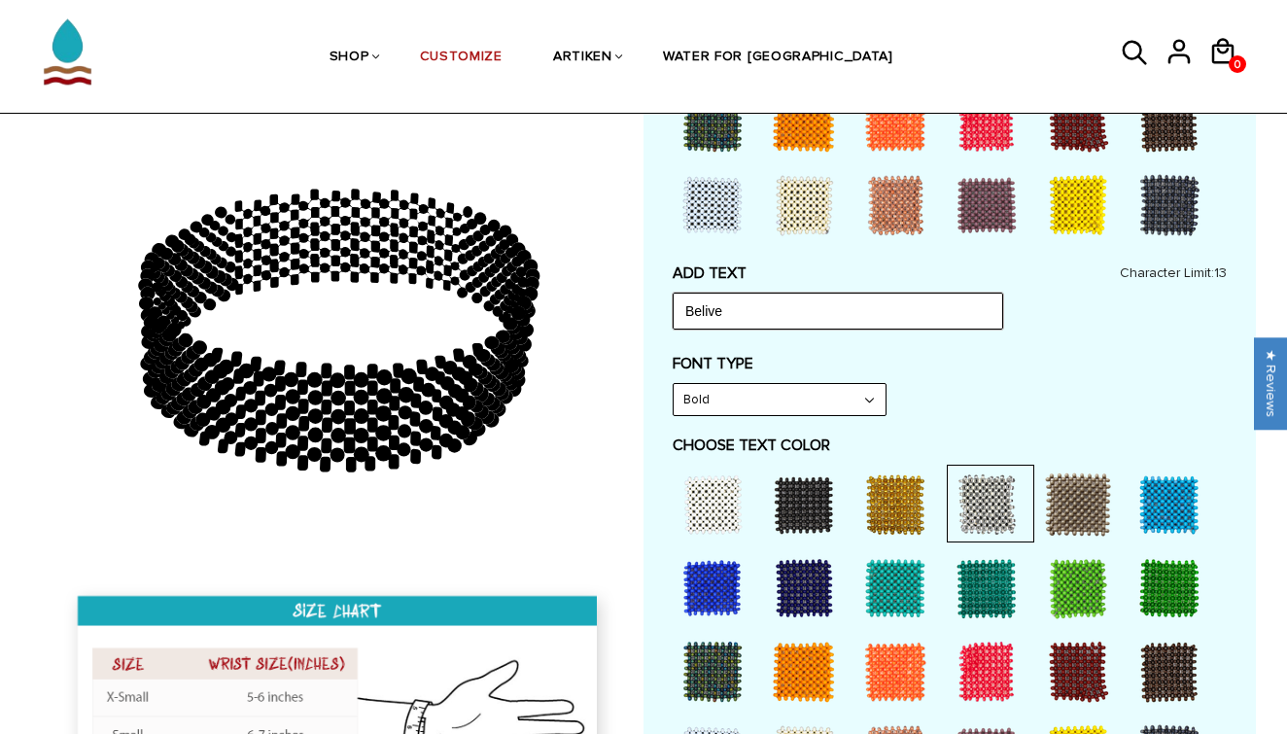
type input "Belive"
click at [689, 479] on div at bounding box center [713, 505] width 78 height 78
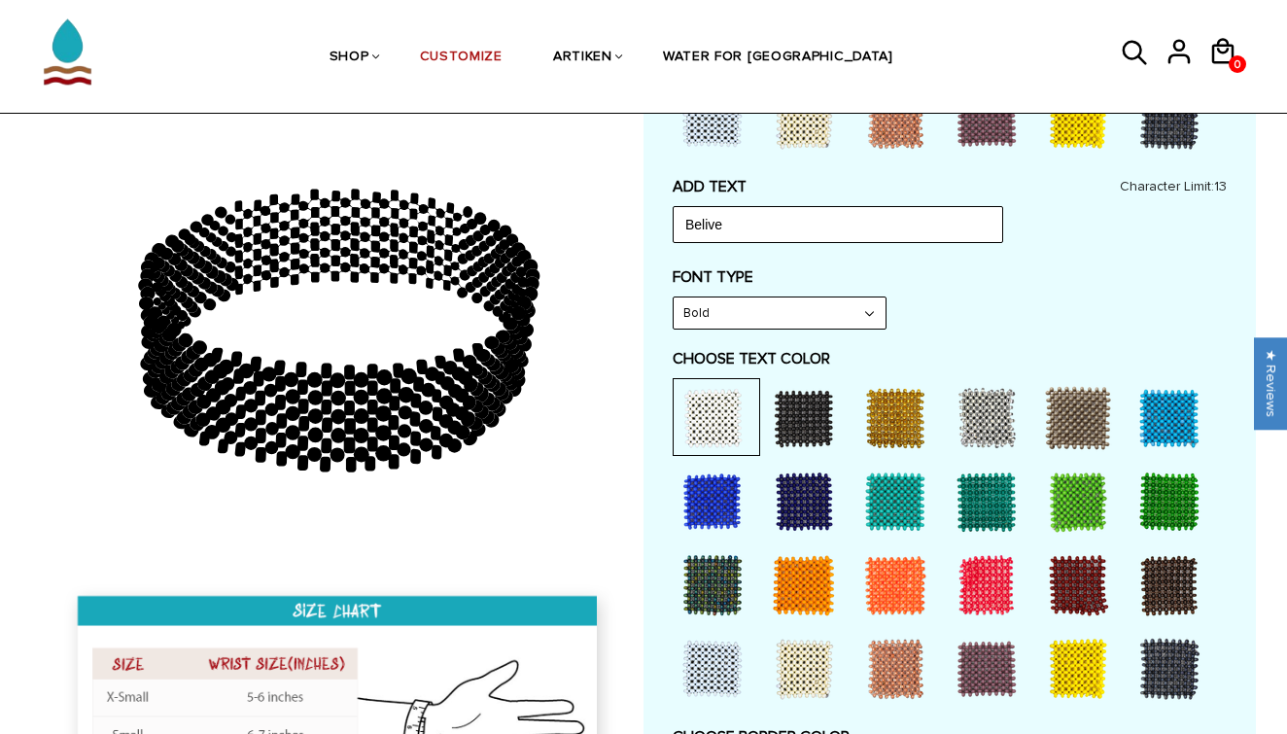
scroll to position [881, 0]
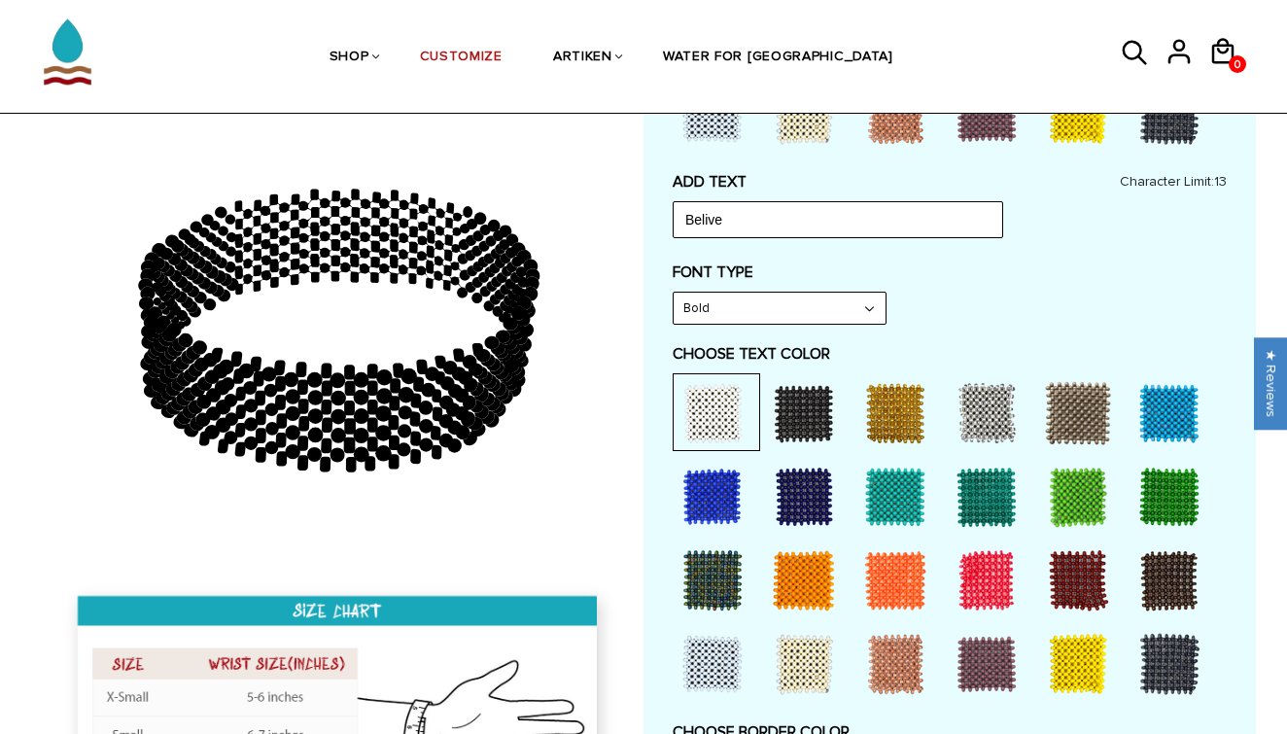
click at [992, 566] on div at bounding box center [987, 580] width 78 height 78
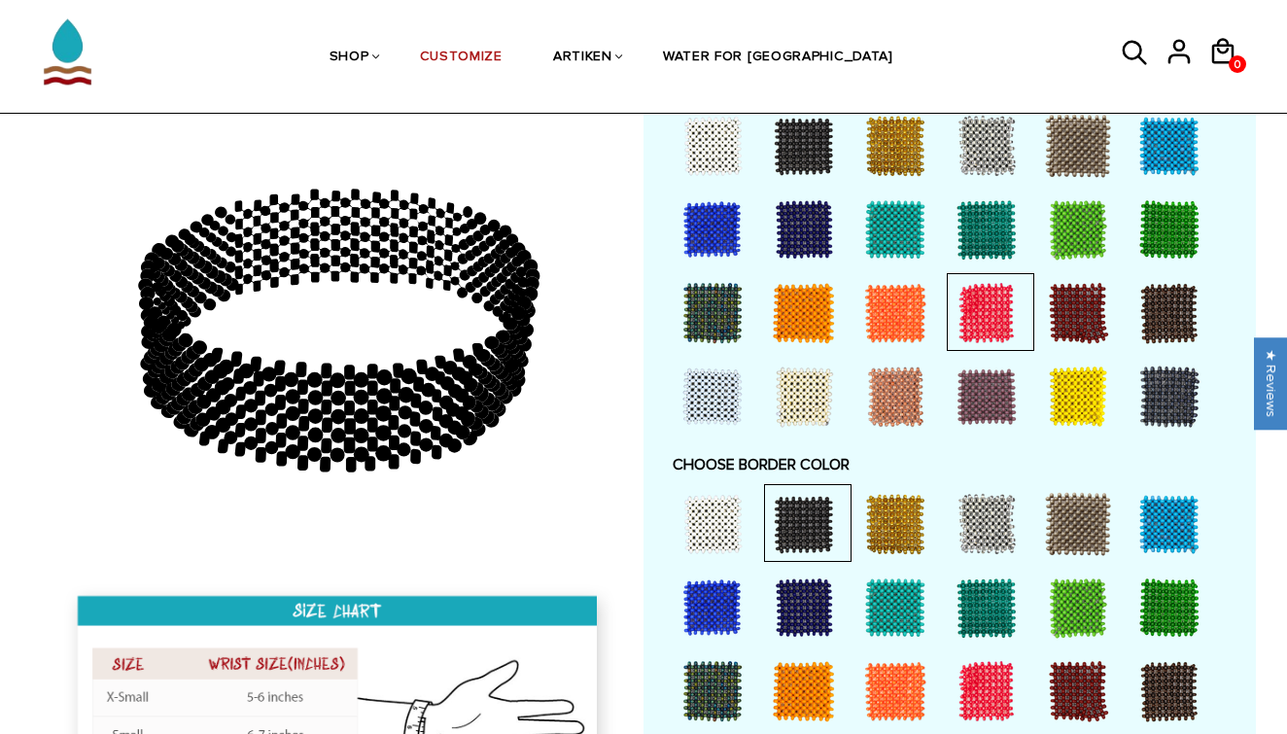
scroll to position [1151, 0]
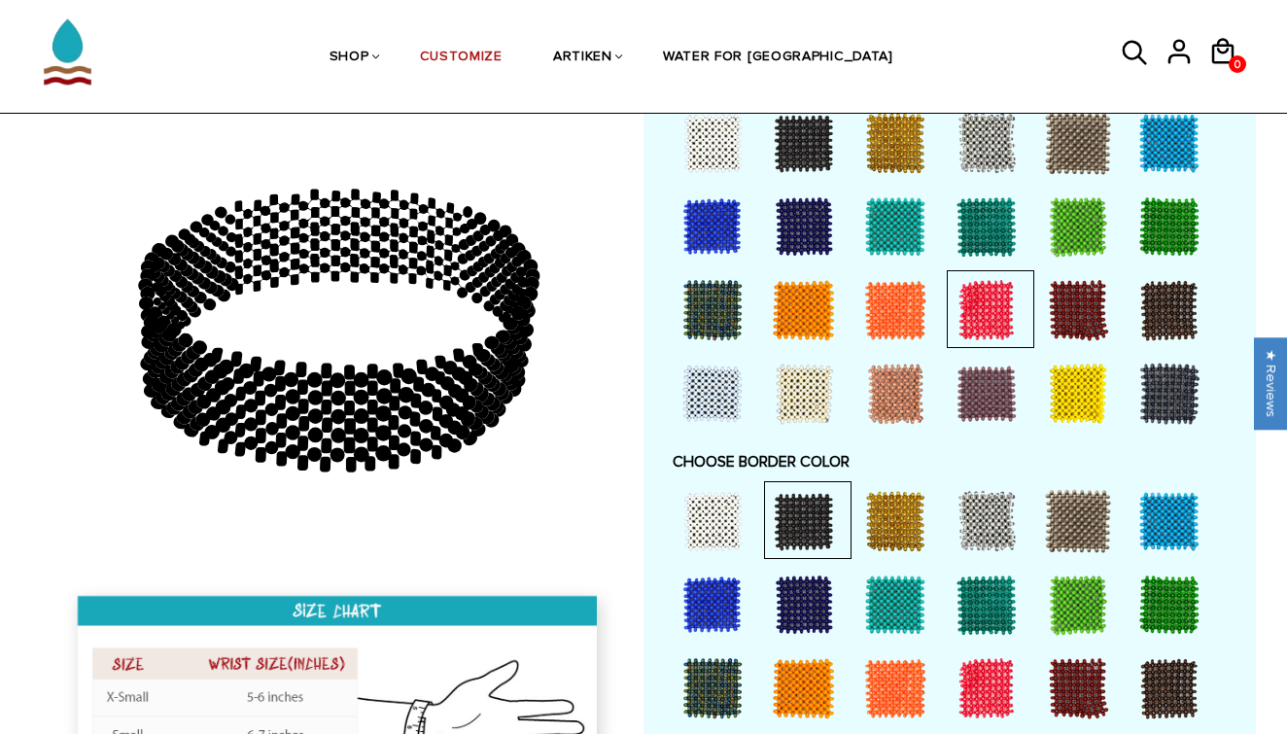
click at [705, 597] on div at bounding box center [713, 605] width 78 height 78
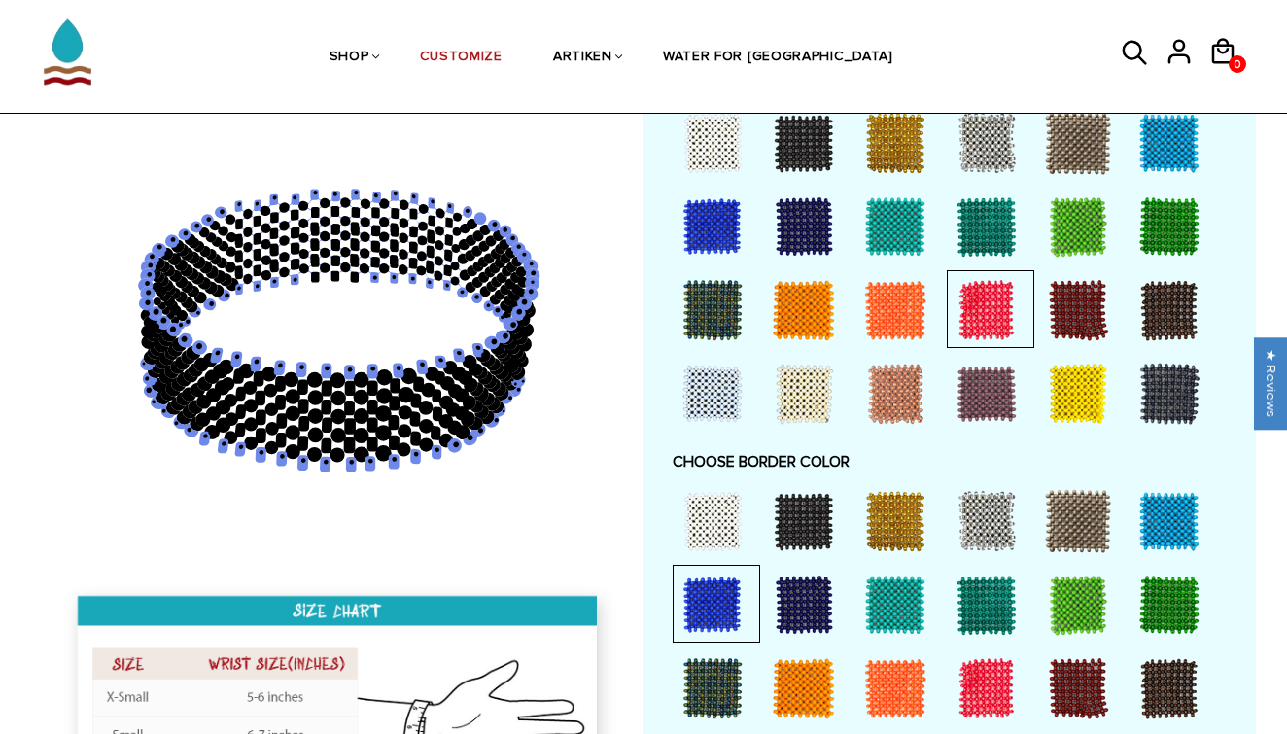
click at [708, 511] on div at bounding box center [713, 521] width 78 height 78
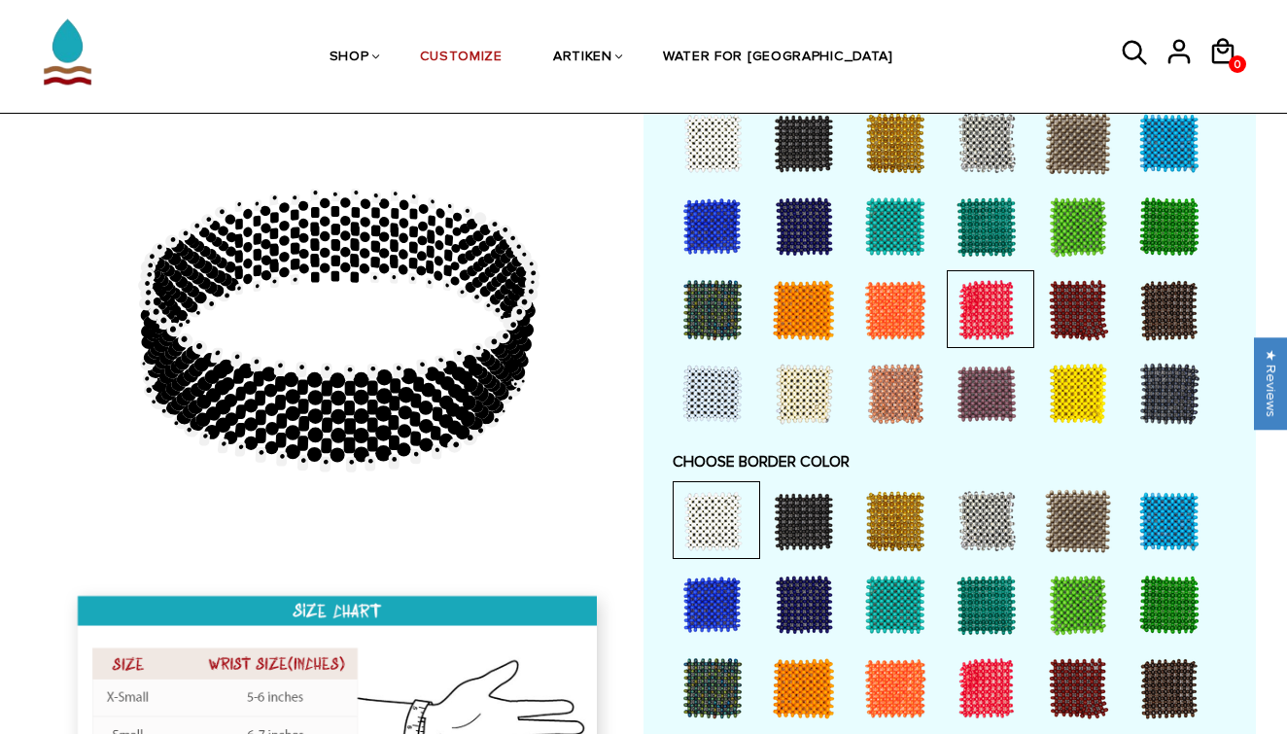
click at [999, 282] on div at bounding box center [987, 310] width 78 height 78
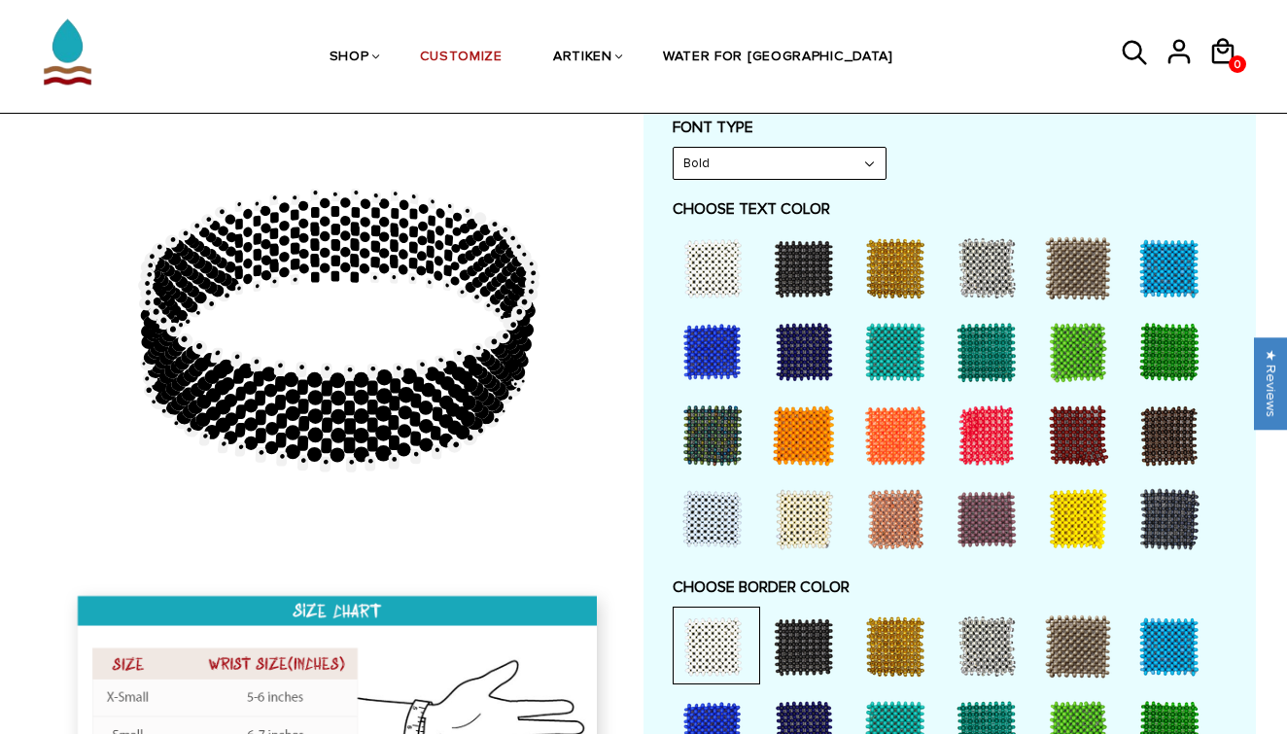
scroll to position [1031, 0]
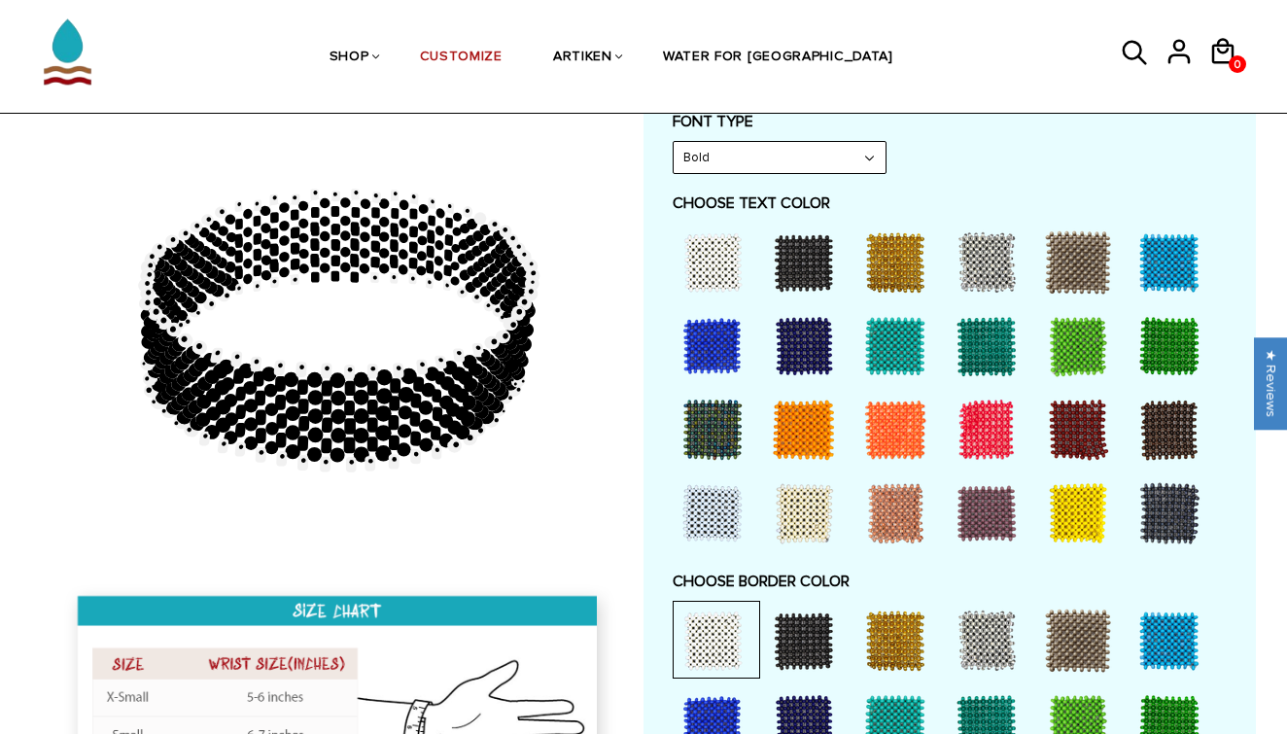
click at [996, 263] on div at bounding box center [987, 263] width 78 height 78
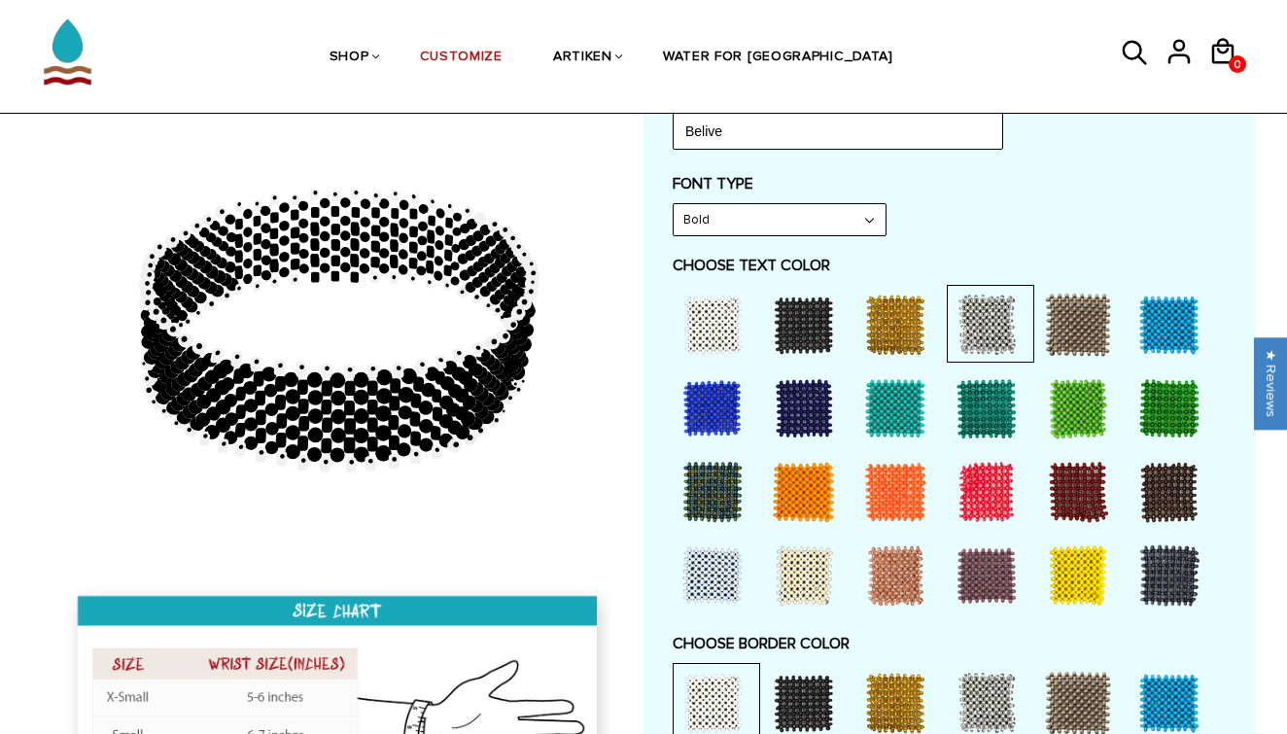
scroll to position [931, 0]
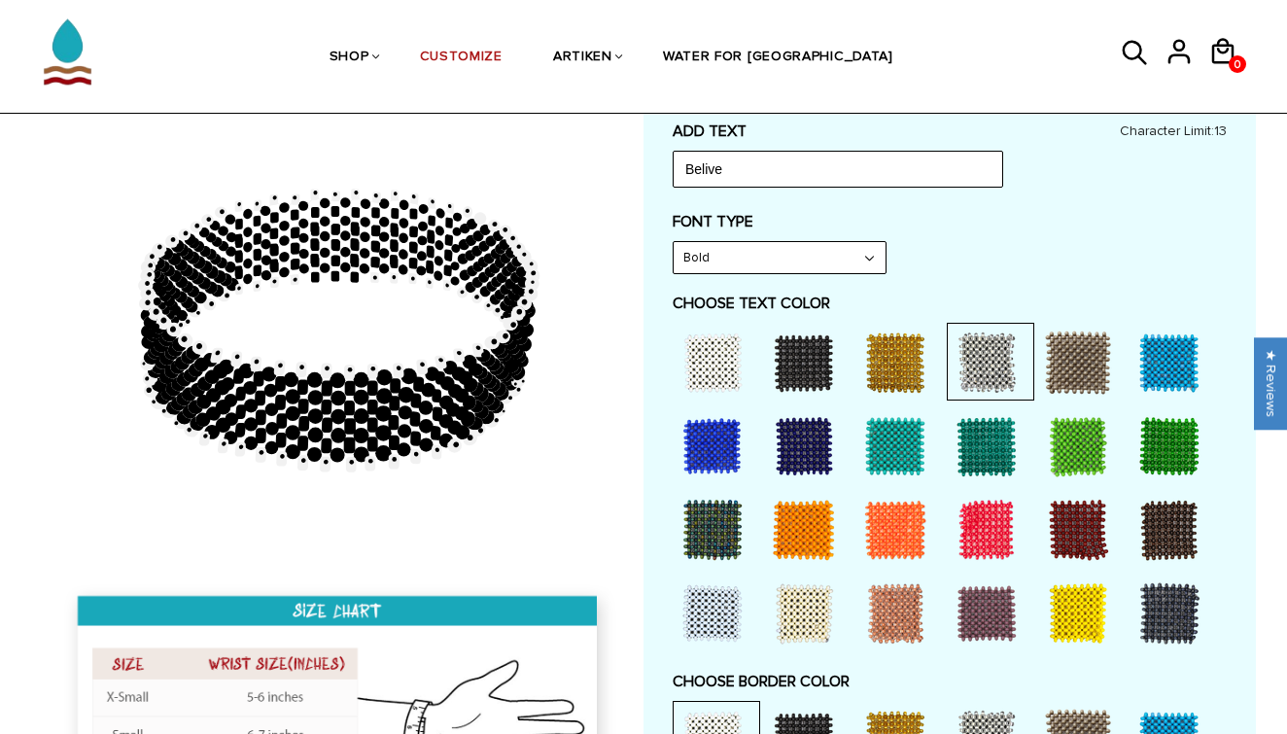
click at [978, 528] on div at bounding box center [987, 530] width 78 height 78
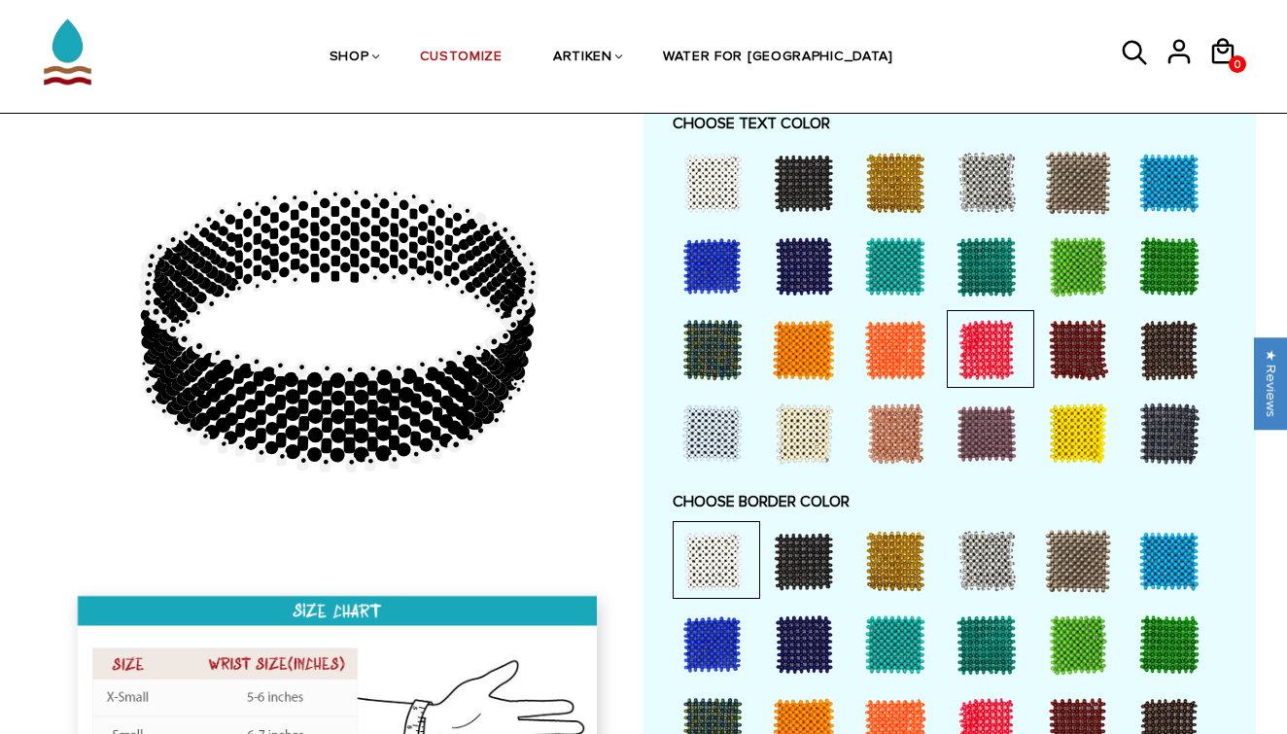
scroll to position [1112, 0]
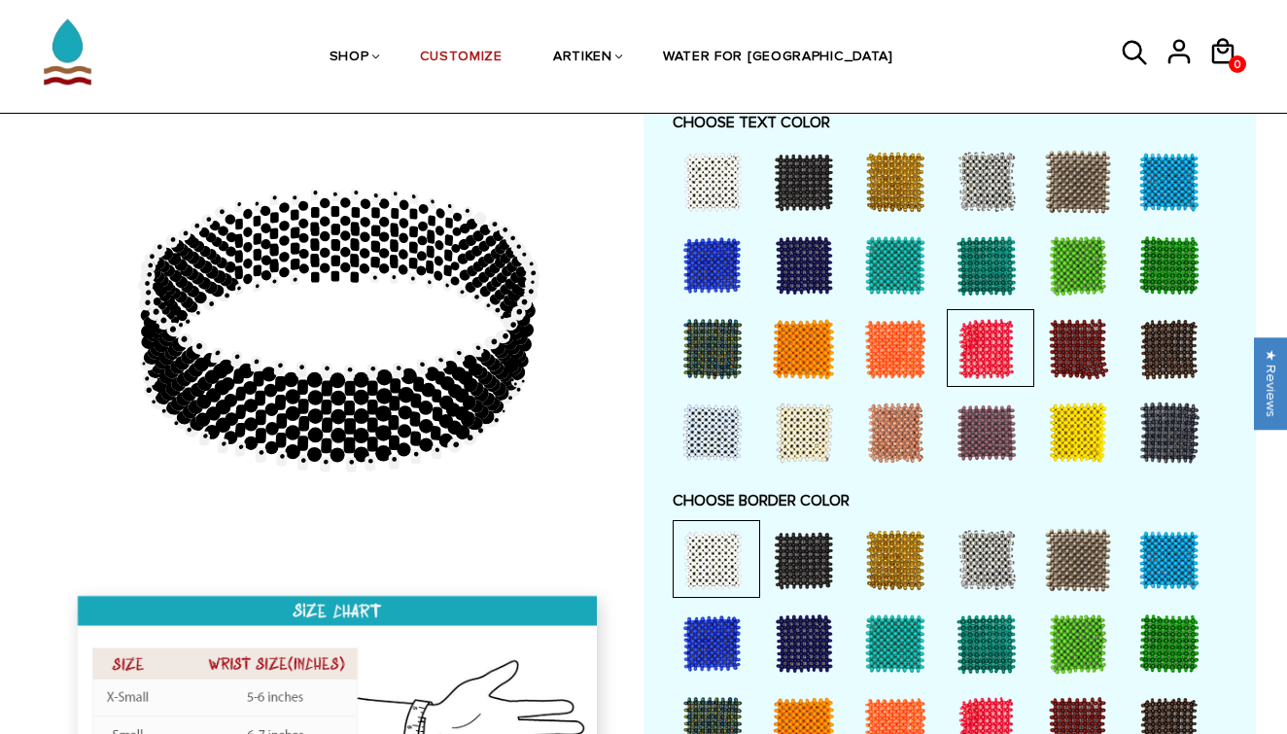
click at [1006, 547] on div at bounding box center [987, 560] width 78 height 78
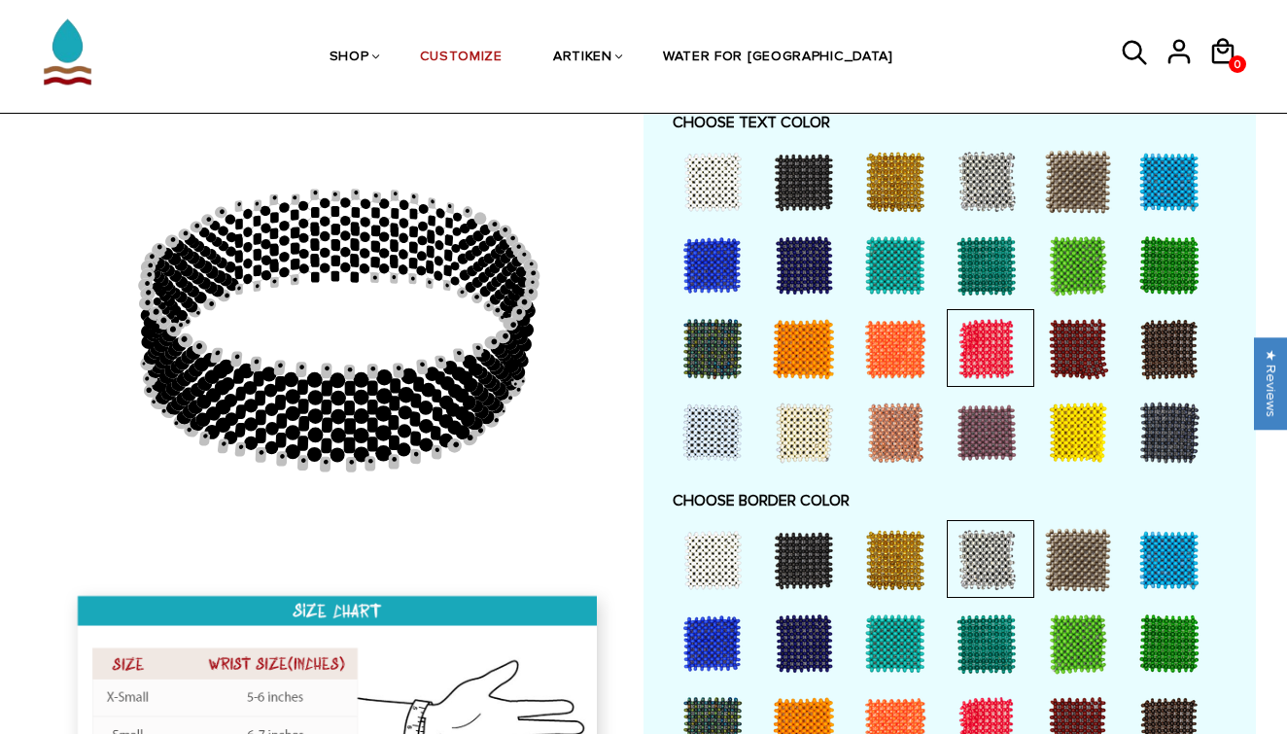
click at [715, 180] on div at bounding box center [713, 182] width 78 height 78
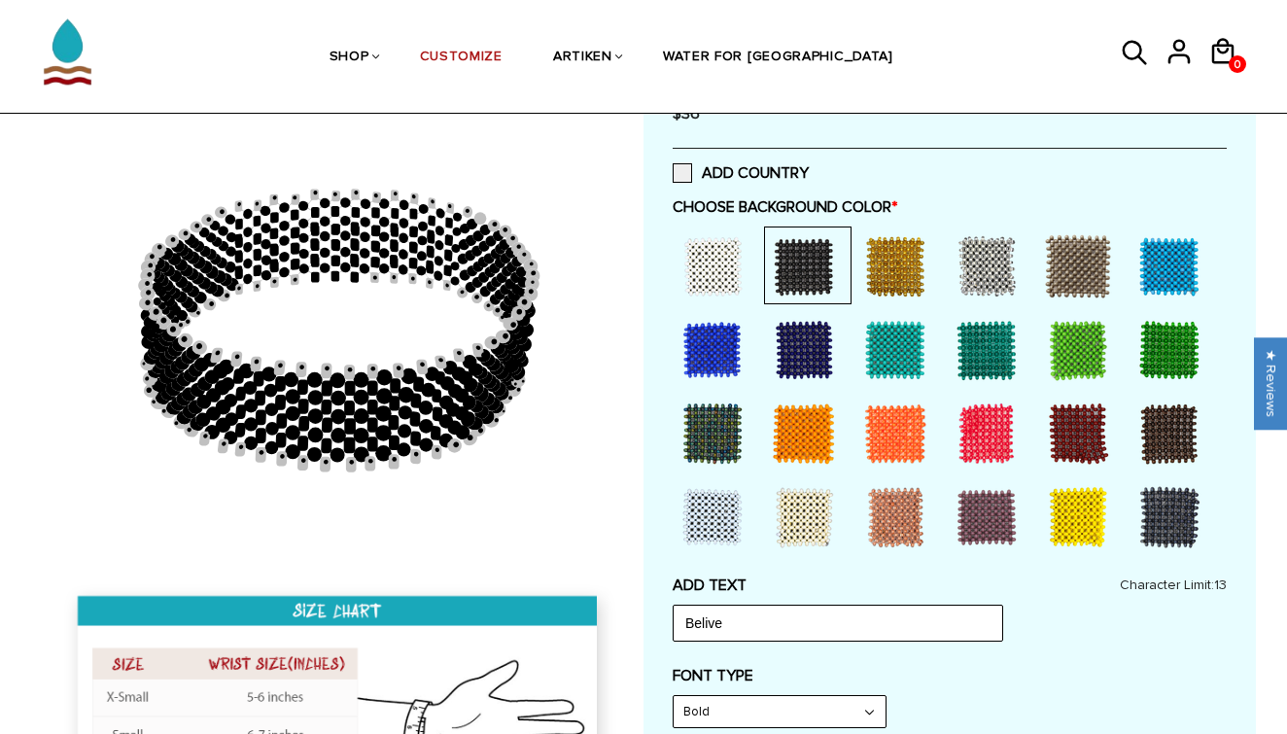
scroll to position [471, 0]
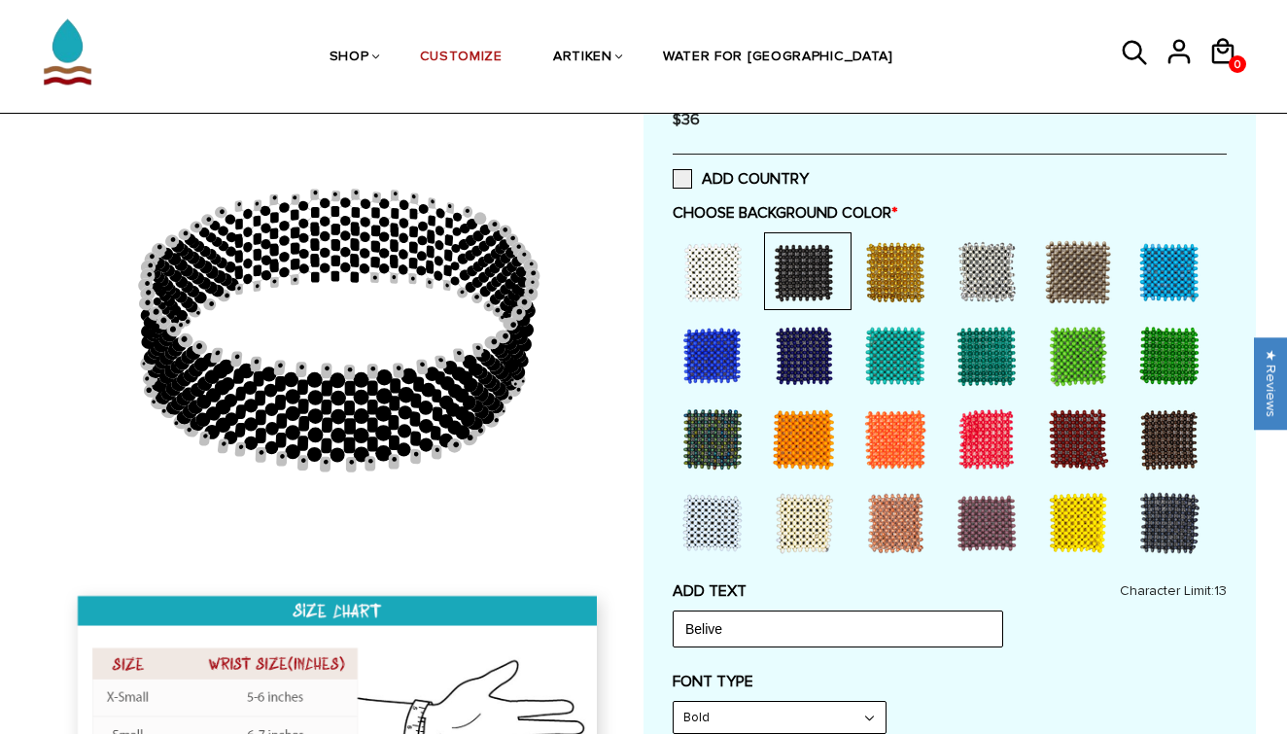
click at [714, 273] on div at bounding box center [713, 272] width 78 height 78
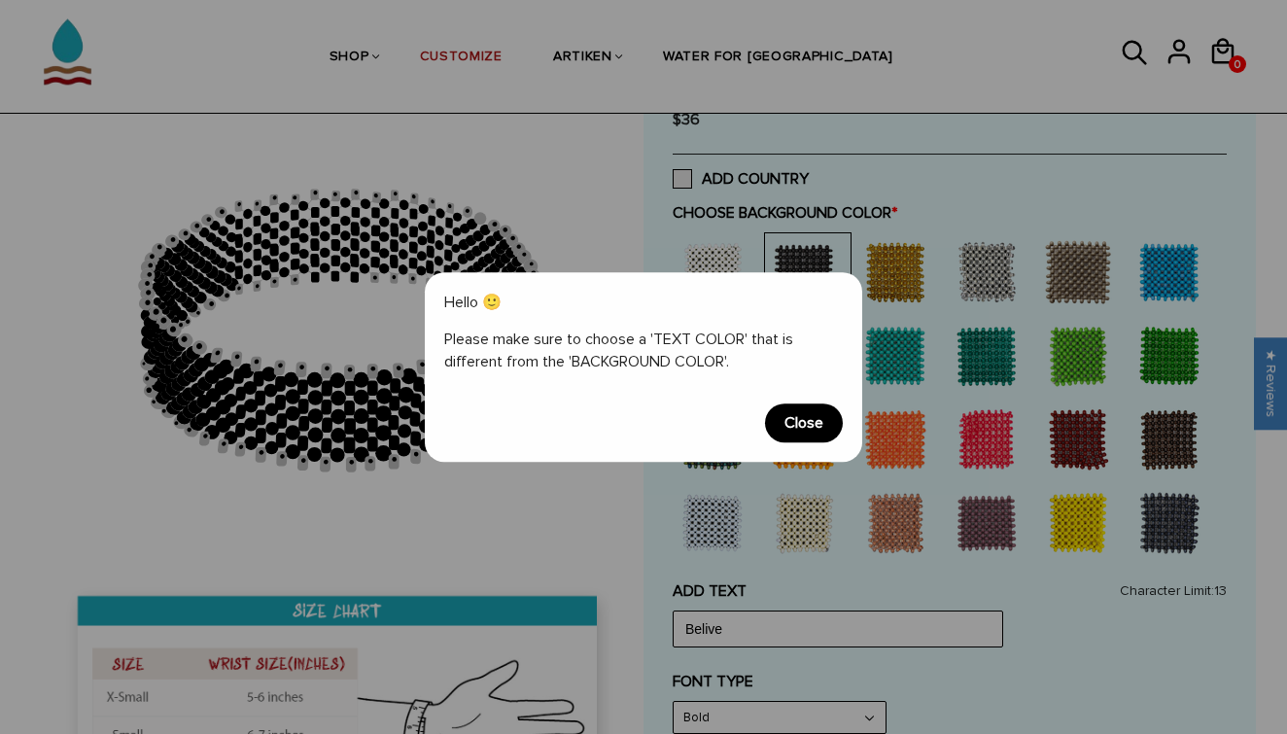
click at [817, 412] on span "Close" at bounding box center [804, 422] width 78 height 39
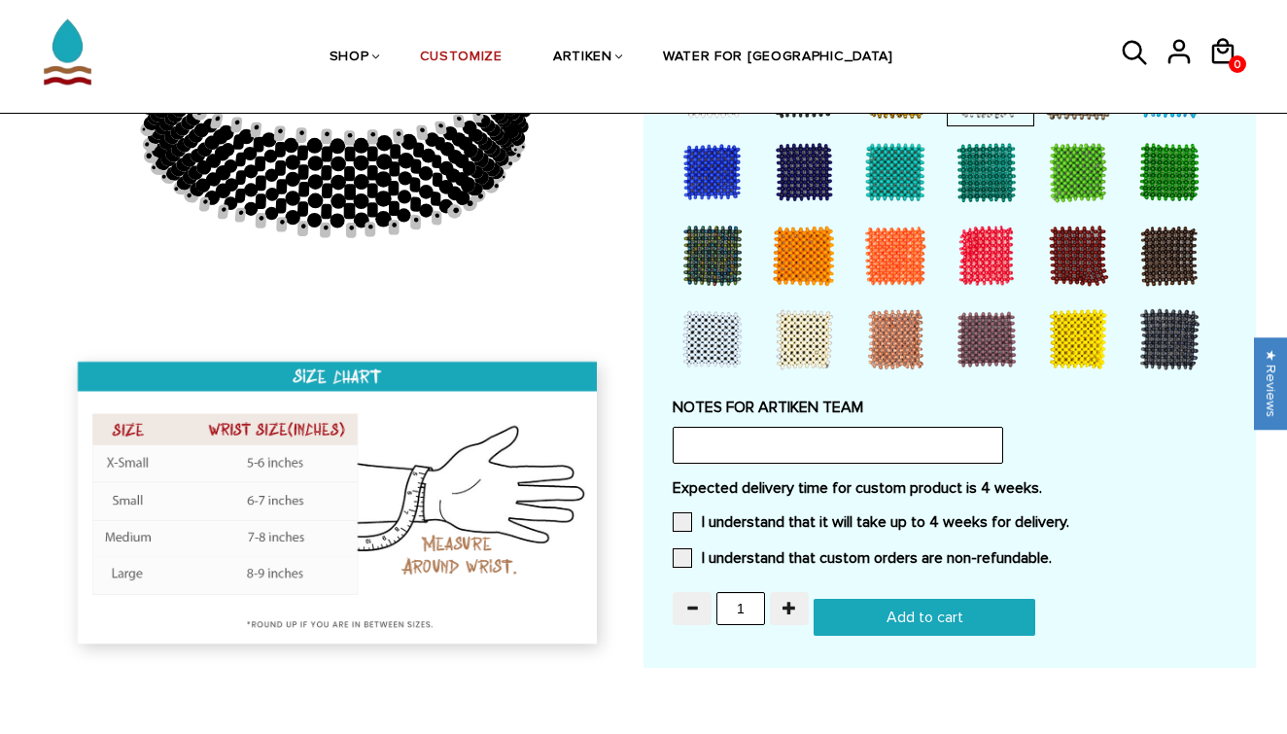
scroll to position [1584, 0]
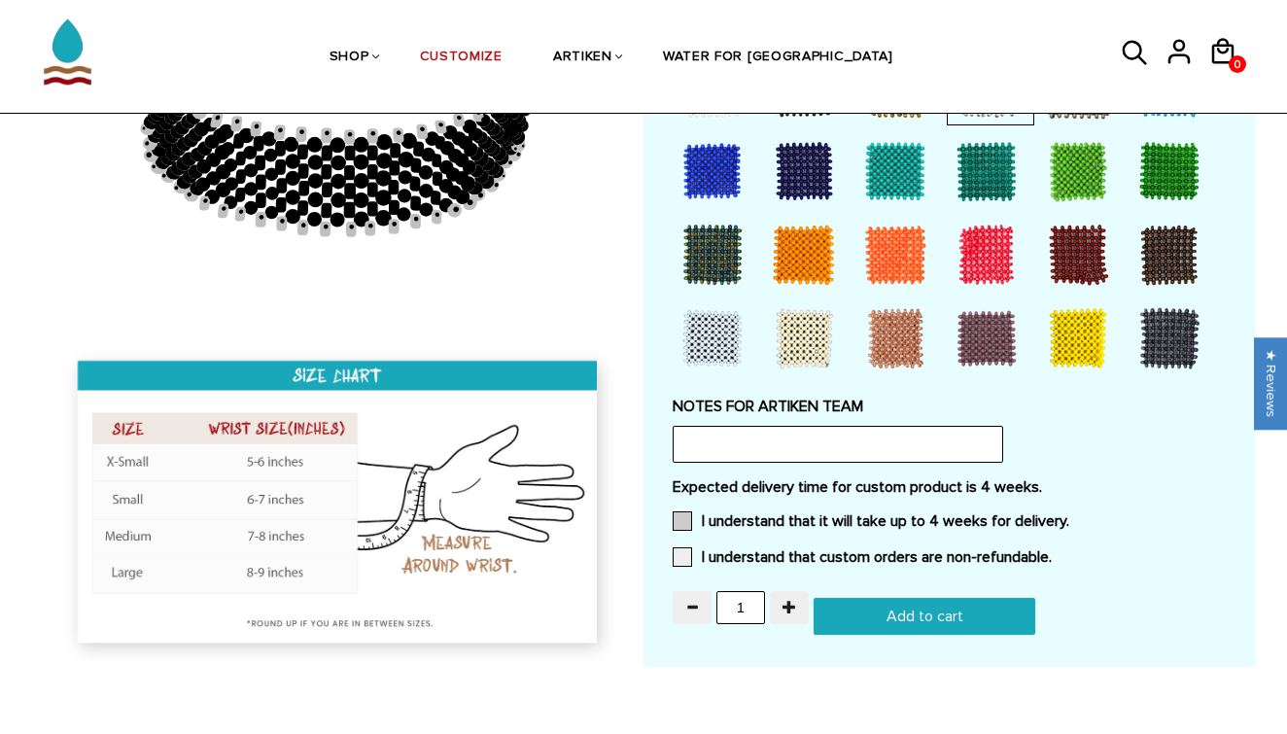
click at [683, 511] on span at bounding box center [682, 520] width 19 height 19
click at [1069, 515] on input "I understand that it will take up to 4 weeks for delivery." at bounding box center [1069, 515] width 0 height 0
click at [687, 547] on span at bounding box center [682, 556] width 19 height 19
click at [1052, 551] on input "I understand that custom orders are non-refundable." at bounding box center [1052, 551] width 0 height 0
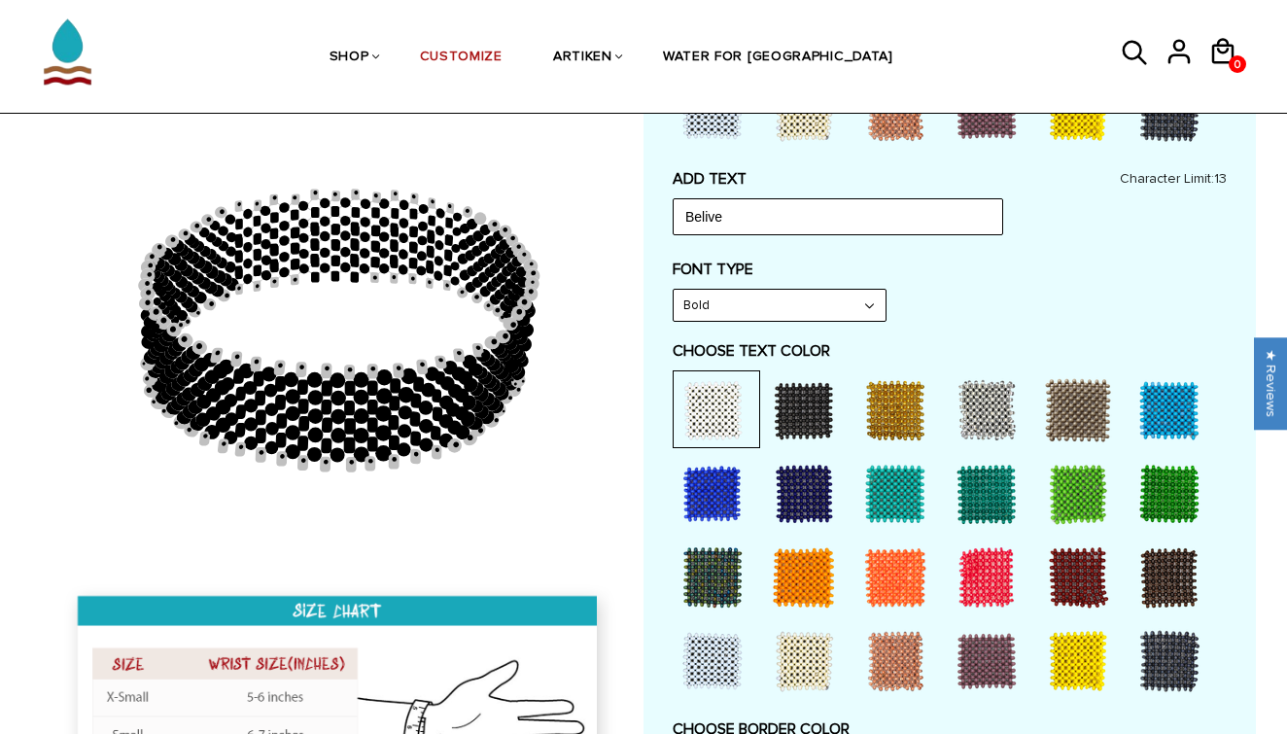
scroll to position [884, 0]
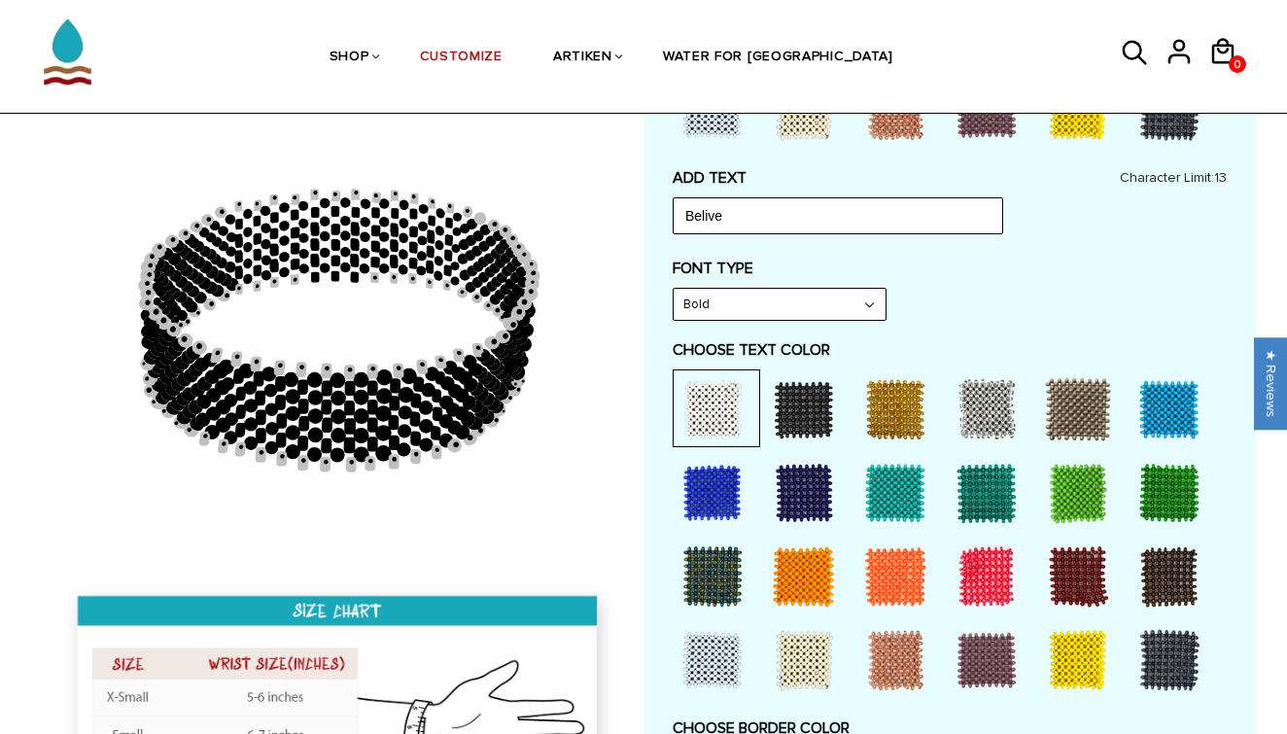
click at [708, 477] on div at bounding box center [713, 493] width 78 height 78
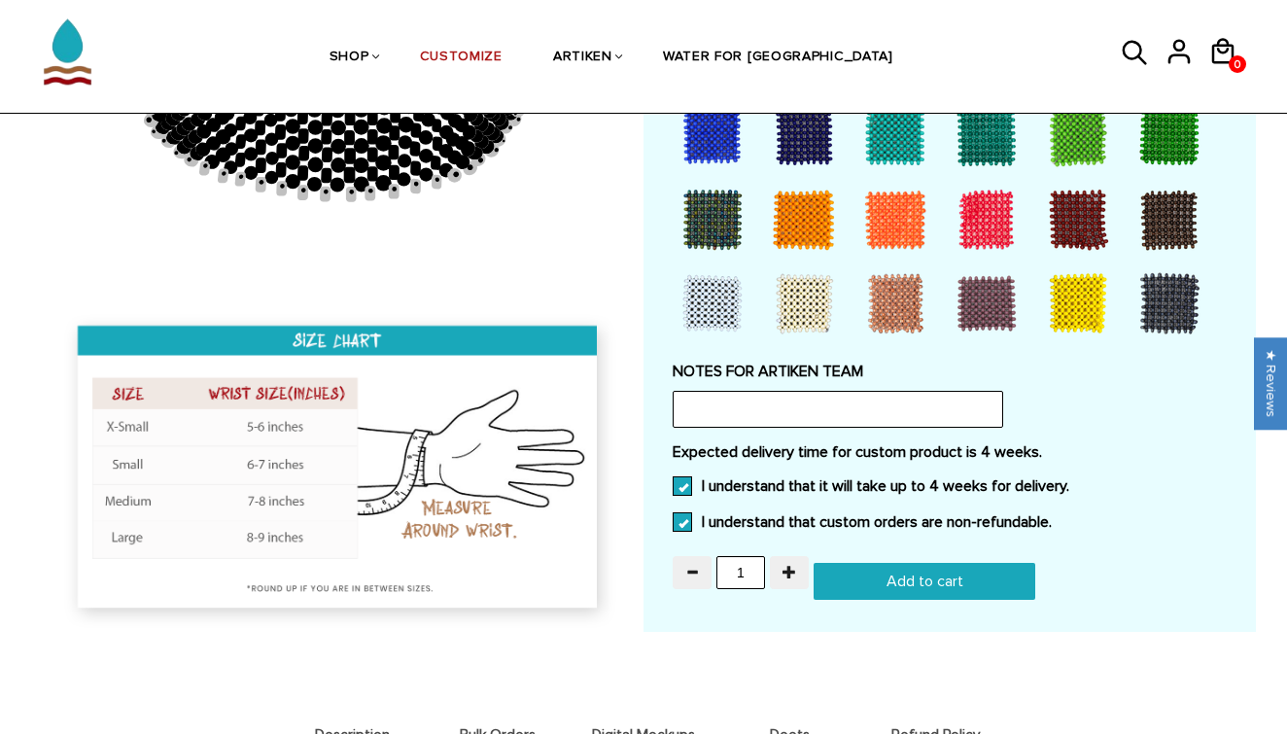
scroll to position [1632, 0]
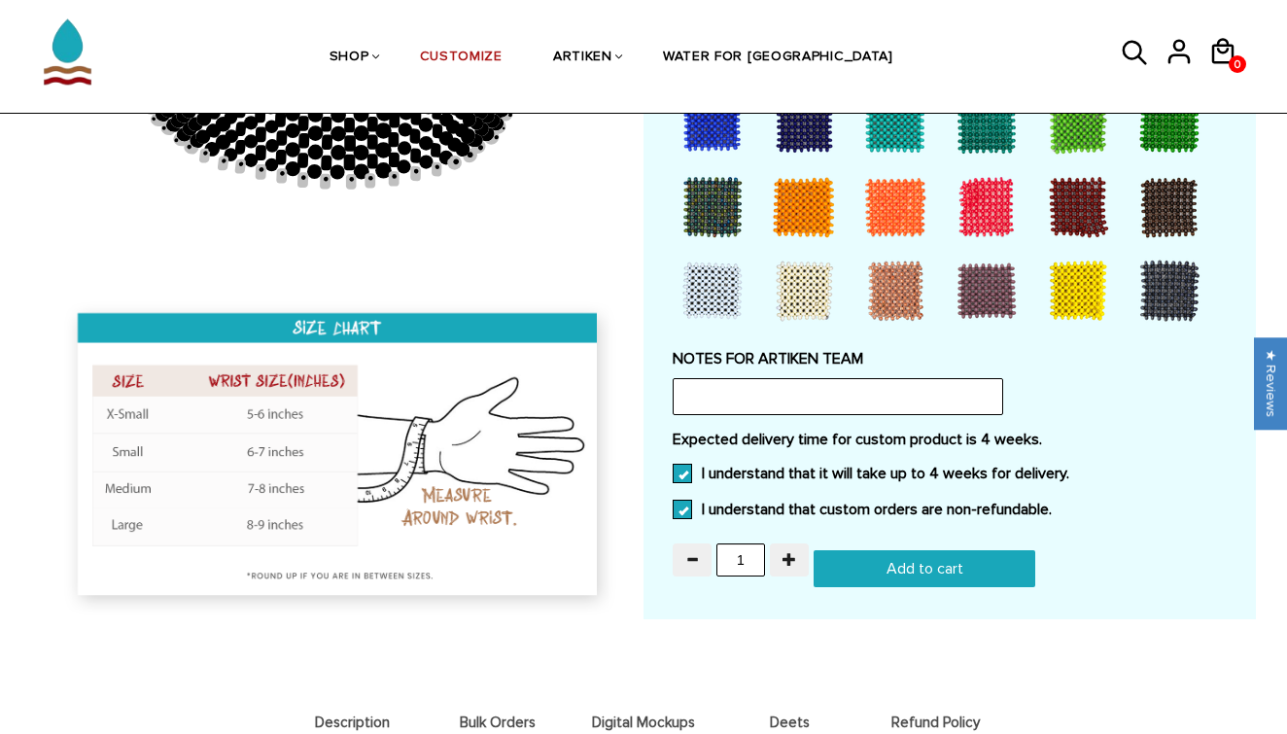
click at [910, 550] on input "Add to cart" at bounding box center [925, 568] width 222 height 37
type input "Add to cart"
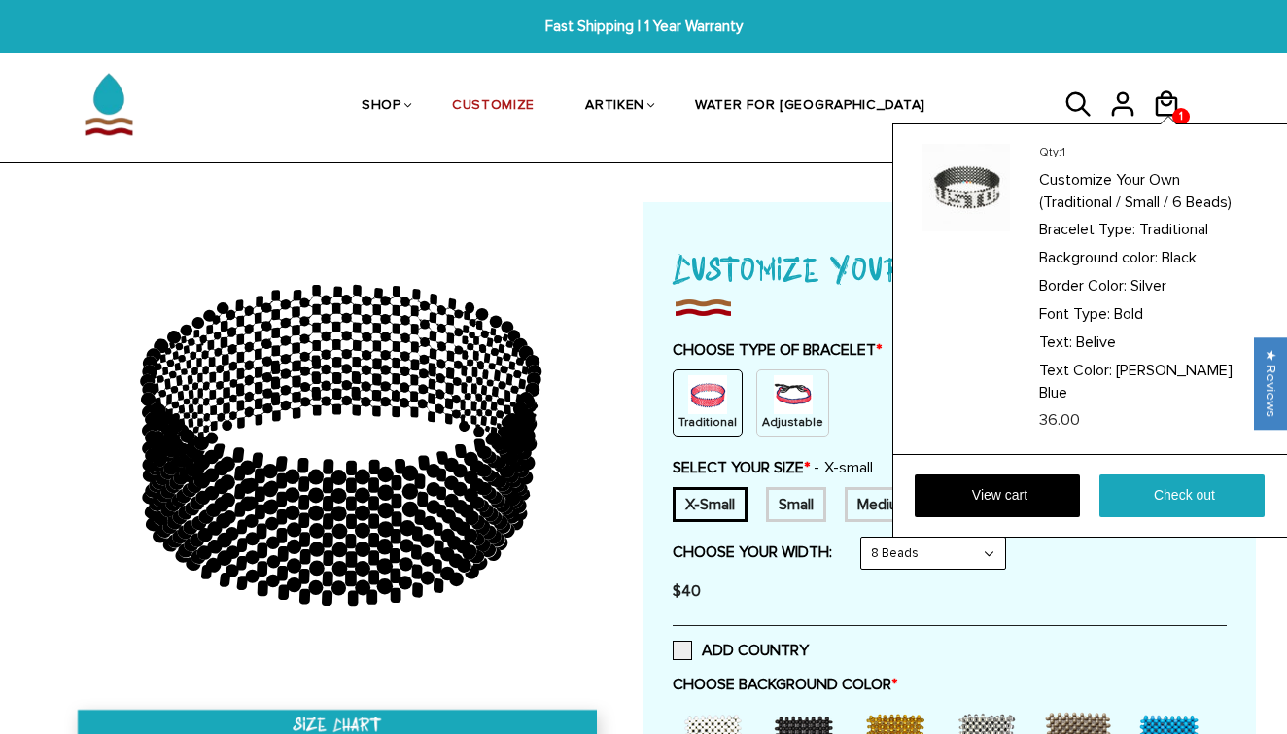
click at [1157, 123] on div "Qty: 1 Customize Your Own (Traditional / Small / 6 Beads) Bracelet Type: Tradit…" at bounding box center [1091, 330] width 399 height 415
click at [1211, 474] on link "Check out" at bounding box center [1181, 495] width 165 height 43
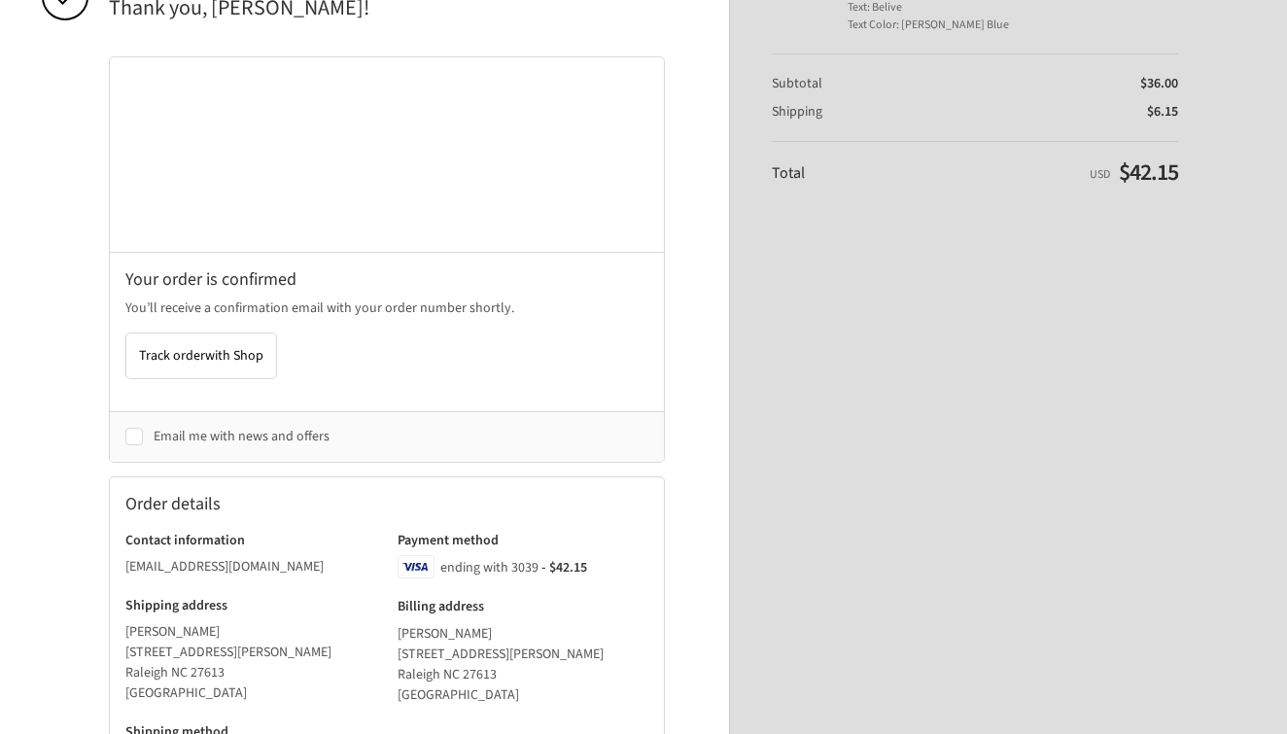
scroll to position [174, 0]
click at [229, 366] on button "Track order with Shop" at bounding box center [201, 353] width 152 height 47
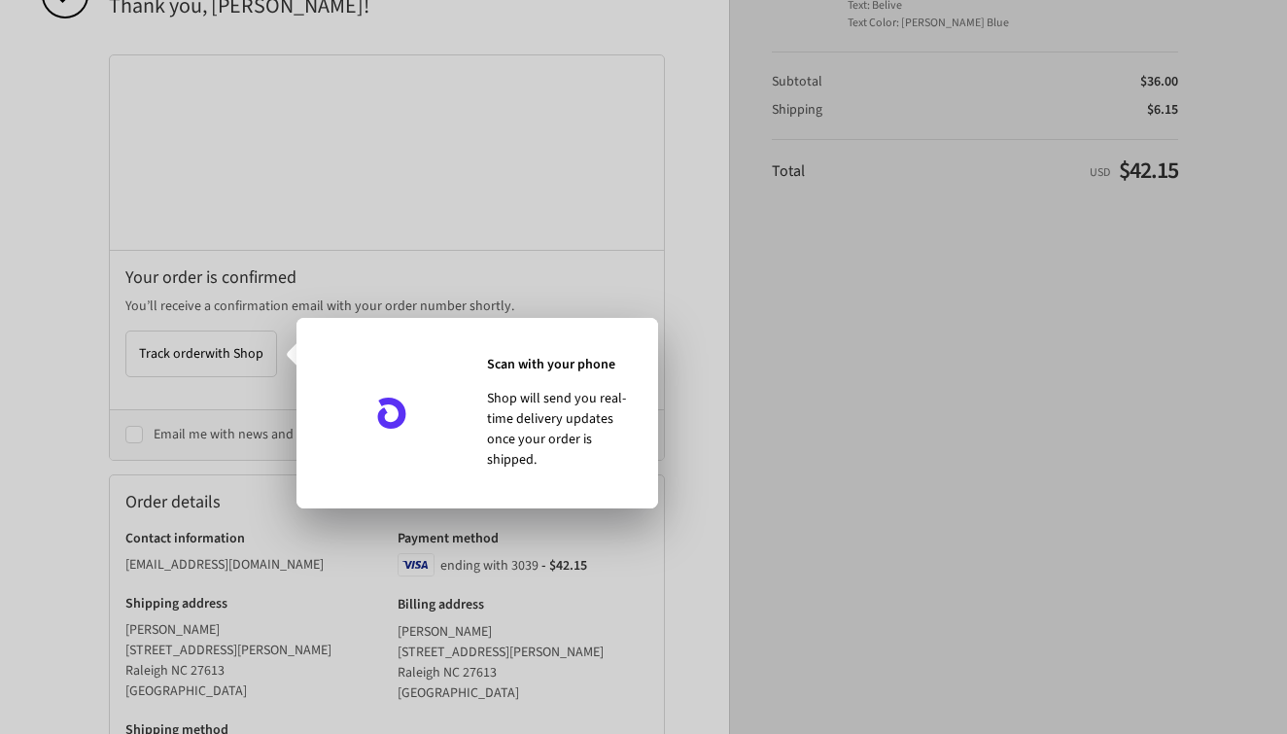
click at [1064, 469] on div at bounding box center [643, 367] width 1287 height 734
